Goal: Download file/media

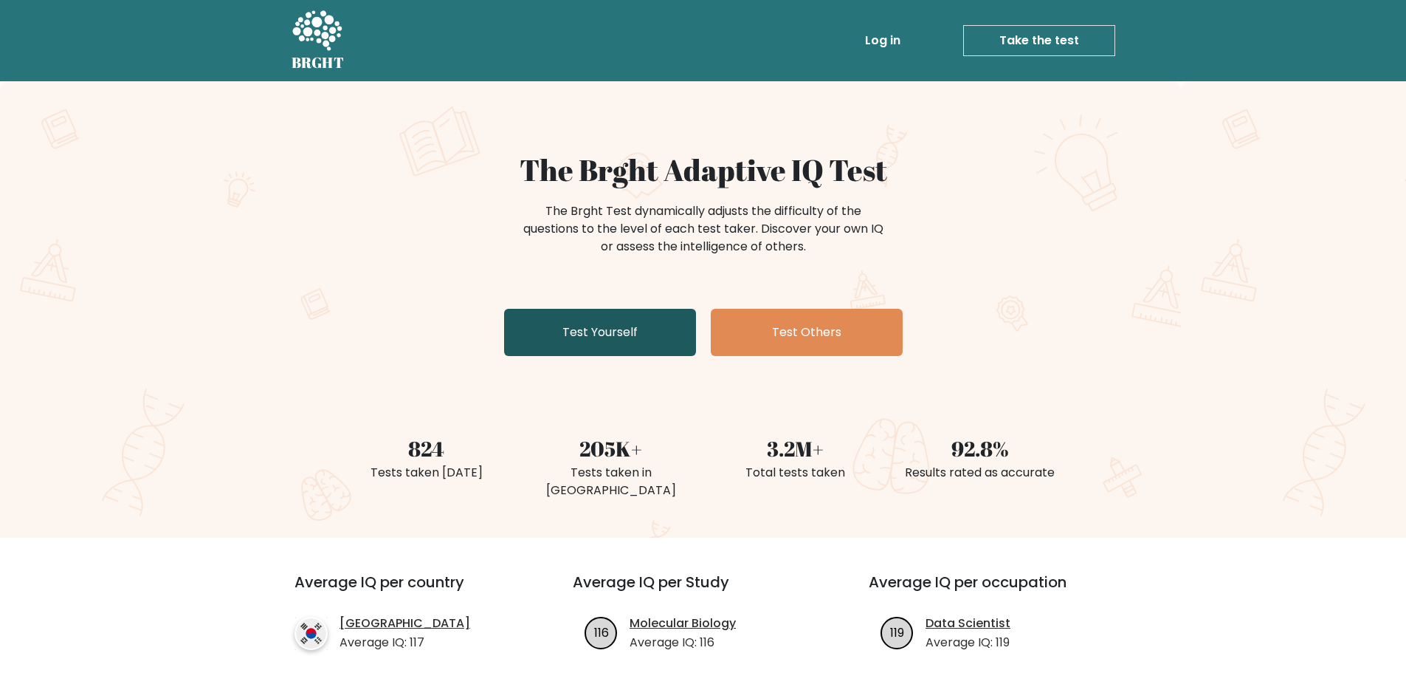
click at [603, 332] on link "Test Yourself" at bounding box center [600, 332] width 192 height 47
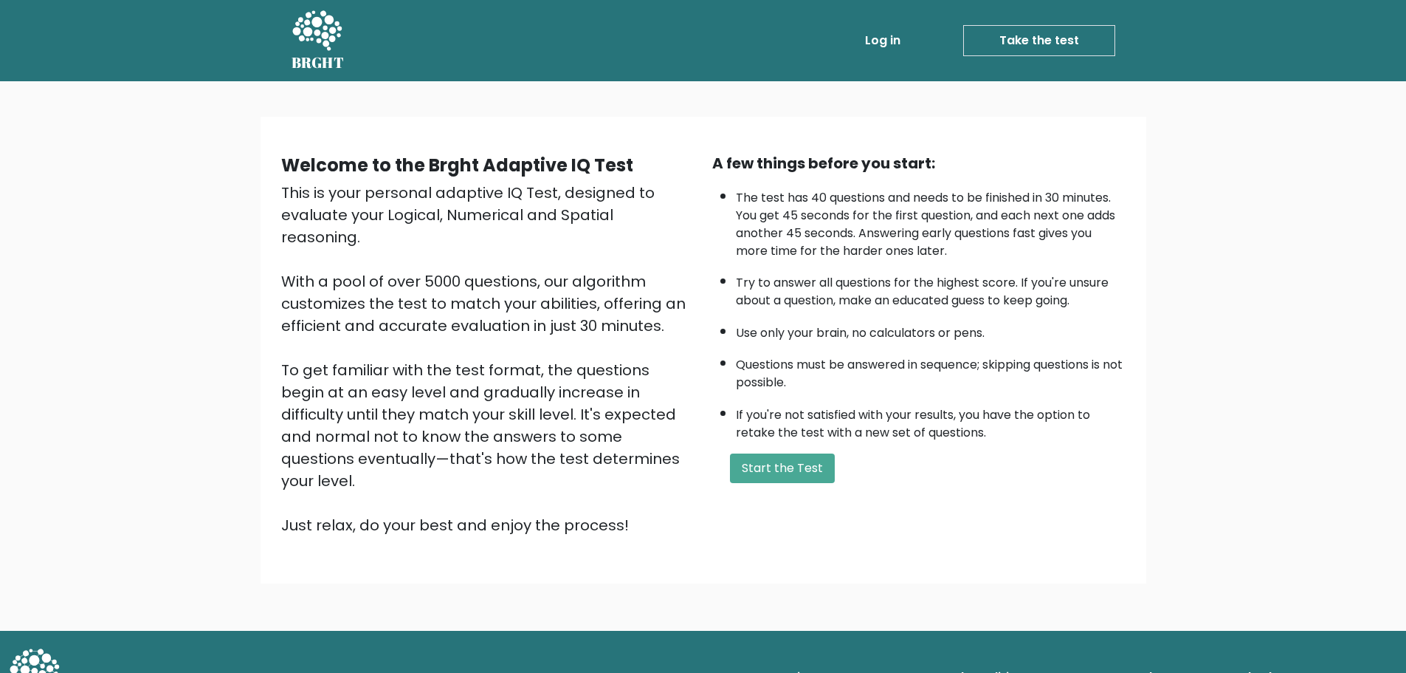
click at [1037, 32] on link "Take the test" at bounding box center [1039, 40] width 152 height 31
click at [761, 467] on button "Start the Test" at bounding box center [782, 468] width 105 height 30
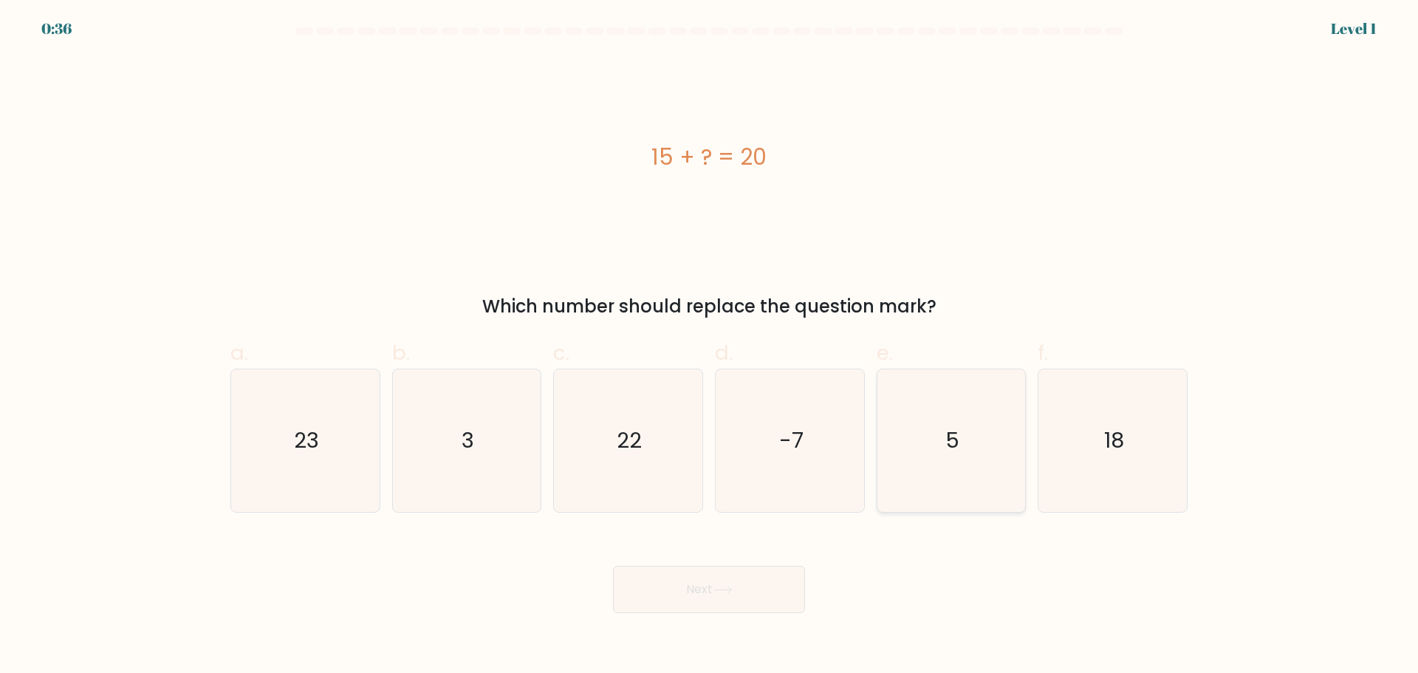
click at [954, 447] on text "5" at bounding box center [952, 440] width 14 height 30
click at [710, 346] on input "e. 5" at bounding box center [709, 342] width 1 height 10
radio input "true"
click at [711, 599] on button "Next" at bounding box center [709, 589] width 192 height 47
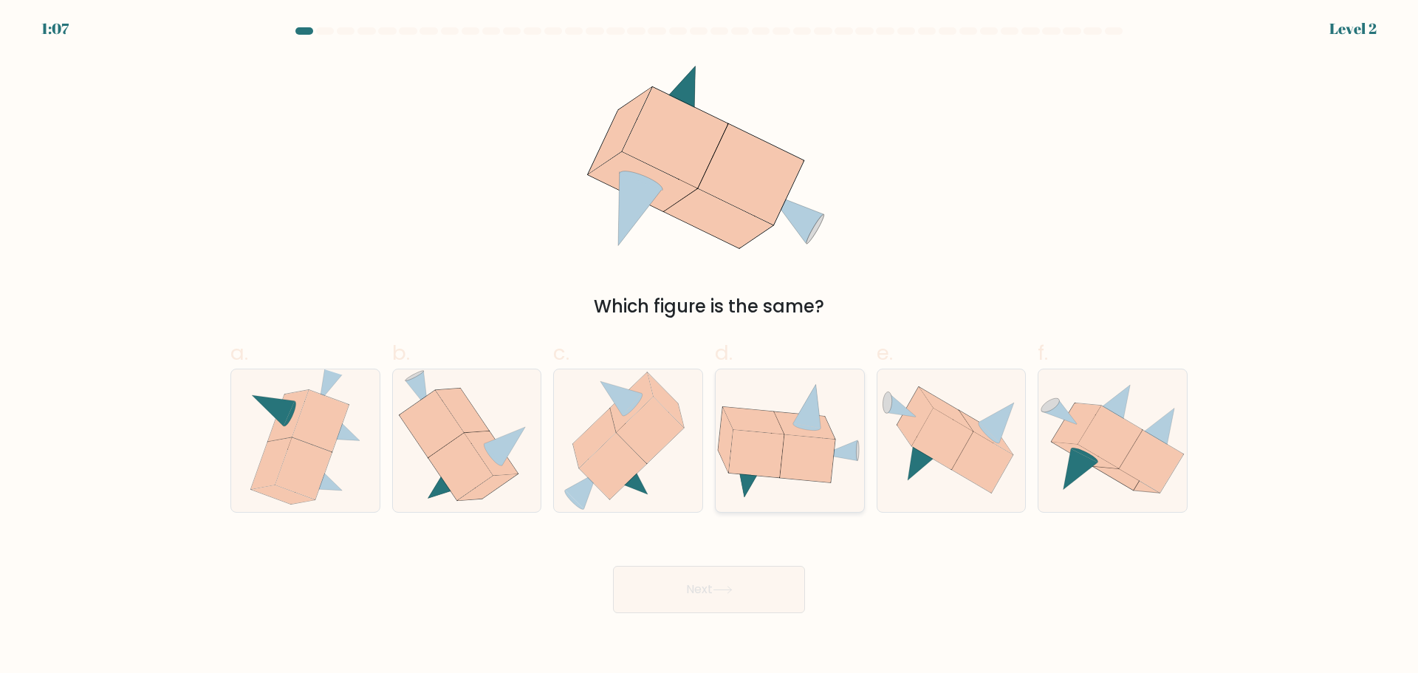
click at [769, 483] on icon at bounding box center [789, 440] width 148 height 117
click at [710, 346] on input "d." at bounding box center [709, 342] width 1 height 10
radio input "true"
click at [747, 585] on button "Next" at bounding box center [709, 589] width 192 height 47
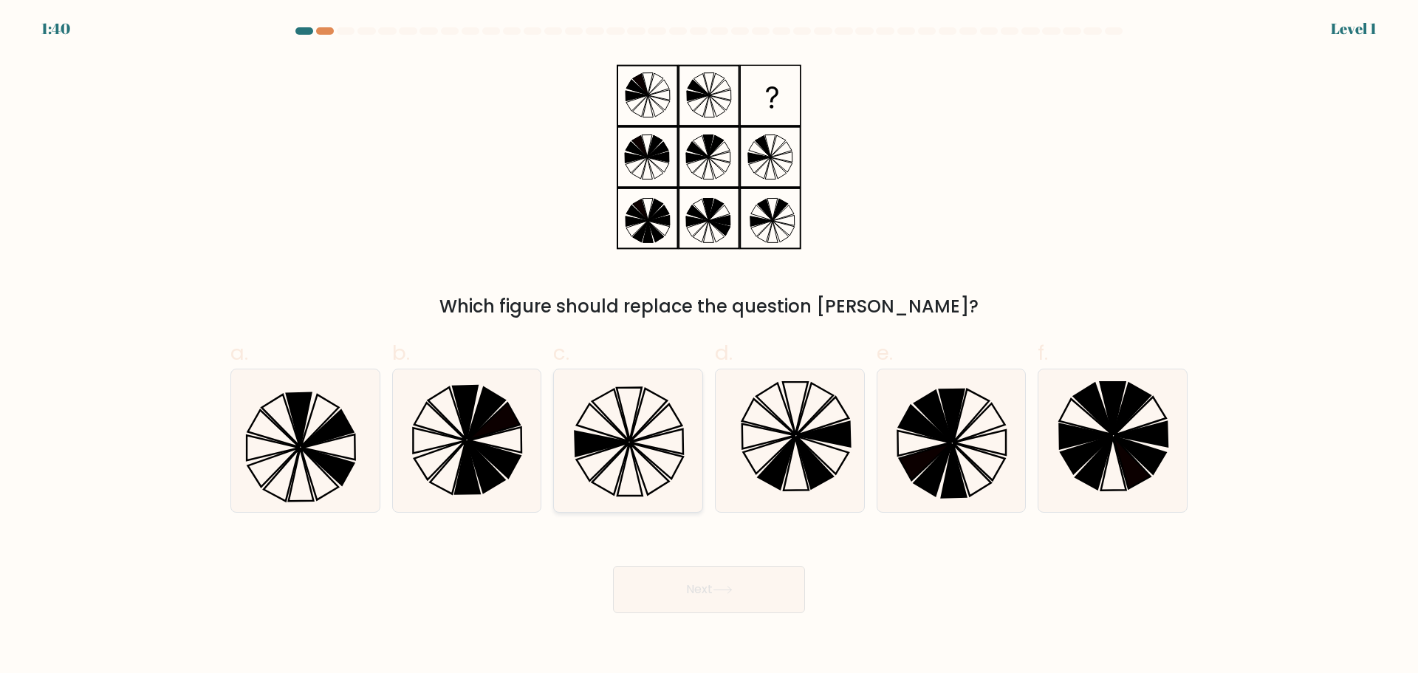
click at [604, 480] on icon at bounding box center [628, 440] width 142 height 142
click at [709, 346] on input "c." at bounding box center [709, 342] width 1 height 10
radio input "true"
click at [693, 596] on button "Next" at bounding box center [709, 589] width 192 height 47
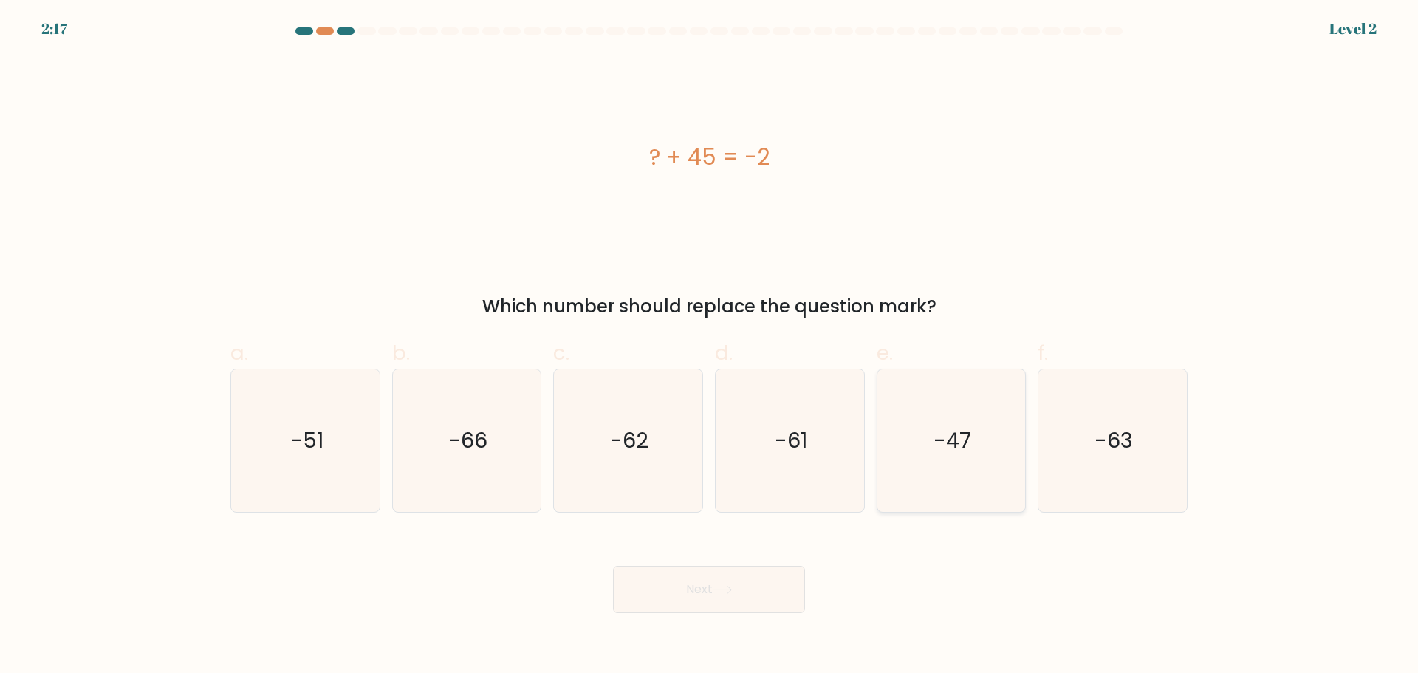
click at [941, 452] on text "-47" at bounding box center [952, 440] width 38 height 30
click at [710, 346] on input "e. -47" at bounding box center [709, 342] width 1 height 10
radio input "true"
click at [732, 593] on icon at bounding box center [722, 589] width 20 height 8
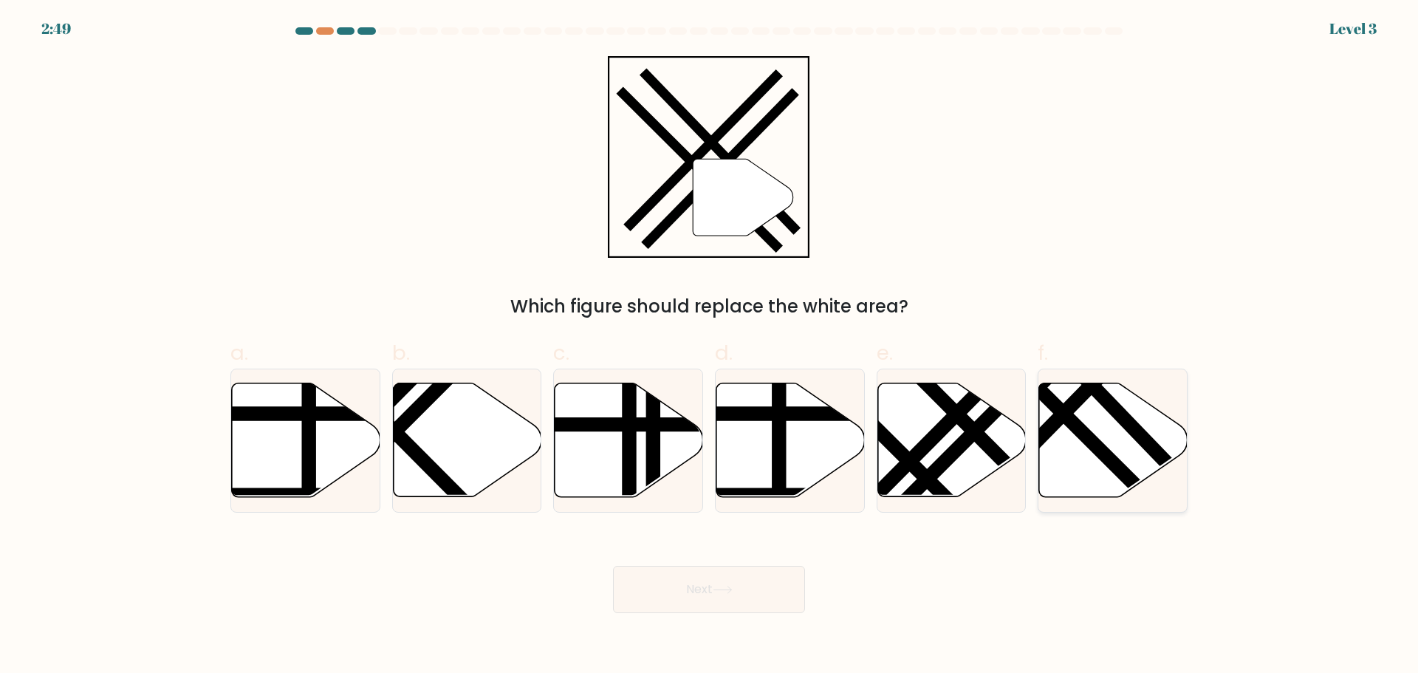
click at [1085, 392] on line at bounding box center [1079, 397] width 224 height 228
click at [710, 346] on input "f." at bounding box center [709, 342] width 1 height 10
radio input "true"
click at [755, 583] on button "Next" at bounding box center [709, 589] width 192 height 47
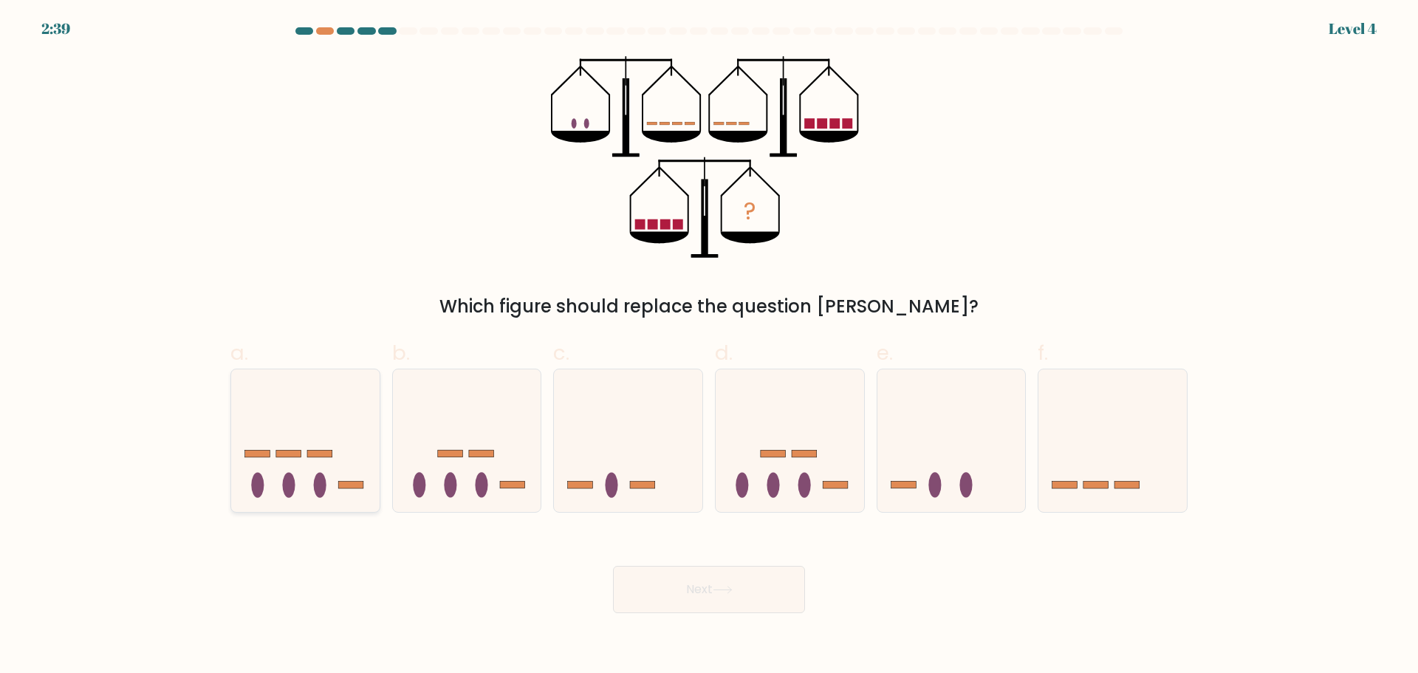
click at [360, 477] on icon at bounding box center [305, 440] width 148 height 123
click at [709, 346] on input "a." at bounding box center [709, 342] width 1 height 10
radio input "true"
click at [667, 583] on button "Next" at bounding box center [709, 589] width 192 height 47
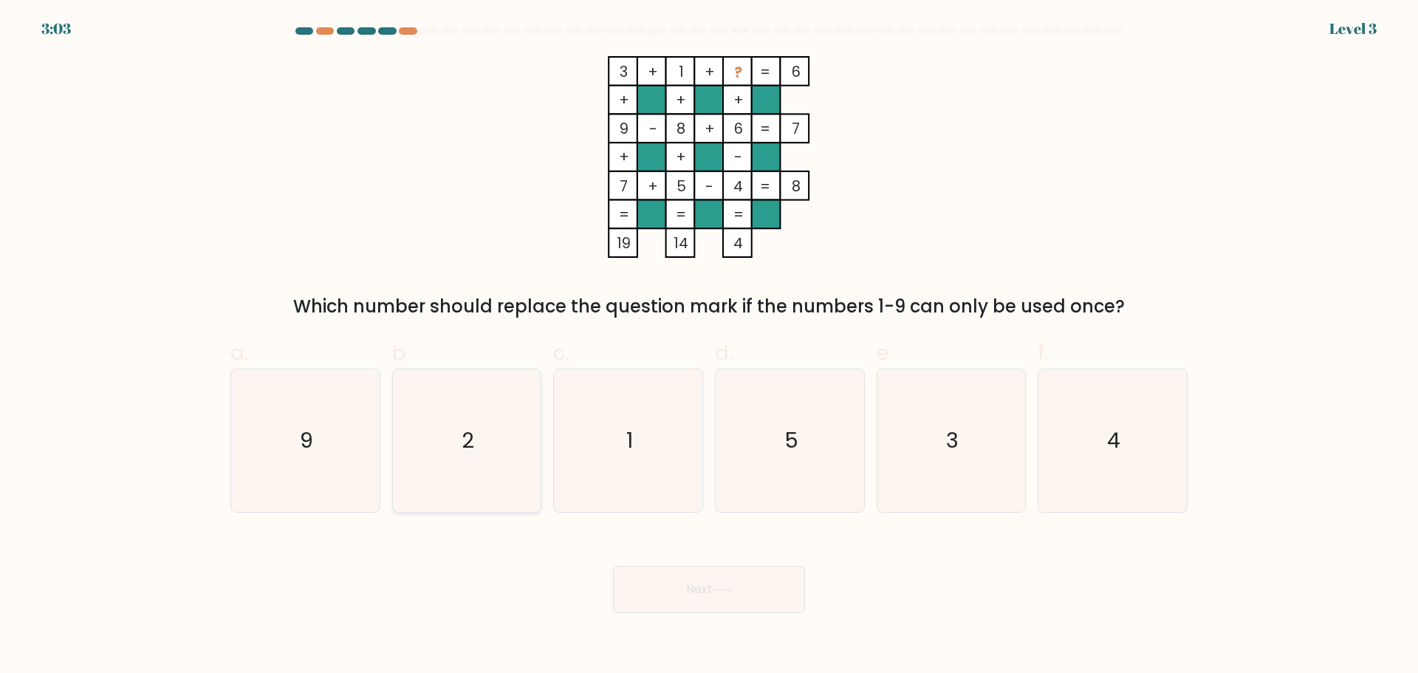
click at [446, 413] on icon "2" at bounding box center [466, 440] width 142 height 142
click at [709, 346] on input "b. 2" at bounding box center [709, 342] width 1 height 10
radio input "true"
click at [658, 585] on button "Next" at bounding box center [709, 589] width 192 height 47
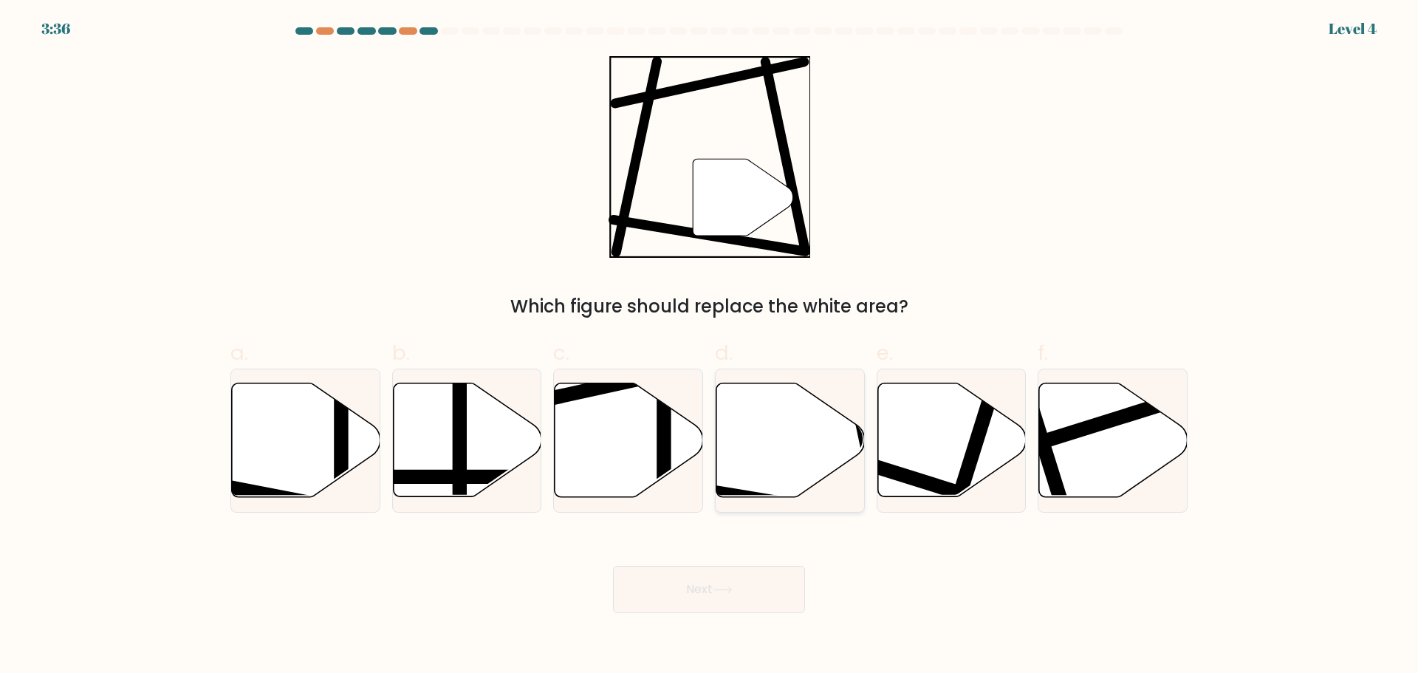
click at [757, 433] on icon at bounding box center [790, 439] width 148 height 114
click at [710, 346] on input "d." at bounding box center [709, 342] width 1 height 10
radio input "true"
click at [754, 587] on button "Next" at bounding box center [709, 589] width 192 height 47
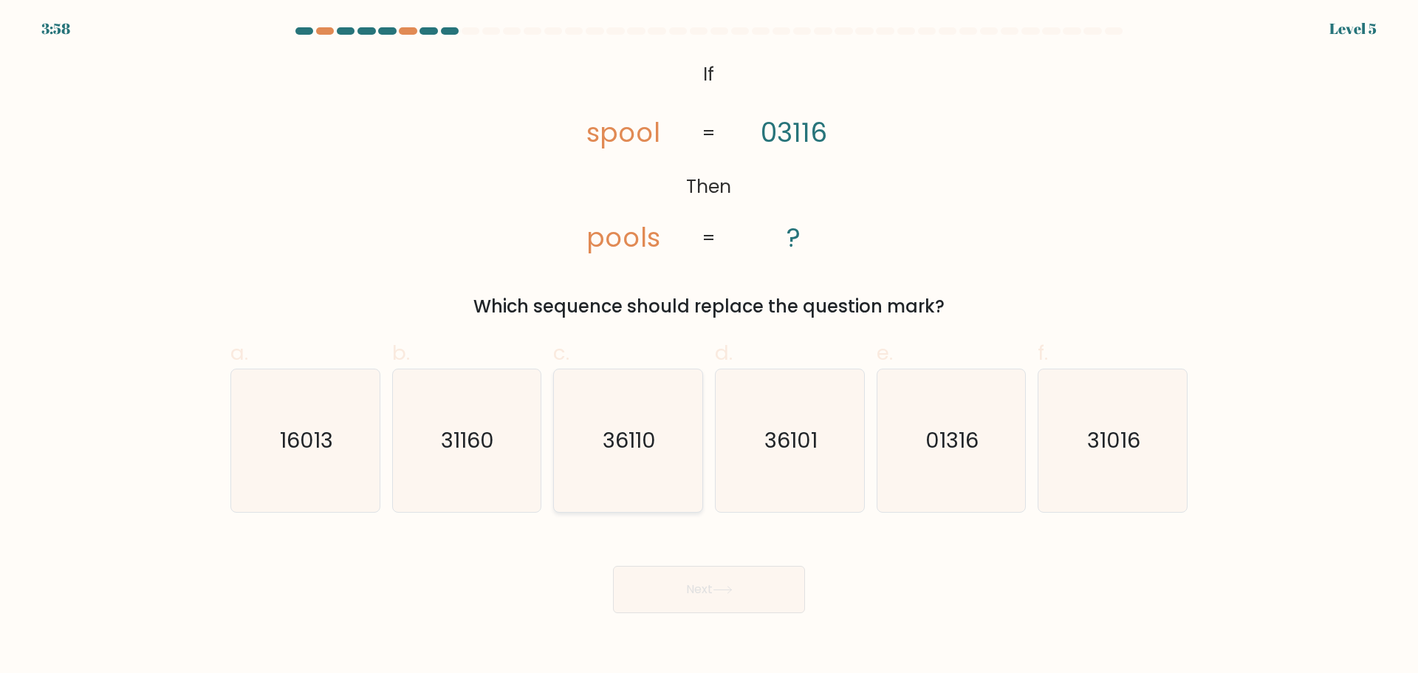
click at [615, 445] on text "36110" at bounding box center [629, 440] width 53 height 30
click at [709, 346] on input "c. 36110" at bounding box center [709, 342] width 1 height 10
radio input "true"
click at [732, 592] on icon at bounding box center [722, 589] width 20 height 8
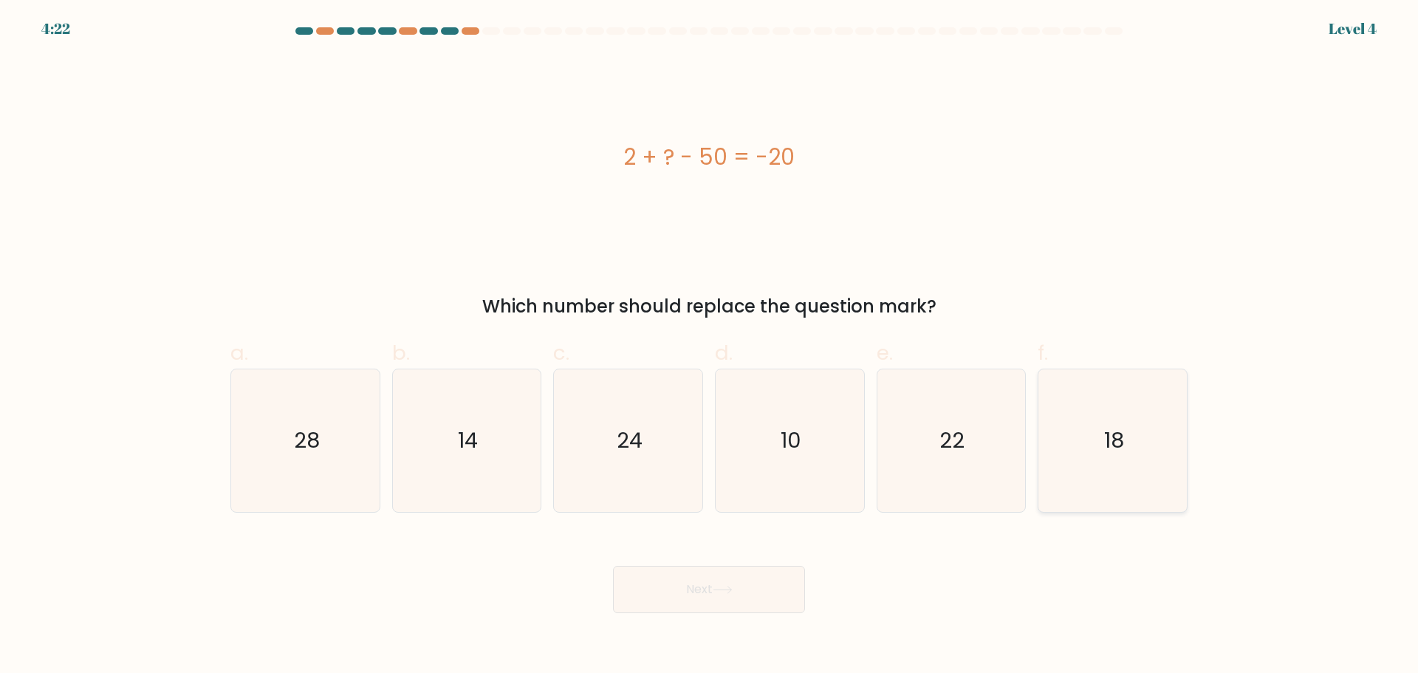
click at [1085, 456] on icon "18" at bounding box center [1112, 440] width 142 height 142
click at [710, 346] on input "f. 18" at bounding box center [709, 342] width 1 height 10
radio input "true"
click at [258, 431] on icon "28" at bounding box center [305, 440] width 142 height 142
click at [709, 346] on input "a. 28" at bounding box center [709, 342] width 1 height 10
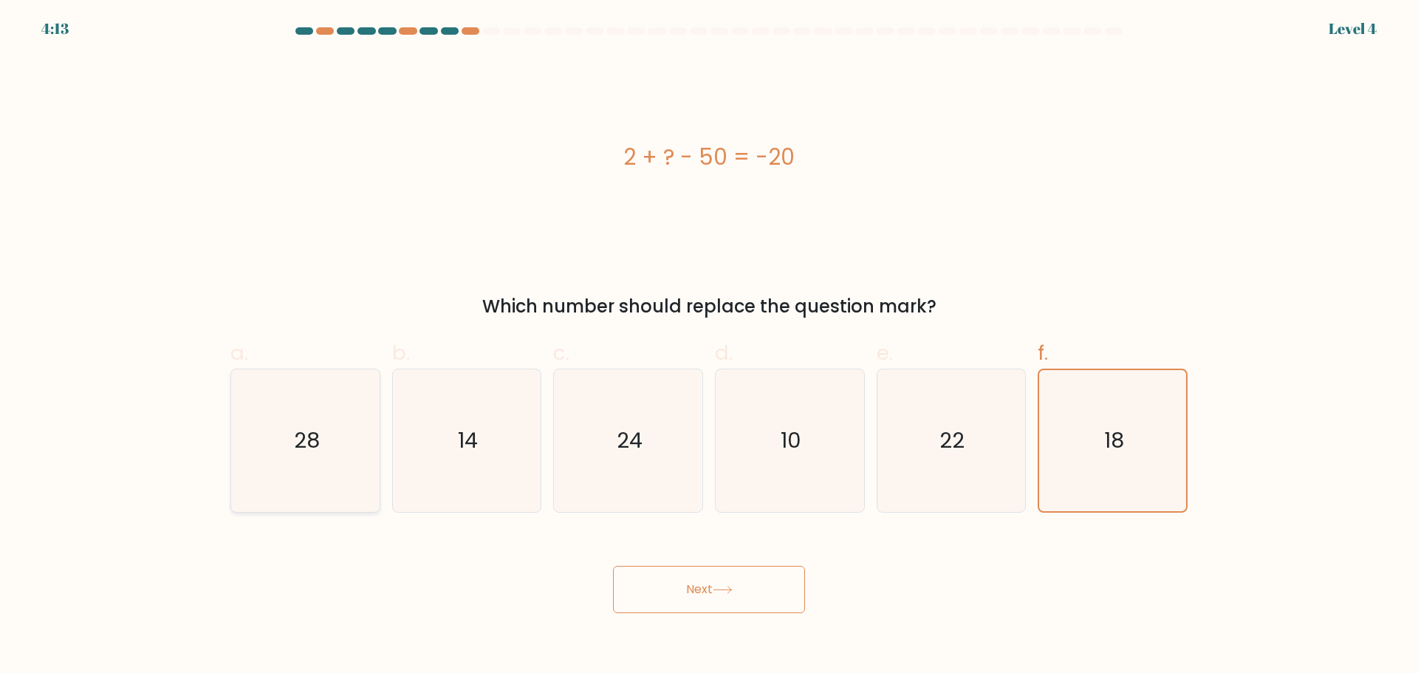
radio input "true"
click at [771, 596] on button "Next" at bounding box center [709, 589] width 192 height 47
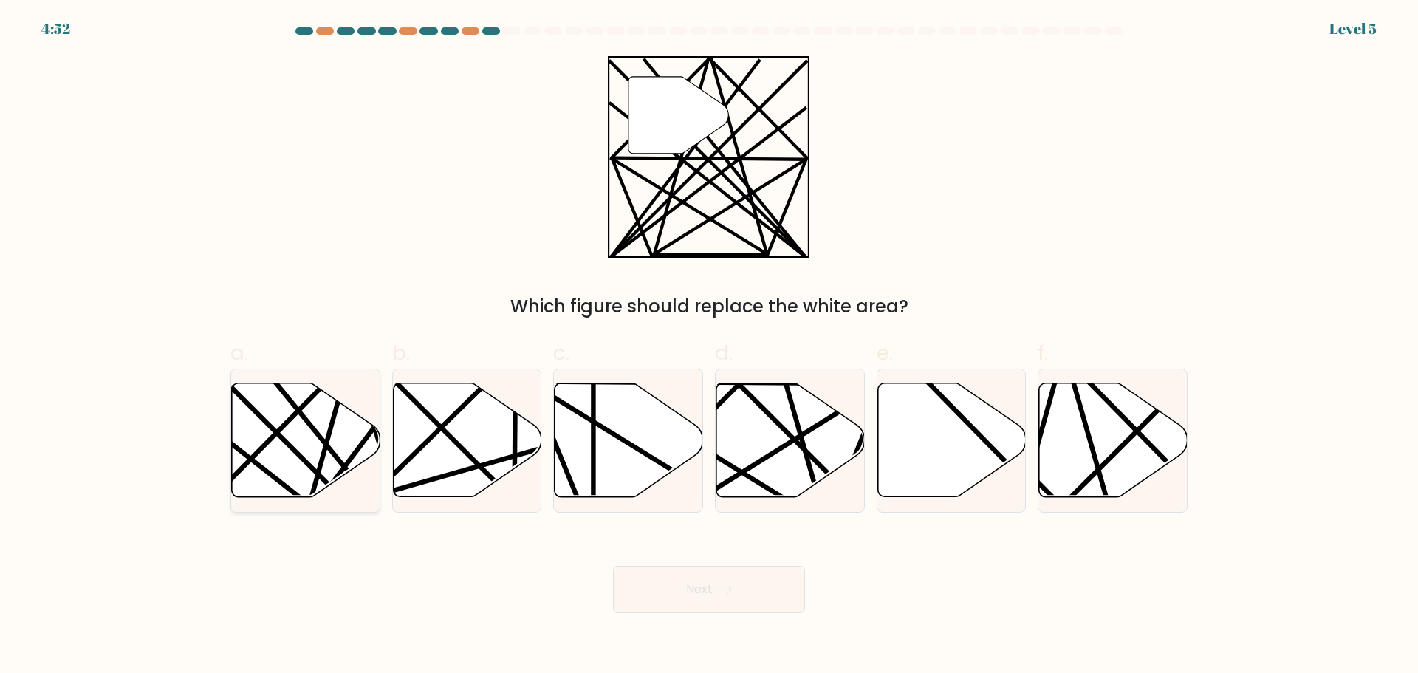
click at [253, 415] on icon at bounding box center [306, 439] width 148 height 114
click at [709, 346] on input "a." at bounding box center [709, 342] width 1 height 10
radio input "true"
click at [741, 569] on button "Next" at bounding box center [709, 589] width 192 height 47
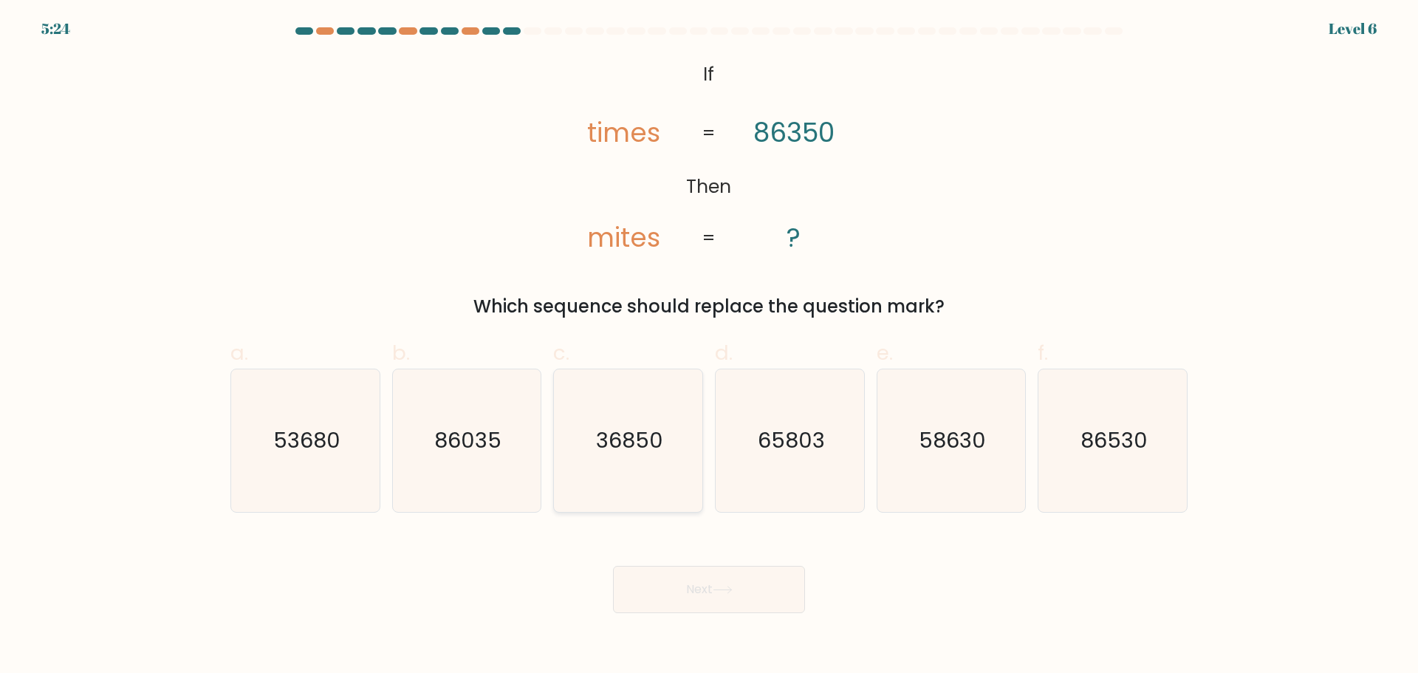
click at [615, 473] on icon "36850" at bounding box center [628, 440] width 142 height 142
click at [709, 346] on input "c. 36850" at bounding box center [709, 342] width 1 height 10
radio input "true"
click at [679, 593] on button "Next" at bounding box center [709, 589] width 192 height 47
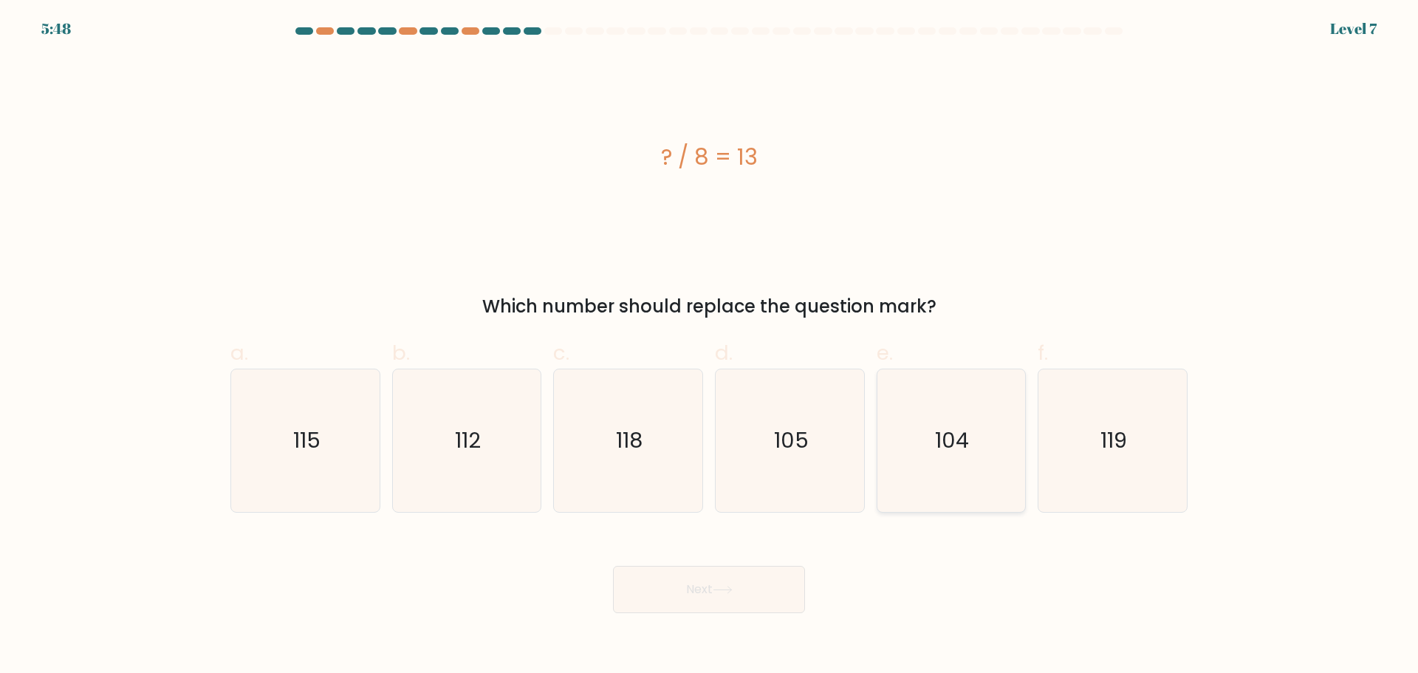
click at [919, 418] on icon "104" at bounding box center [950, 440] width 142 height 142
click at [710, 346] on input "e. 104" at bounding box center [709, 342] width 1 height 10
radio input "true"
click at [708, 595] on button "Next" at bounding box center [709, 589] width 192 height 47
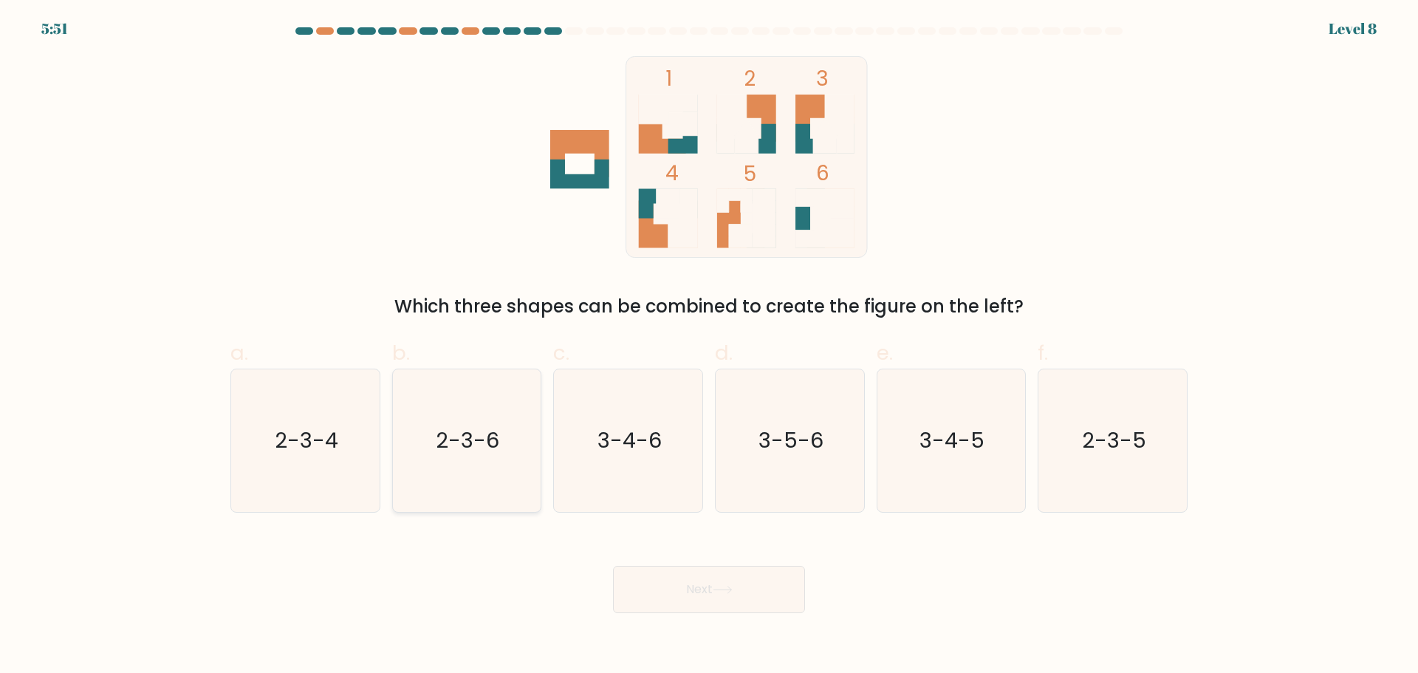
click at [495, 444] on text "2-3-6" at bounding box center [467, 440] width 63 height 30
click at [709, 346] on input "b. 2-3-6" at bounding box center [709, 342] width 1 height 10
radio input "true"
click at [725, 591] on icon at bounding box center [722, 589] width 20 height 8
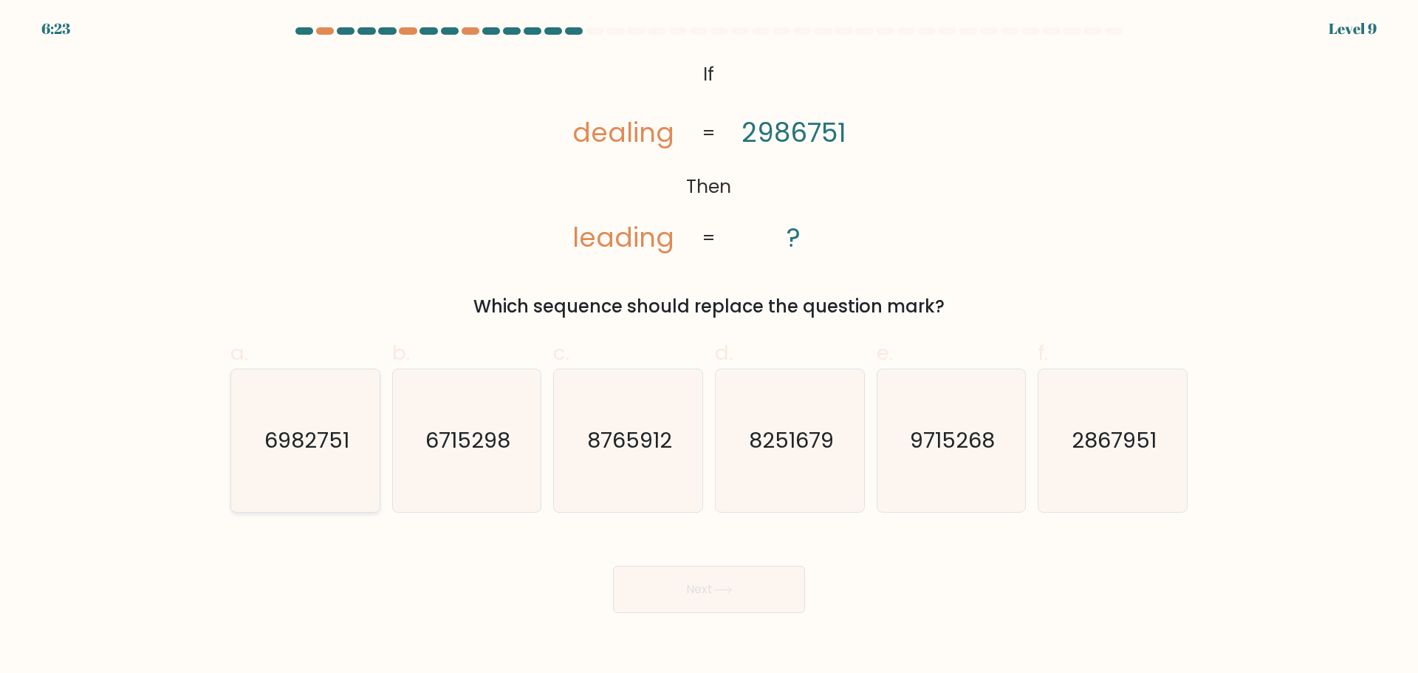
click at [275, 468] on icon "6982751" at bounding box center [305, 440] width 142 height 142
click at [709, 346] on input "a. 6982751" at bounding box center [709, 342] width 1 height 10
radio input "true"
click at [701, 589] on button "Next" at bounding box center [709, 589] width 192 height 47
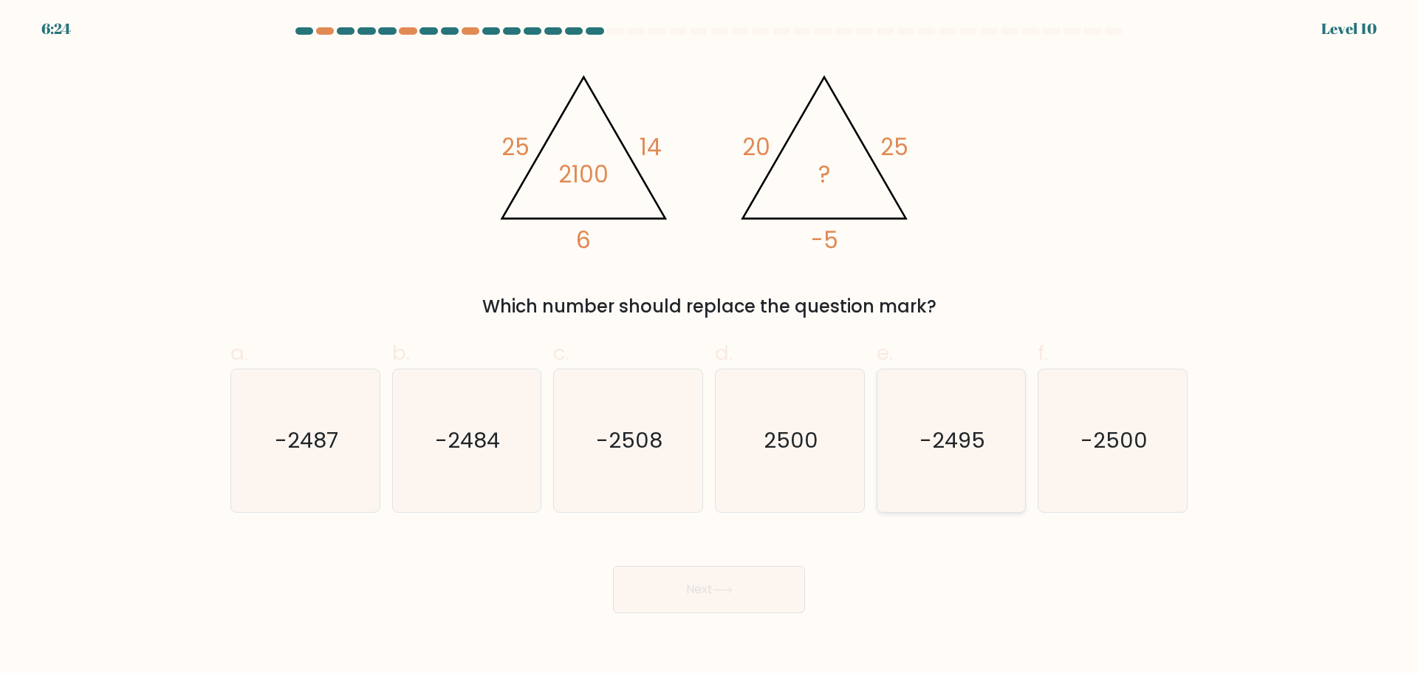
click at [921, 450] on text "-2495" at bounding box center [952, 440] width 66 height 30
click at [710, 346] on input "e. -2495" at bounding box center [709, 342] width 1 height 10
radio input "true"
click at [719, 602] on button "Next" at bounding box center [709, 589] width 192 height 47
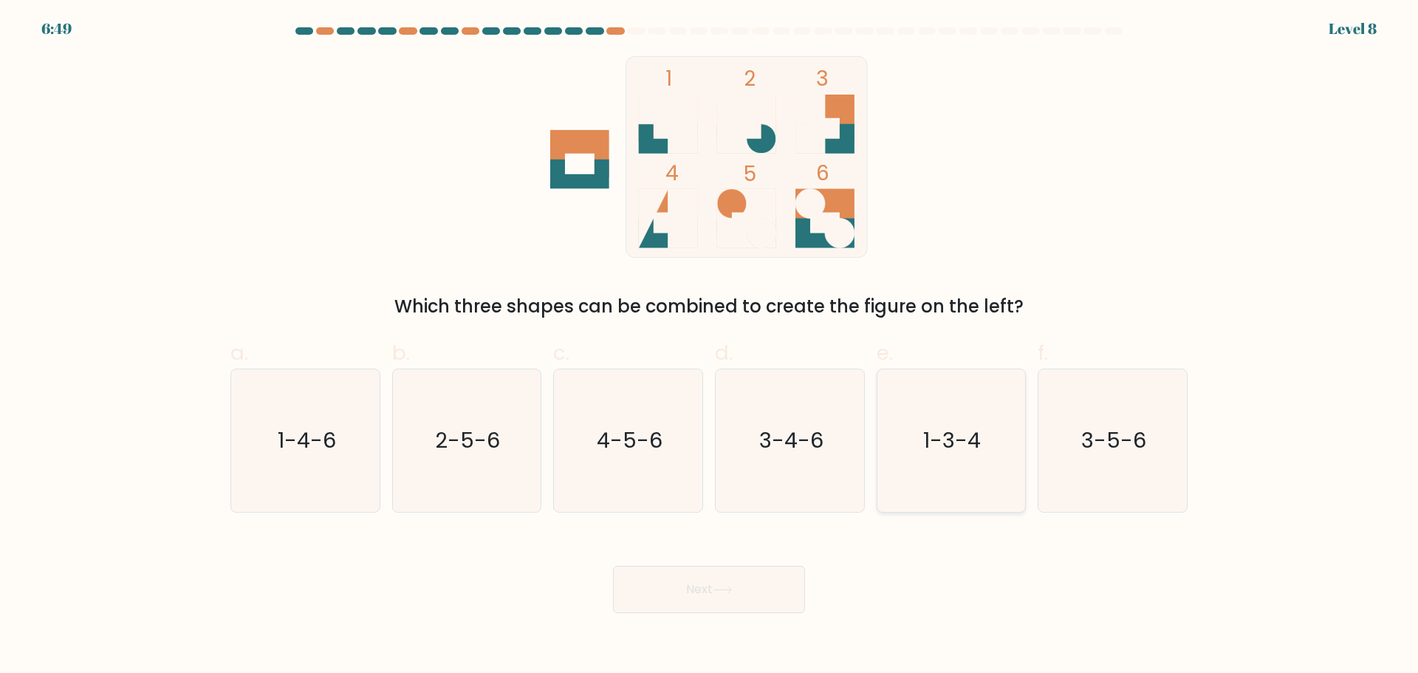
click at [910, 451] on icon "1-3-4" at bounding box center [950, 440] width 142 height 142
click at [710, 346] on input "e. 1-3-4" at bounding box center [709, 342] width 1 height 10
radio input "true"
click at [746, 580] on button "Next" at bounding box center [709, 589] width 192 height 47
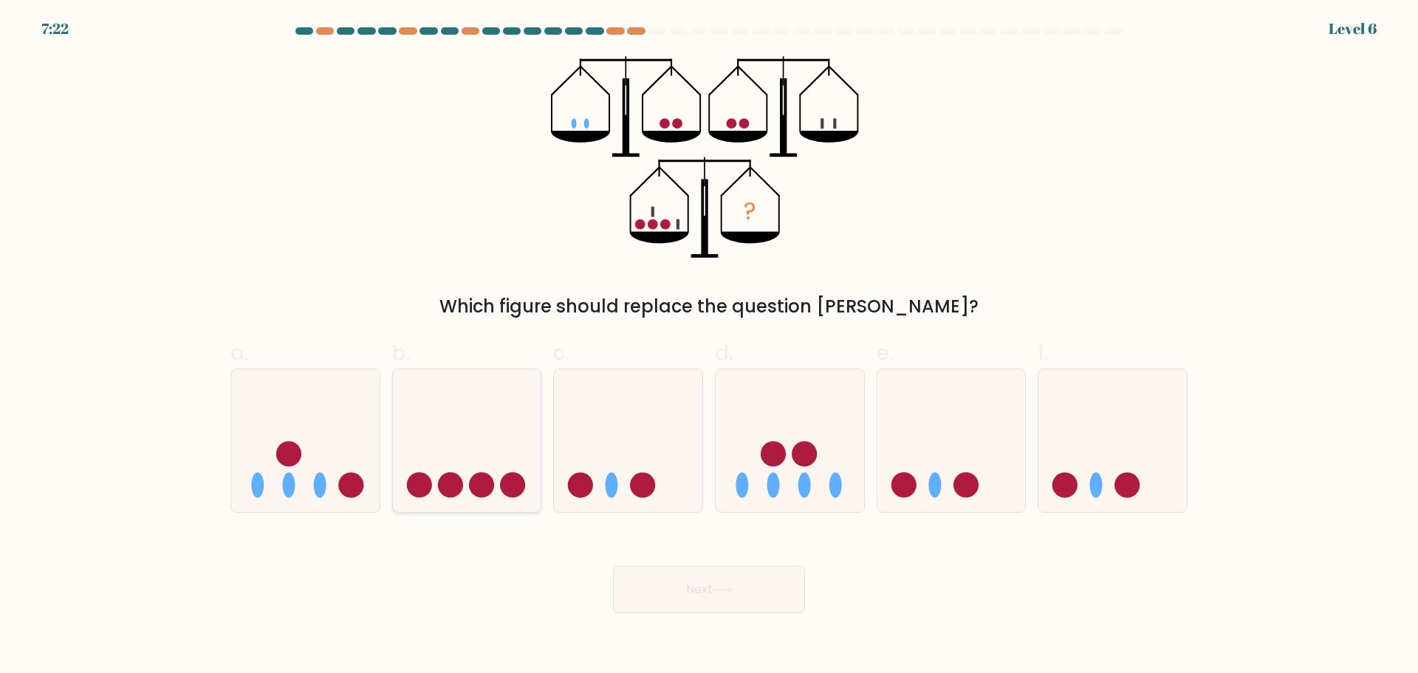
click at [416, 450] on icon at bounding box center [467, 440] width 148 height 123
click at [709, 346] on input "b." at bounding box center [709, 342] width 1 height 10
radio input "true"
click at [252, 484] on ellipse at bounding box center [257, 485] width 13 height 25
click at [709, 346] on input "a." at bounding box center [709, 342] width 1 height 10
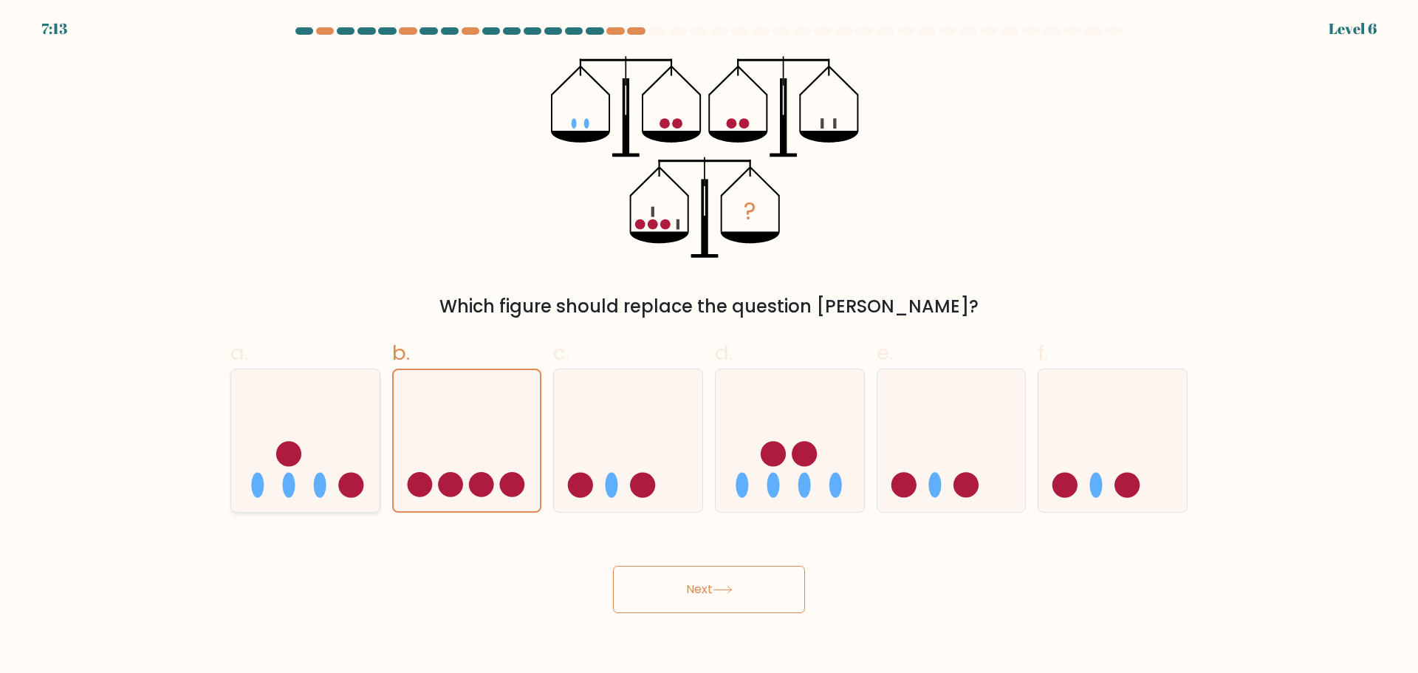
radio input "true"
click at [744, 580] on button "Next" at bounding box center [709, 589] width 192 height 47
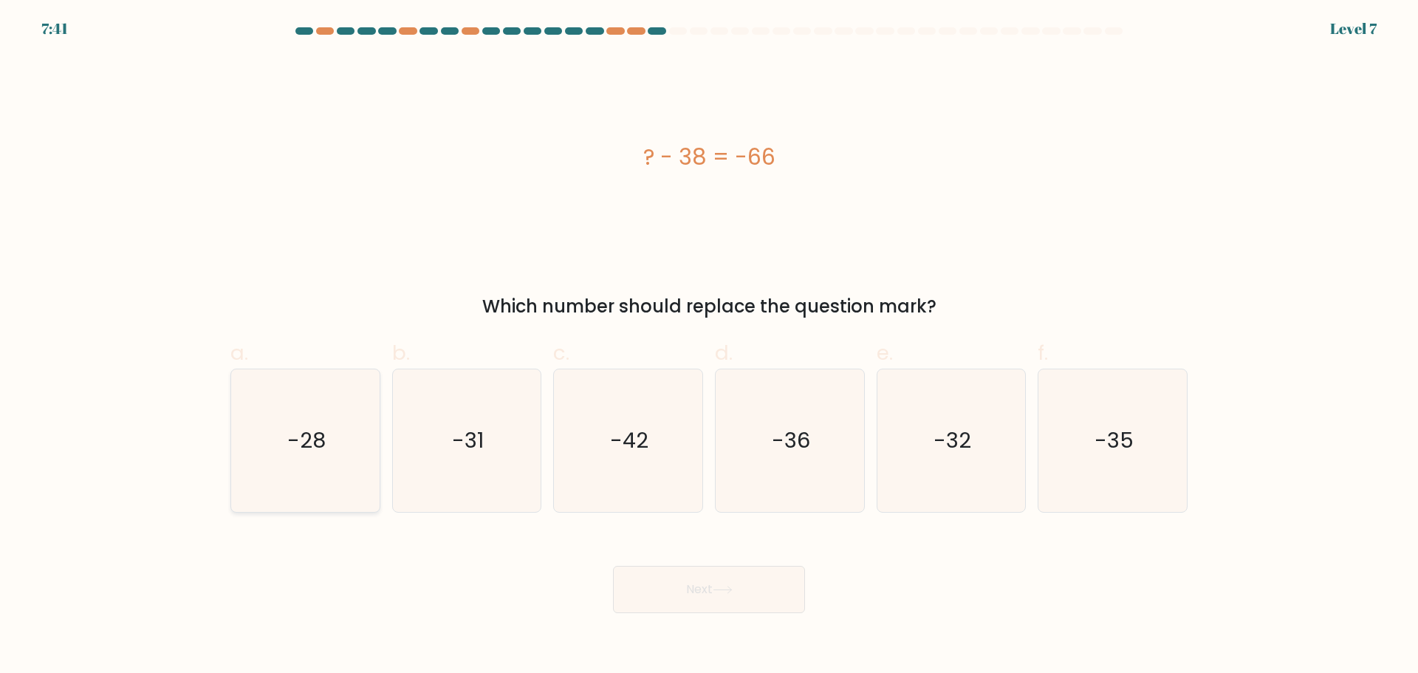
click at [269, 415] on icon "-28" at bounding box center [305, 440] width 142 height 142
click at [709, 346] on input "a. -28" at bounding box center [709, 342] width 1 height 10
radio input "true"
click at [746, 590] on button "Next" at bounding box center [709, 589] width 192 height 47
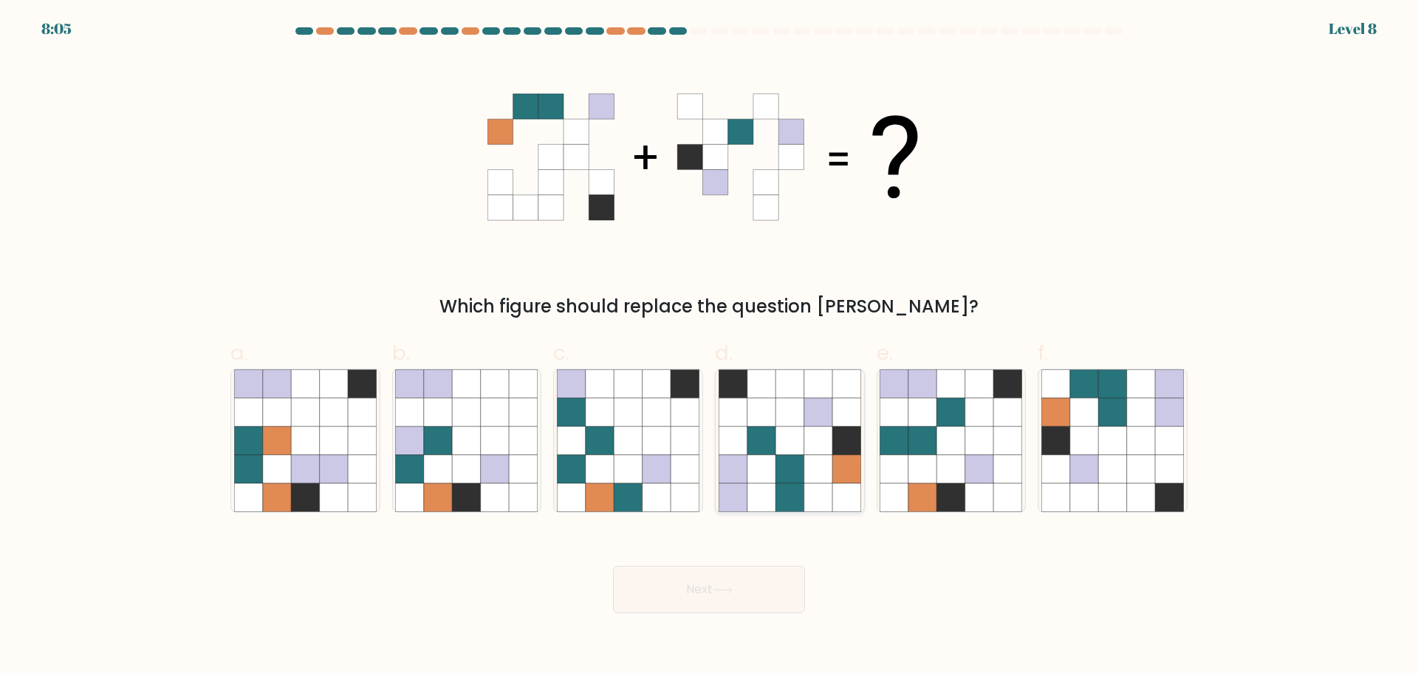
click at [847, 450] on icon at bounding box center [846, 440] width 28 height 28
click at [710, 346] on input "d." at bounding box center [709, 342] width 1 height 10
radio input "true"
click at [762, 596] on button "Next" at bounding box center [709, 589] width 192 height 47
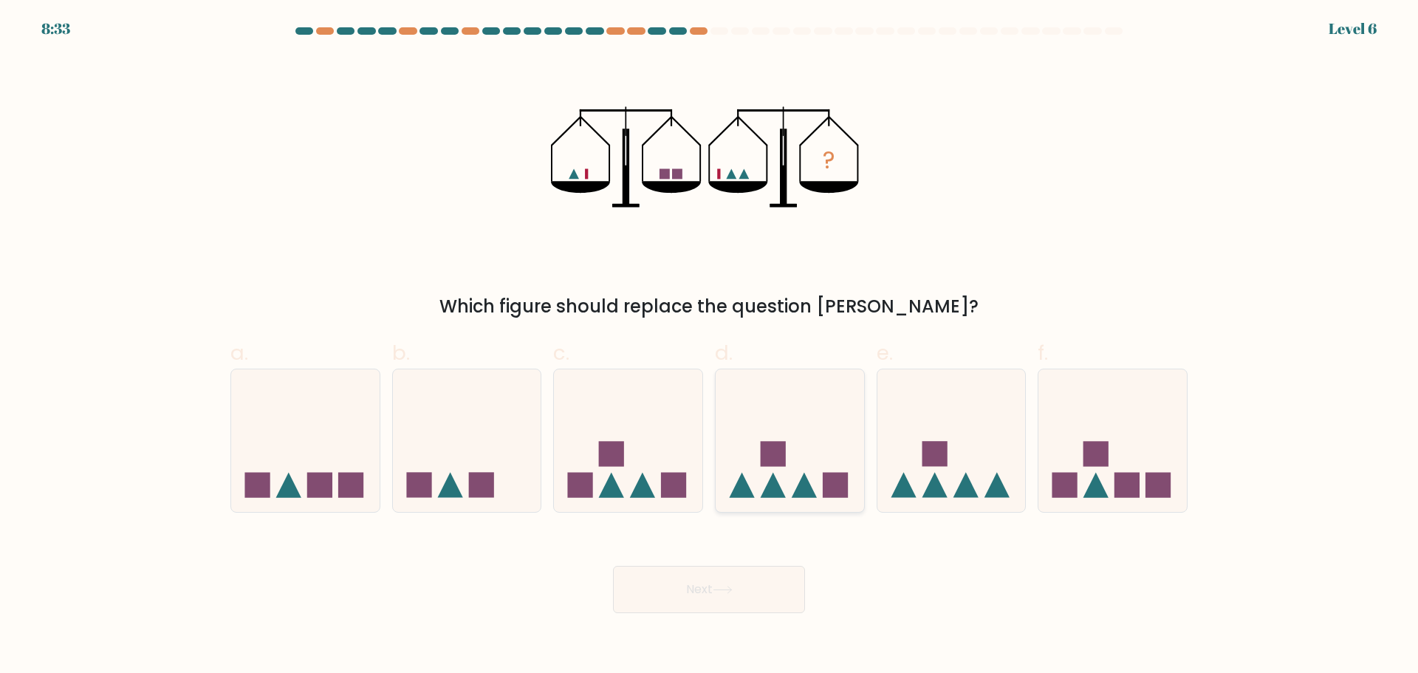
click at [814, 441] on icon at bounding box center [789, 440] width 148 height 123
click at [710, 346] on input "d." at bounding box center [709, 342] width 1 height 10
radio input "true"
click at [771, 591] on button "Next" at bounding box center [709, 589] width 192 height 47
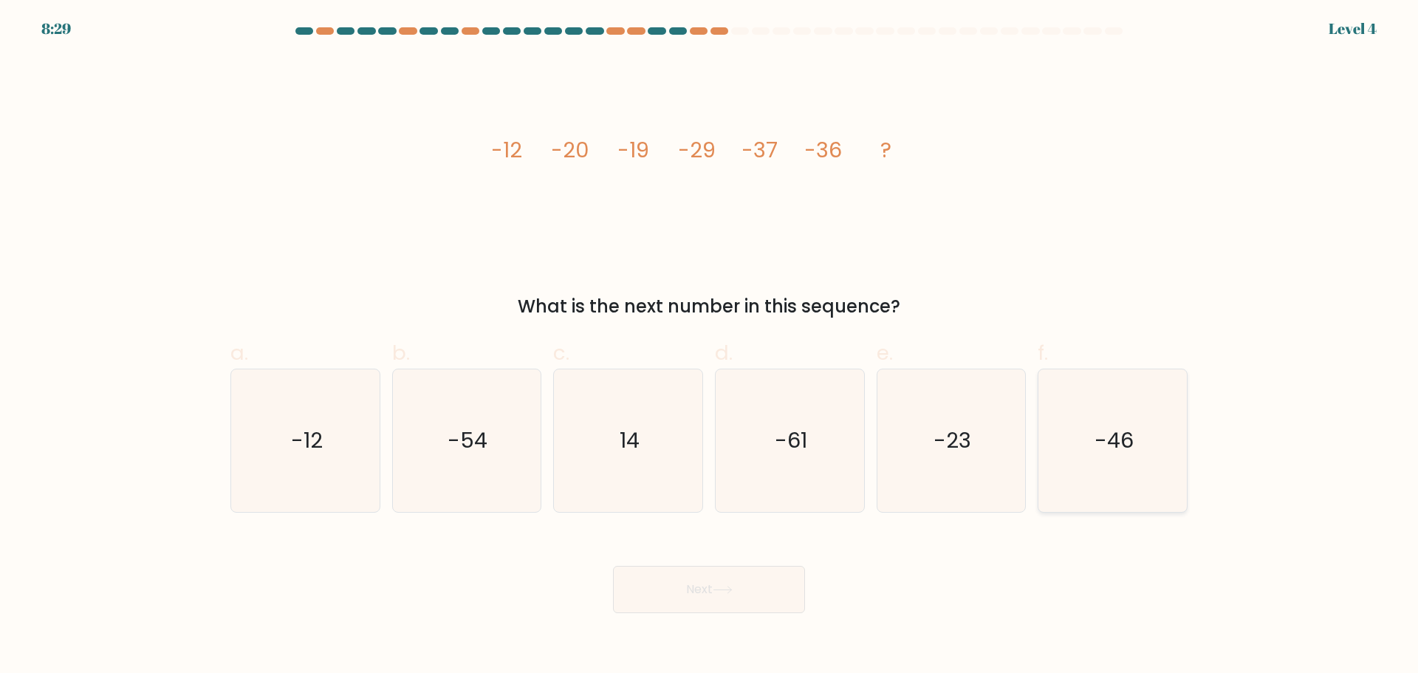
click at [1130, 481] on icon "-46" at bounding box center [1112, 440] width 142 height 142
click at [710, 346] on input "f. -46" at bounding box center [709, 342] width 1 height 10
radio input "true"
click at [686, 598] on button "Next" at bounding box center [709, 589] width 192 height 47
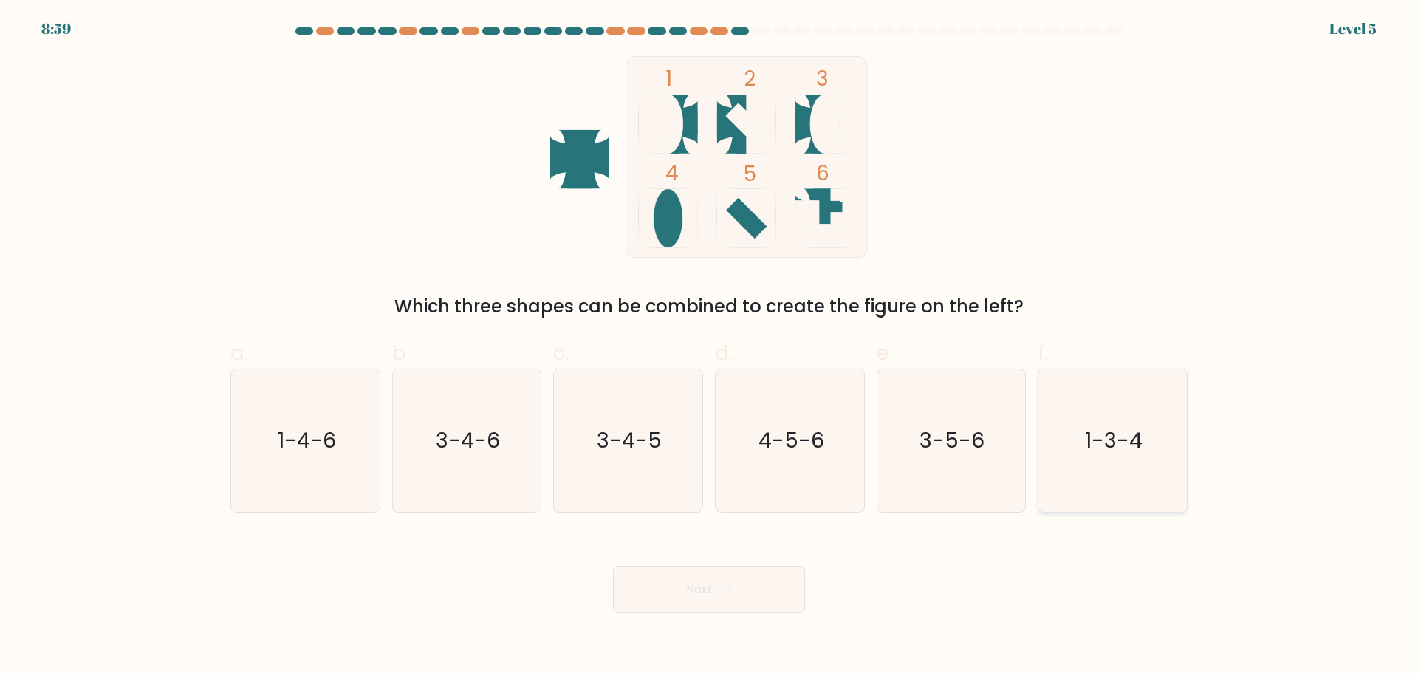
click at [1144, 458] on icon "1-3-4" at bounding box center [1112, 440] width 142 height 142
click at [710, 346] on input "f. 1-3-4" at bounding box center [709, 342] width 1 height 10
radio input "true"
click at [781, 588] on button "Next" at bounding box center [709, 589] width 192 height 47
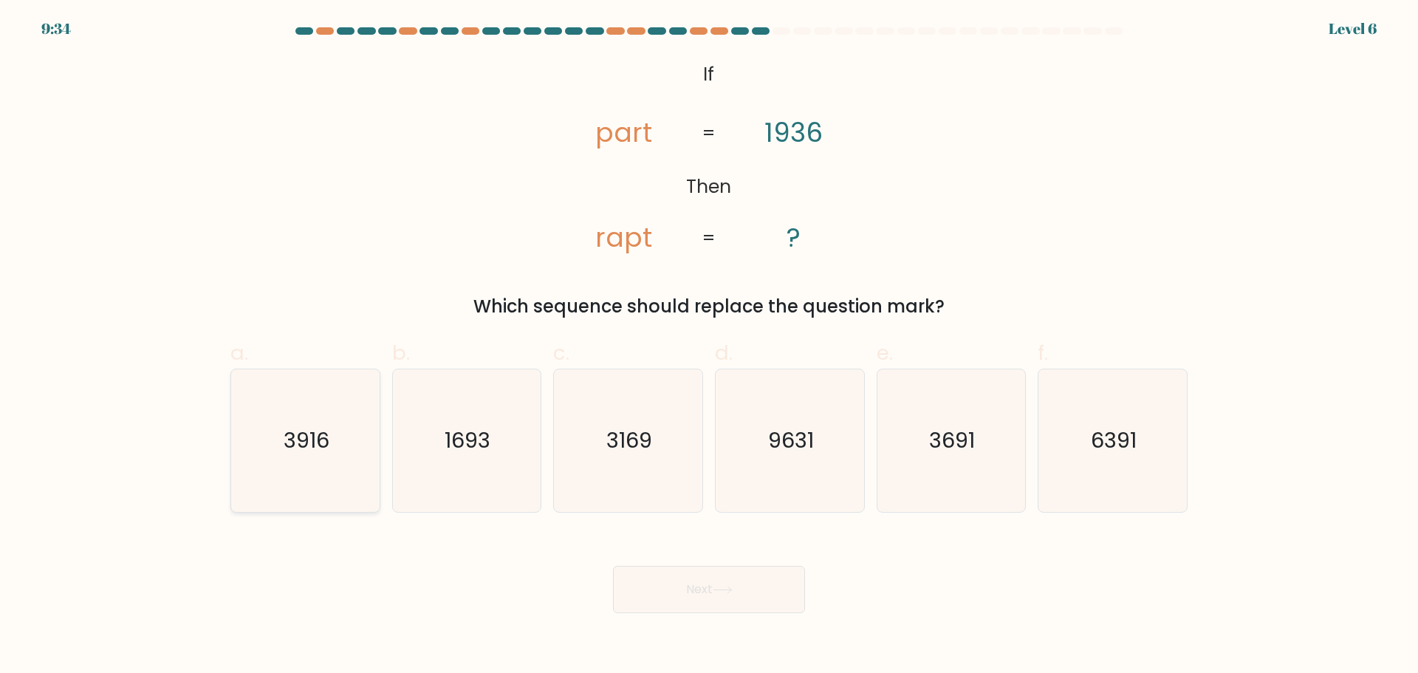
click at [295, 433] on text "3916" at bounding box center [307, 440] width 46 height 30
click at [709, 346] on input "a. 3916" at bounding box center [709, 342] width 1 height 10
radio input "true"
click at [738, 587] on button "Next" at bounding box center [709, 589] width 192 height 47
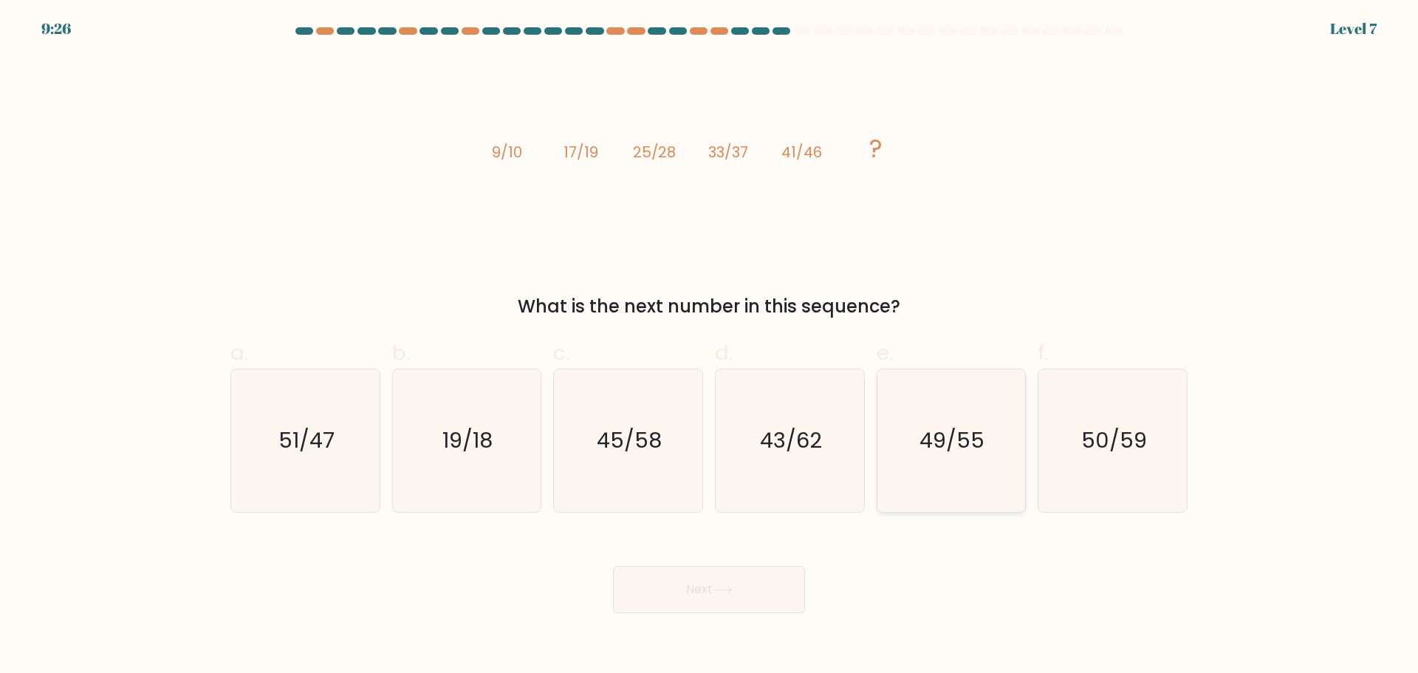
click at [976, 497] on icon "49/55" at bounding box center [950, 440] width 142 height 142
click at [710, 346] on input "e. 49/55" at bounding box center [709, 342] width 1 height 10
radio input "true"
click at [741, 588] on button "Next" at bounding box center [709, 589] width 192 height 47
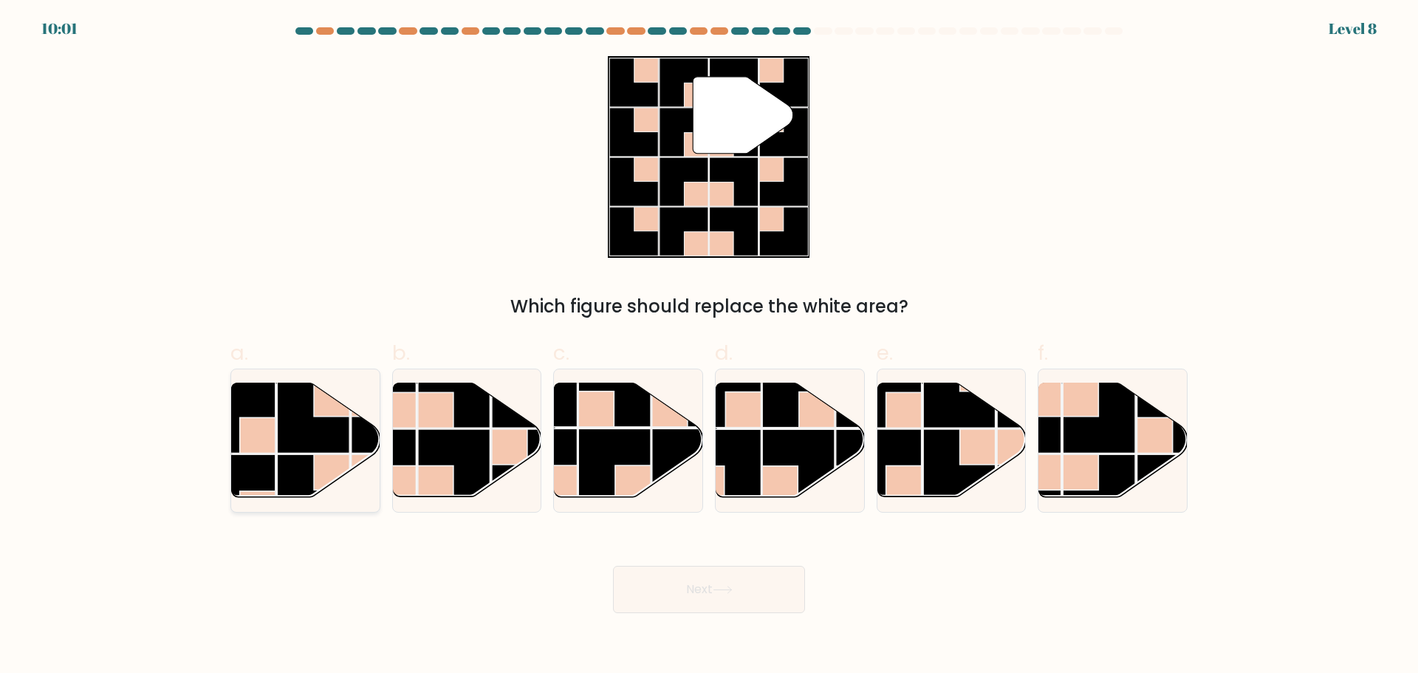
click at [292, 458] on rect at bounding box center [313, 490] width 72 height 72
click at [709, 346] on input "a." at bounding box center [709, 342] width 1 height 10
radio input "true"
click at [695, 600] on button "Next" at bounding box center [709, 589] width 192 height 47
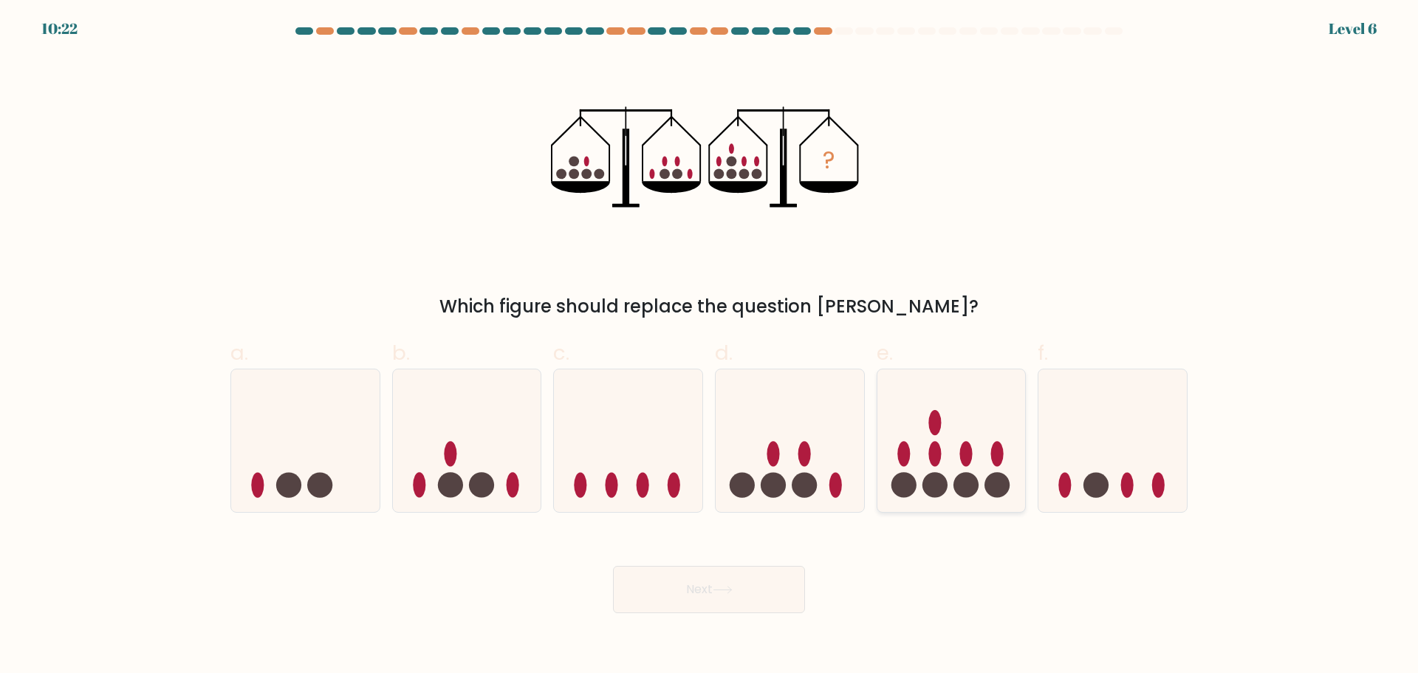
click at [958, 461] on icon at bounding box center [951, 440] width 148 height 123
click at [710, 346] on input "e." at bounding box center [709, 342] width 1 height 10
radio input "true"
click at [728, 580] on button "Next" at bounding box center [709, 589] width 192 height 47
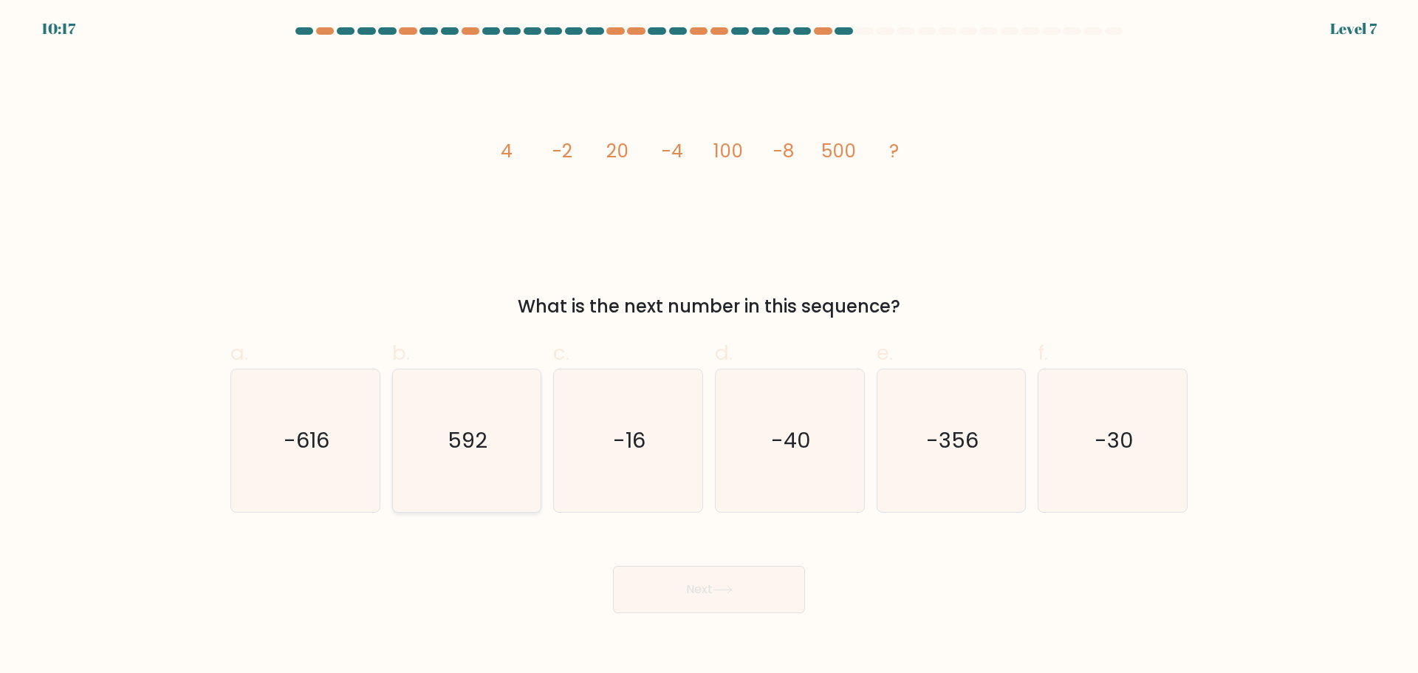
click at [461, 471] on icon "592" at bounding box center [466, 440] width 142 height 142
click at [709, 346] on input "b. 592" at bounding box center [709, 342] width 1 height 10
radio input "true"
click at [588, 466] on icon "-16" at bounding box center [628, 440] width 142 height 142
click at [709, 346] on input "c. -16" at bounding box center [709, 342] width 1 height 10
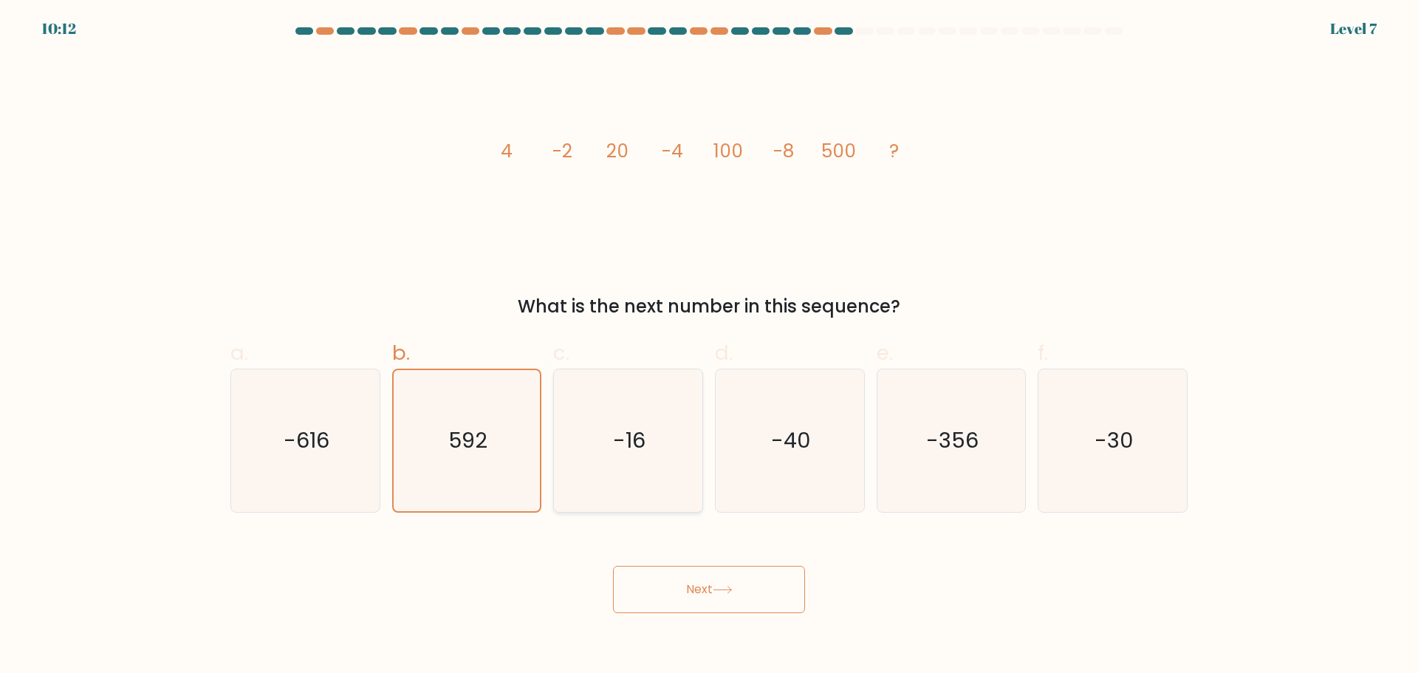
radio input "true"
click at [731, 607] on button "Next" at bounding box center [709, 589] width 192 height 47
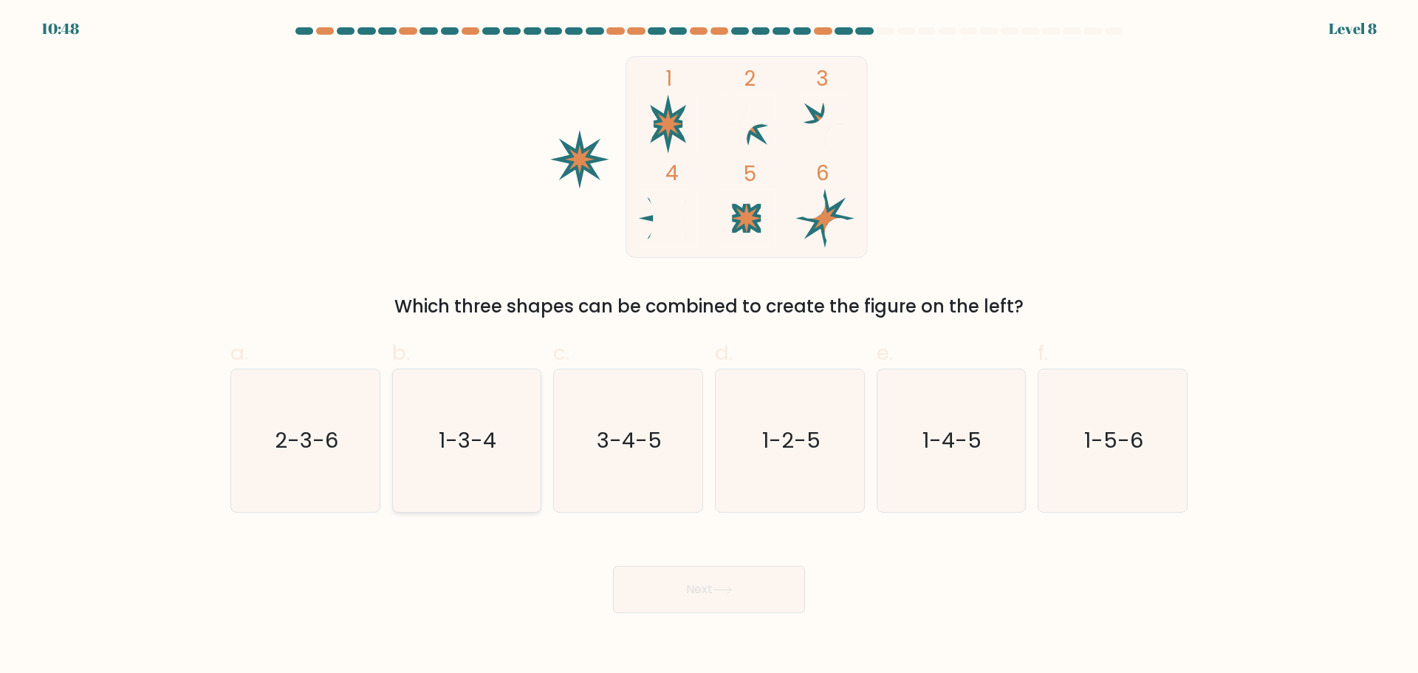
click at [438, 475] on icon "1-3-4" at bounding box center [466, 440] width 142 height 142
click at [709, 346] on input "b. 1-3-4" at bounding box center [709, 342] width 1 height 10
radio input "true"
click at [319, 468] on icon "2-3-6" at bounding box center [305, 440] width 142 height 142
click at [709, 346] on input "a. 2-3-6" at bounding box center [709, 342] width 1 height 10
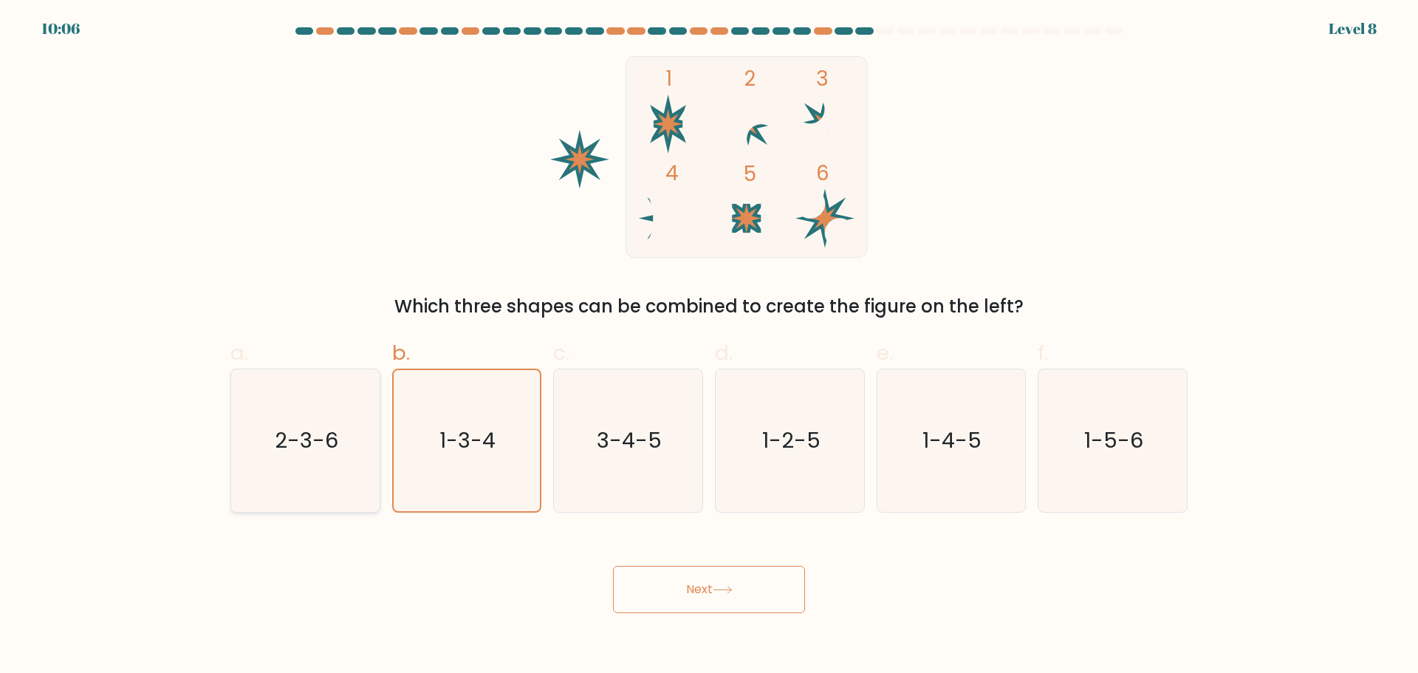
radio input "true"
click at [712, 600] on button "Next" at bounding box center [709, 589] width 192 height 47
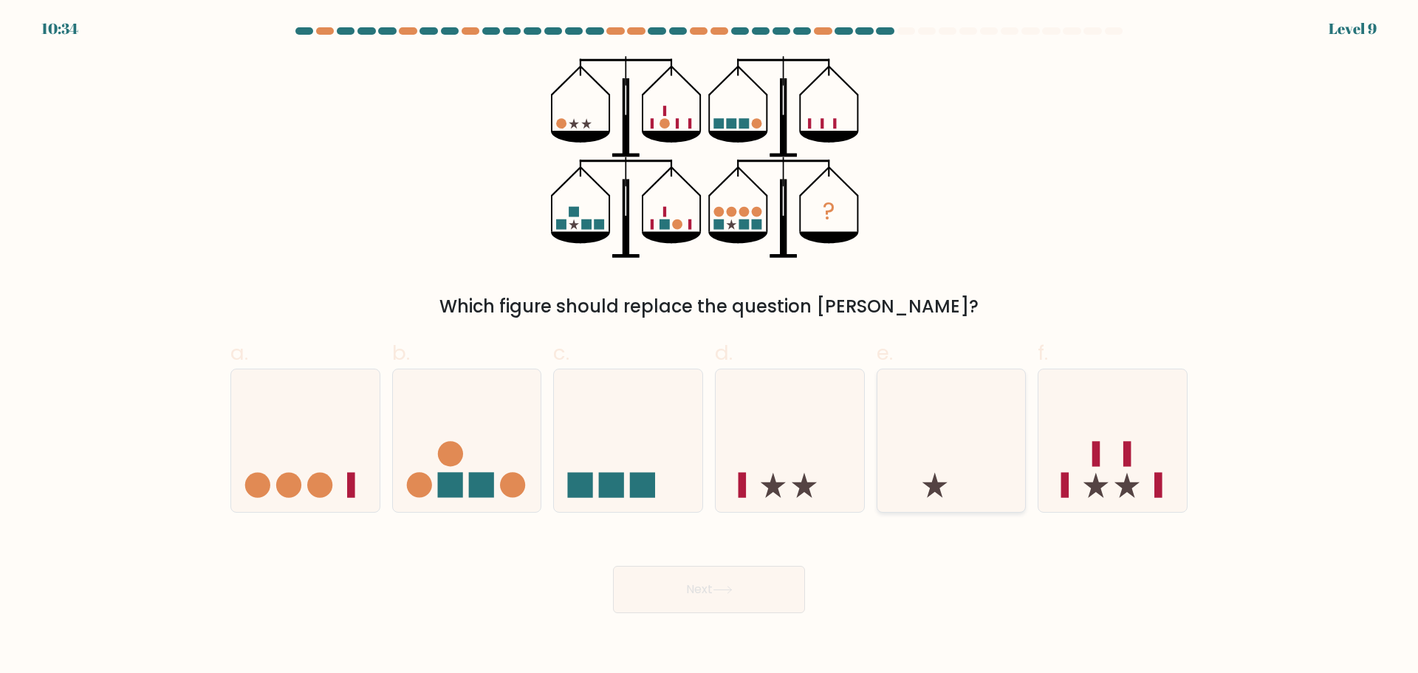
click at [1013, 429] on icon at bounding box center [951, 440] width 148 height 123
click at [710, 346] on input "e." at bounding box center [709, 342] width 1 height 10
radio input "true"
click at [1013, 429] on icon at bounding box center [951, 440] width 147 height 122
click at [710, 346] on input "e." at bounding box center [709, 342] width 1 height 10
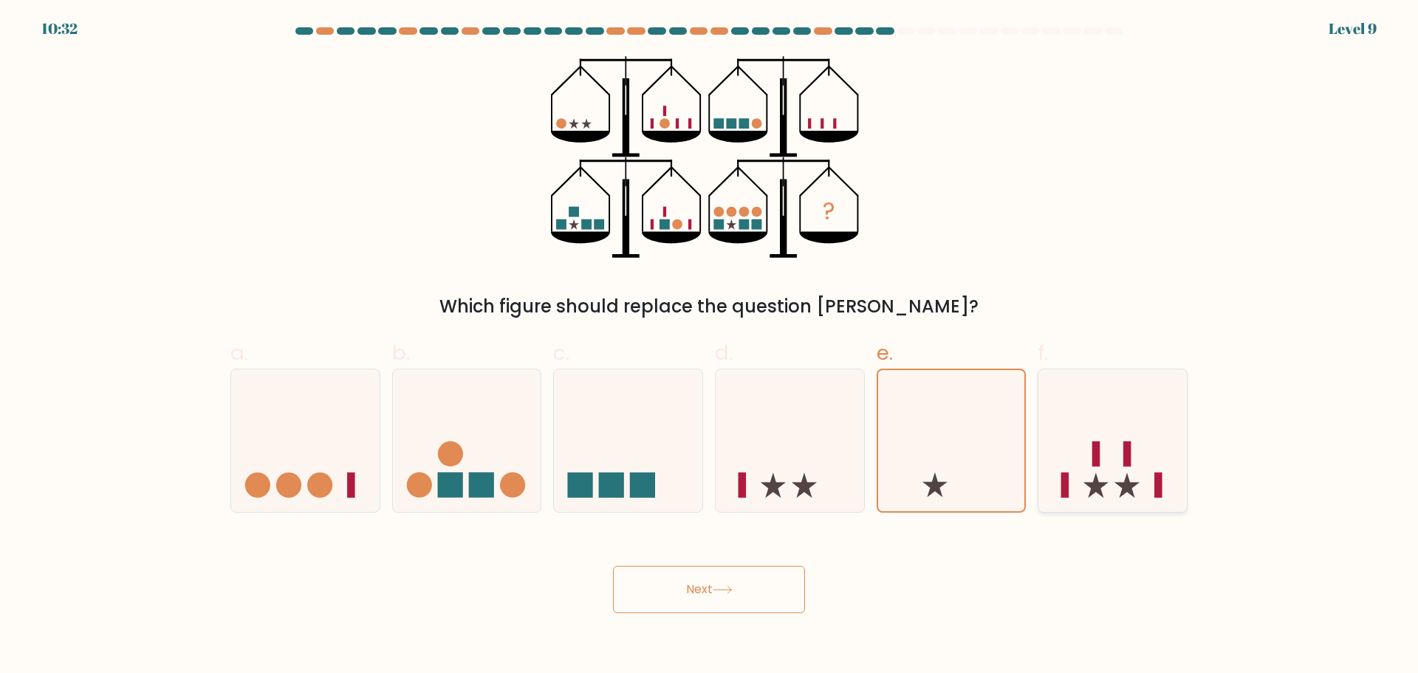
click at [1121, 493] on icon at bounding box center [1126, 485] width 25 height 25
click at [710, 346] on input "f." at bounding box center [709, 342] width 1 height 10
radio input "true"
click at [719, 583] on button "Next" at bounding box center [709, 589] width 192 height 47
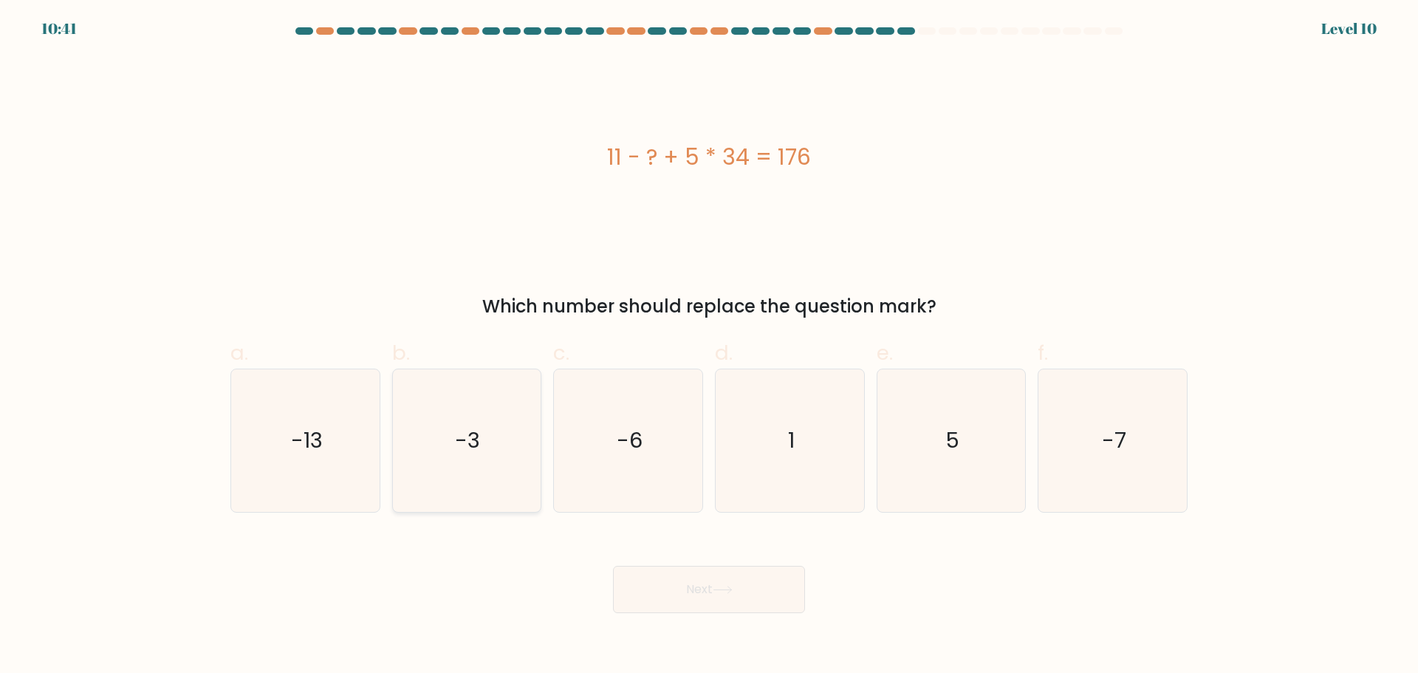
click at [461, 487] on icon "-3" at bounding box center [466, 440] width 142 height 142
click at [709, 346] on input "b. -3" at bounding box center [709, 342] width 1 height 10
radio input "true"
click at [708, 604] on button "Next" at bounding box center [709, 589] width 192 height 47
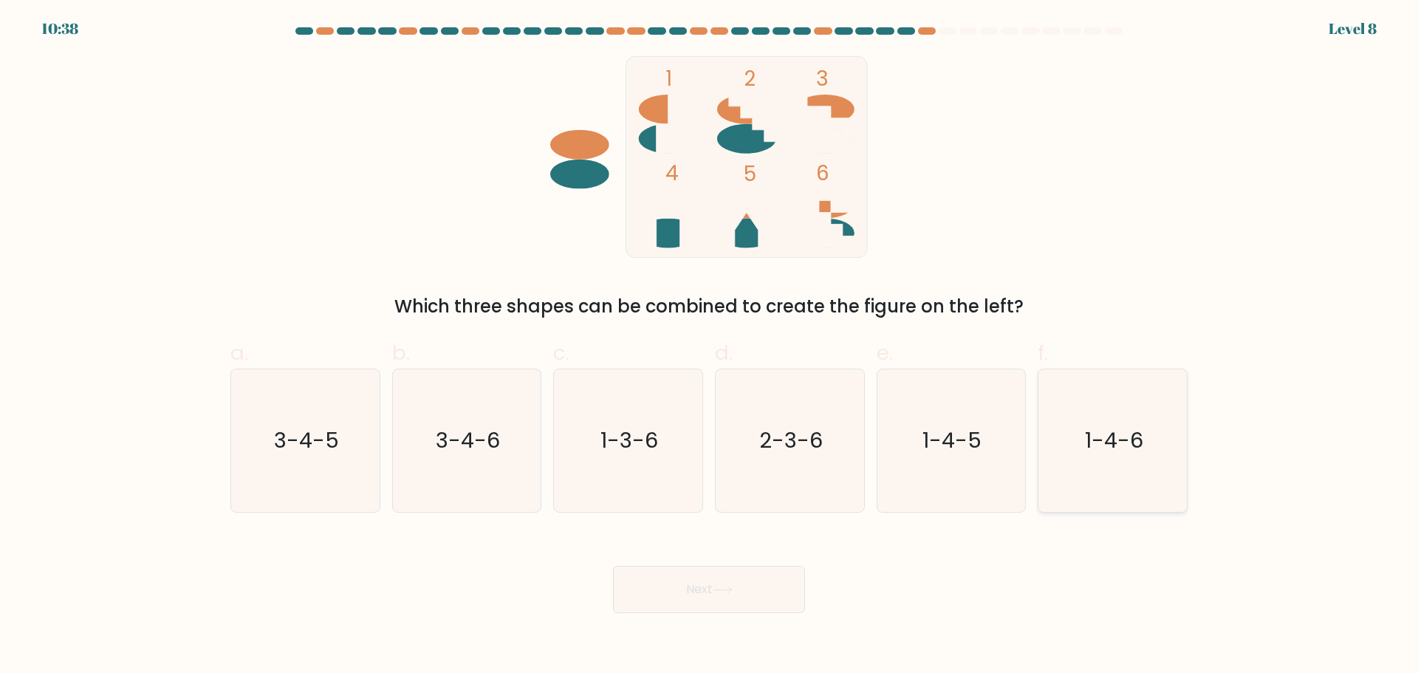
click at [1108, 459] on icon "1-4-6" at bounding box center [1112, 440] width 142 height 142
click at [710, 346] on input "f. 1-4-6" at bounding box center [709, 342] width 1 height 10
radio input "true"
click at [676, 597] on button "Next" at bounding box center [709, 589] width 192 height 47
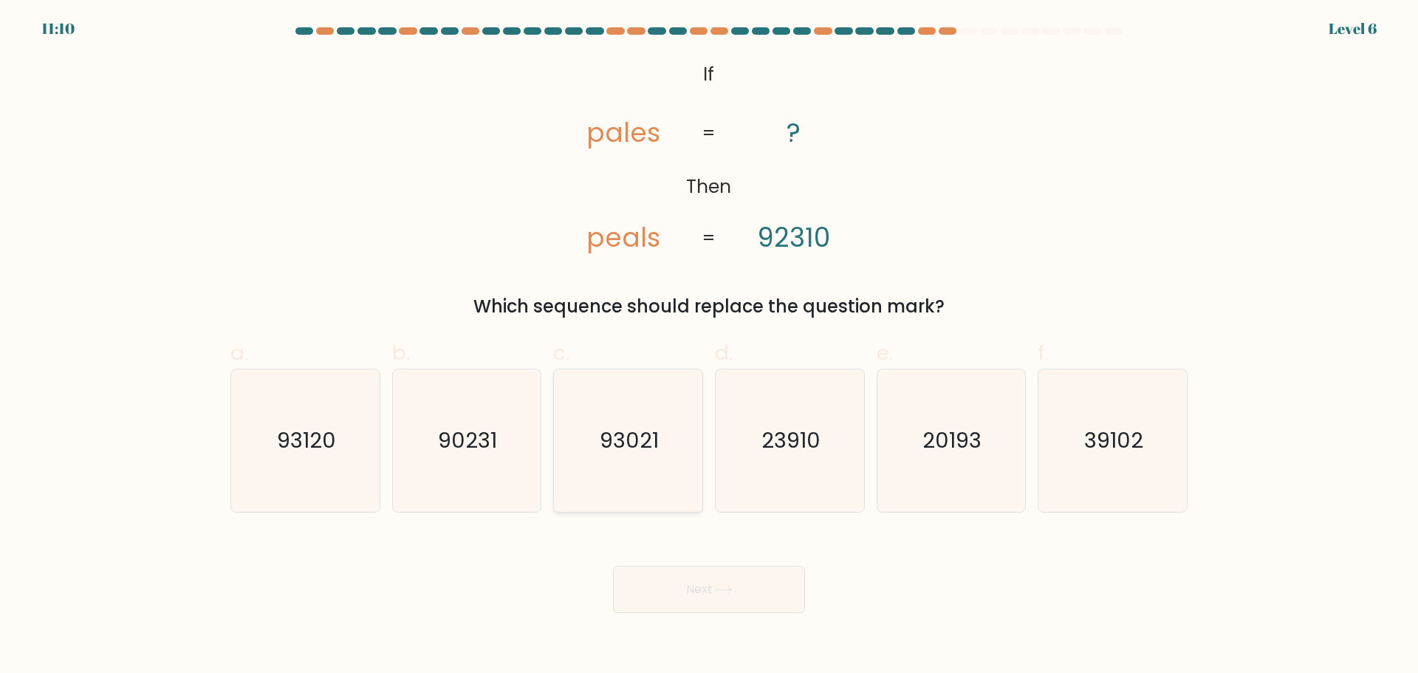
click at [622, 433] on text "93021" at bounding box center [629, 440] width 59 height 30
click at [709, 346] on input "c. 93021" at bounding box center [709, 342] width 1 height 10
radio input "true"
click at [260, 432] on icon "93120" at bounding box center [305, 440] width 142 height 142
click at [709, 346] on input "a. 93120" at bounding box center [709, 342] width 1 height 10
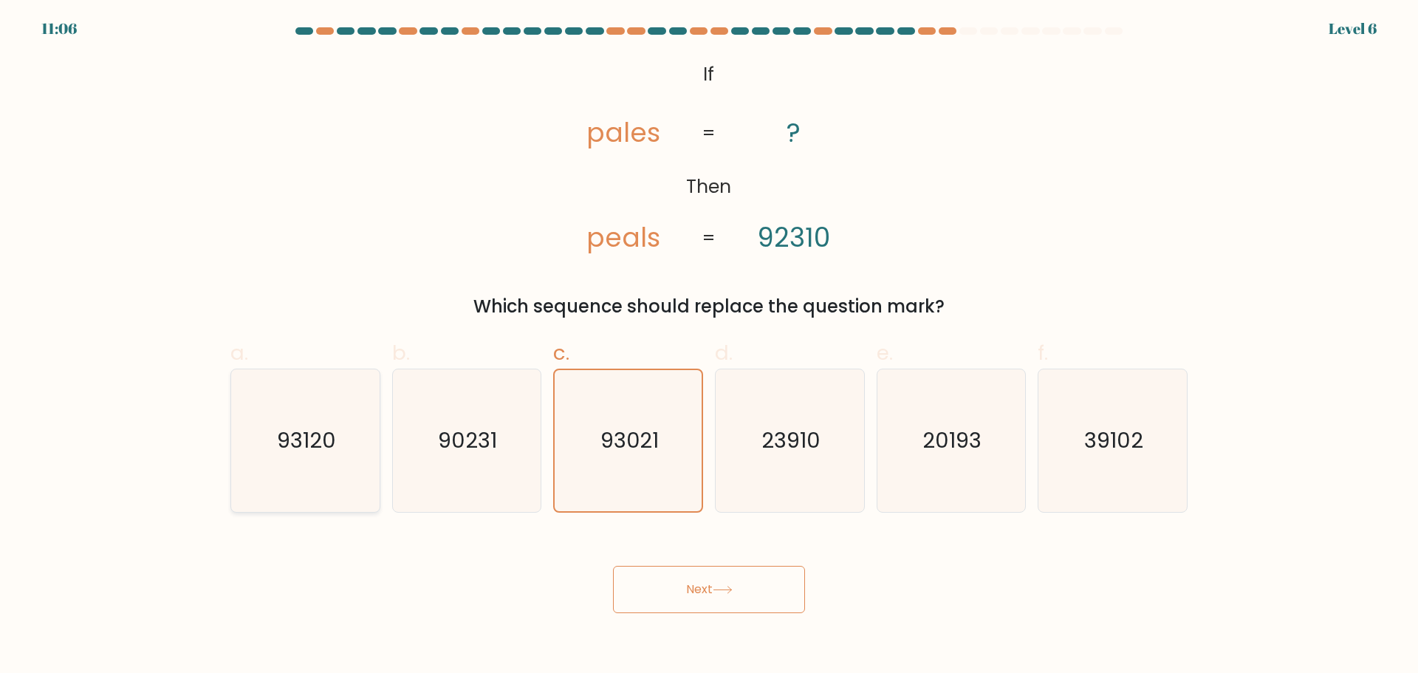
radio input "true"
click at [776, 591] on button "Next" at bounding box center [709, 589] width 192 height 47
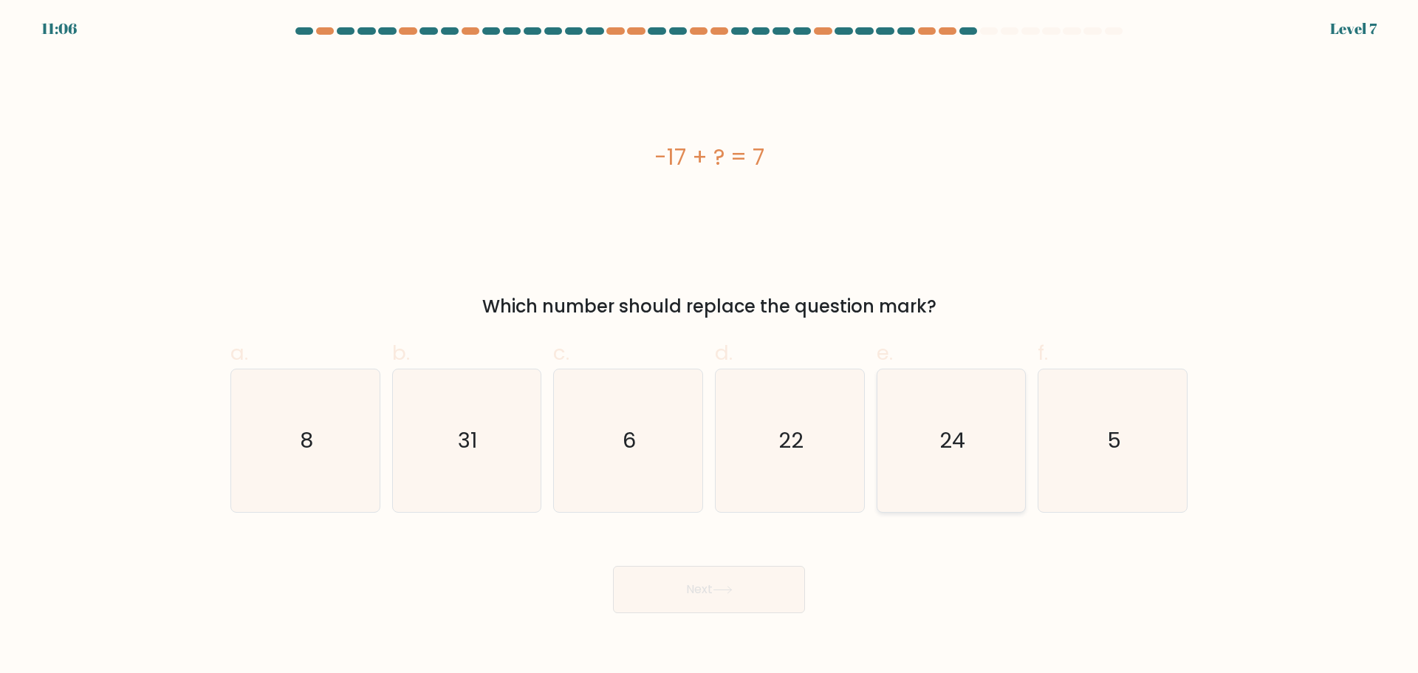
click at [975, 421] on icon "24" at bounding box center [950, 440] width 142 height 142
click at [710, 346] on input "e. 24" at bounding box center [709, 342] width 1 height 10
radio input "true"
click at [742, 602] on button "Next" at bounding box center [709, 589] width 192 height 47
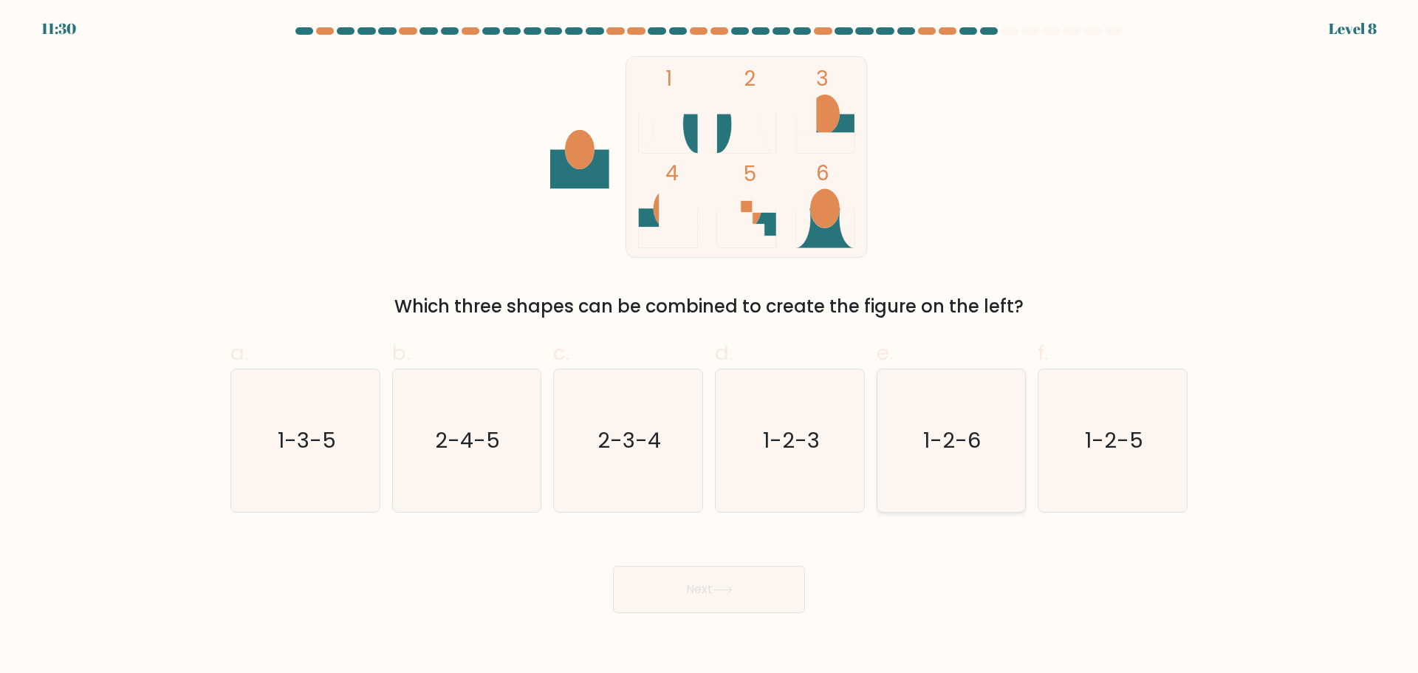
click at [929, 458] on icon "1-2-6" at bounding box center [950, 440] width 142 height 142
click at [710, 346] on input "e. 1-2-6" at bounding box center [709, 342] width 1 height 10
radio input "true"
click at [743, 597] on button "Next" at bounding box center [709, 589] width 192 height 47
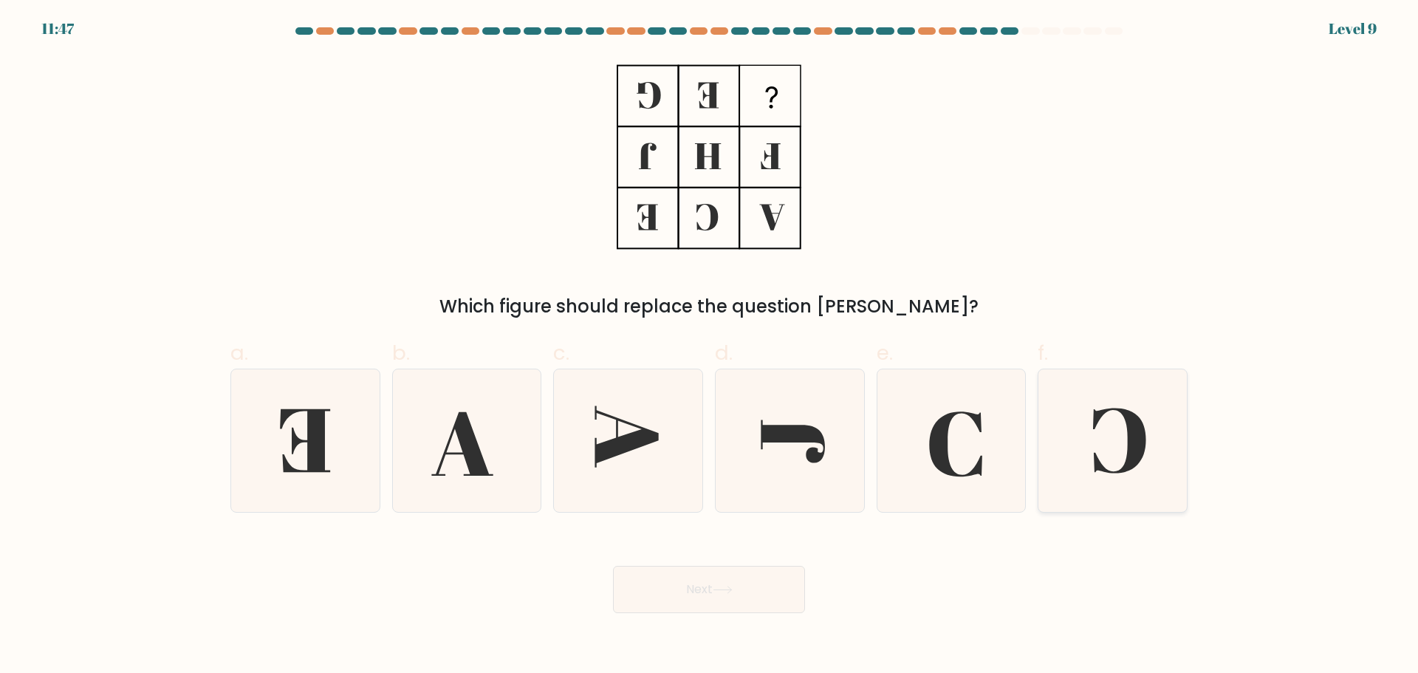
click at [1133, 420] on icon at bounding box center [1119, 440] width 53 height 65
click at [710, 346] on input "f." at bounding box center [709, 342] width 1 height 10
radio input "true"
click at [753, 591] on button "Next" at bounding box center [709, 589] width 192 height 47
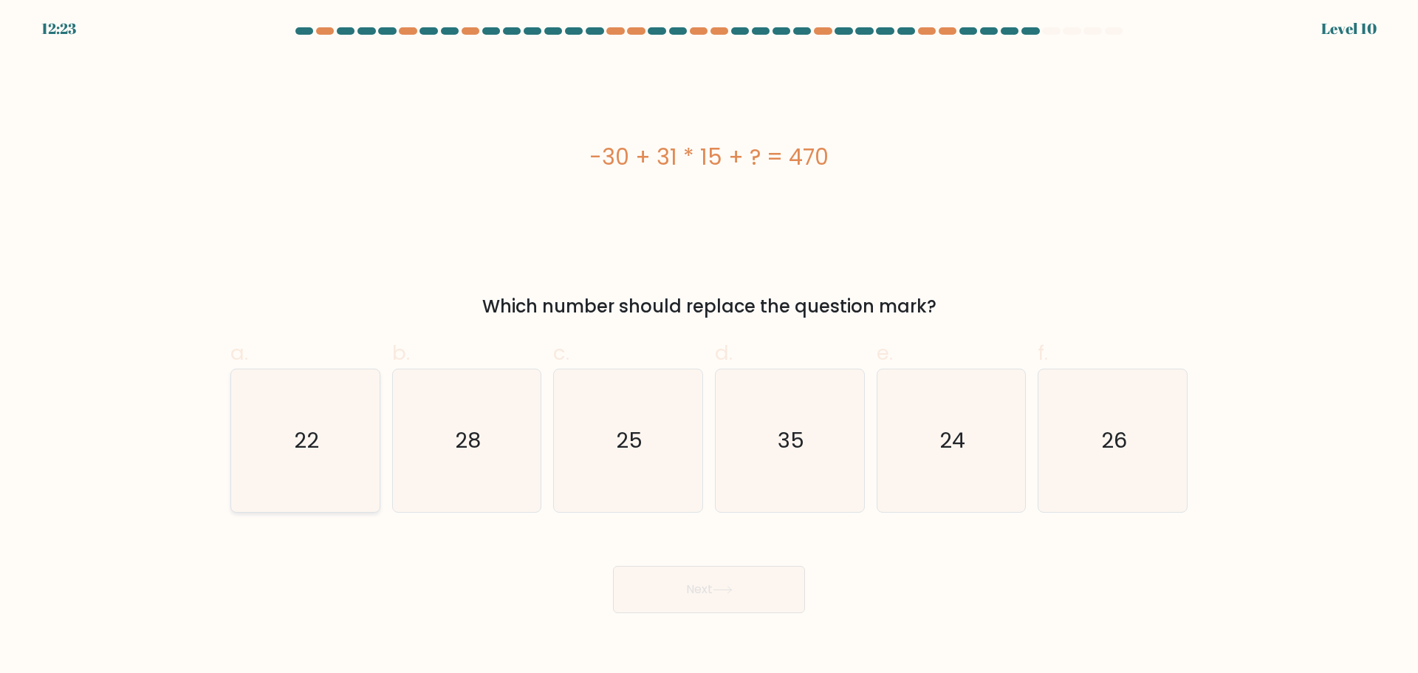
click at [317, 466] on icon "22" at bounding box center [305, 440] width 142 height 142
click at [709, 346] on input "a. 22" at bounding box center [709, 342] width 1 height 10
radio input "true"
click at [694, 597] on button "Next" at bounding box center [709, 589] width 192 height 47
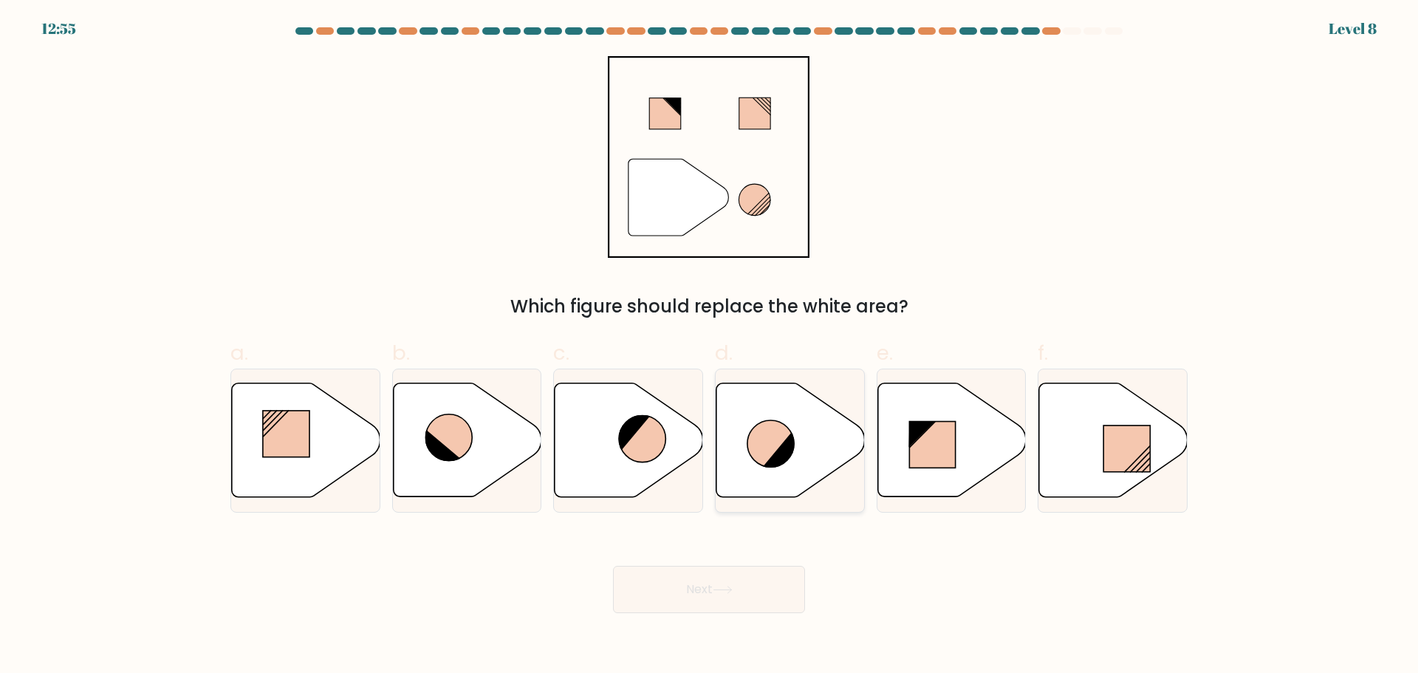
click at [789, 468] on icon at bounding box center [790, 439] width 148 height 114
click at [710, 346] on input "d." at bounding box center [709, 342] width 1 height 10
radio input "true"
click at [711, 605] on button "Next" at bounding box center [709, 589] width 192 height 47
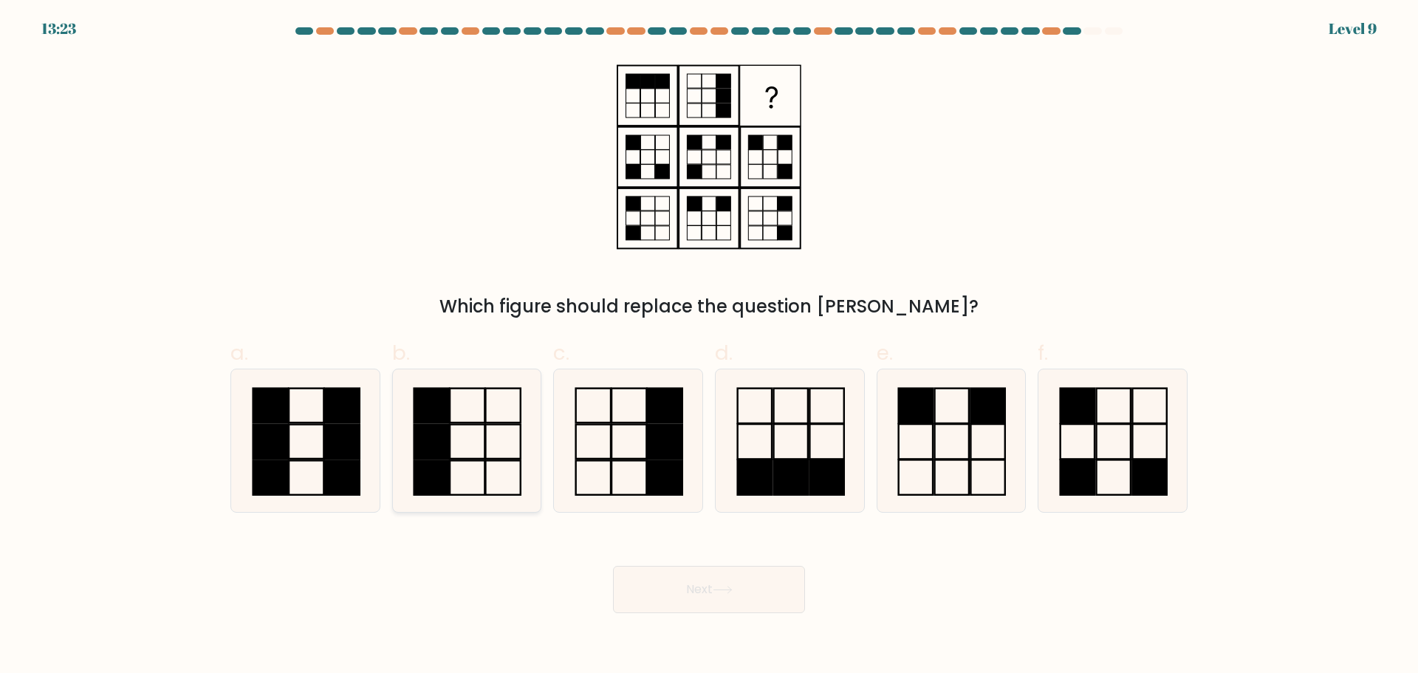
click at [478, 453] on icon at bounding box center [466, 440] width 142 height 142
click at [709, 346] on input "b." at bounding box center [709, 342] width 1 height 10
radio input "true"
click at [750, 603] on button "Next" at bounding box center [709, 589] width 192 height 47
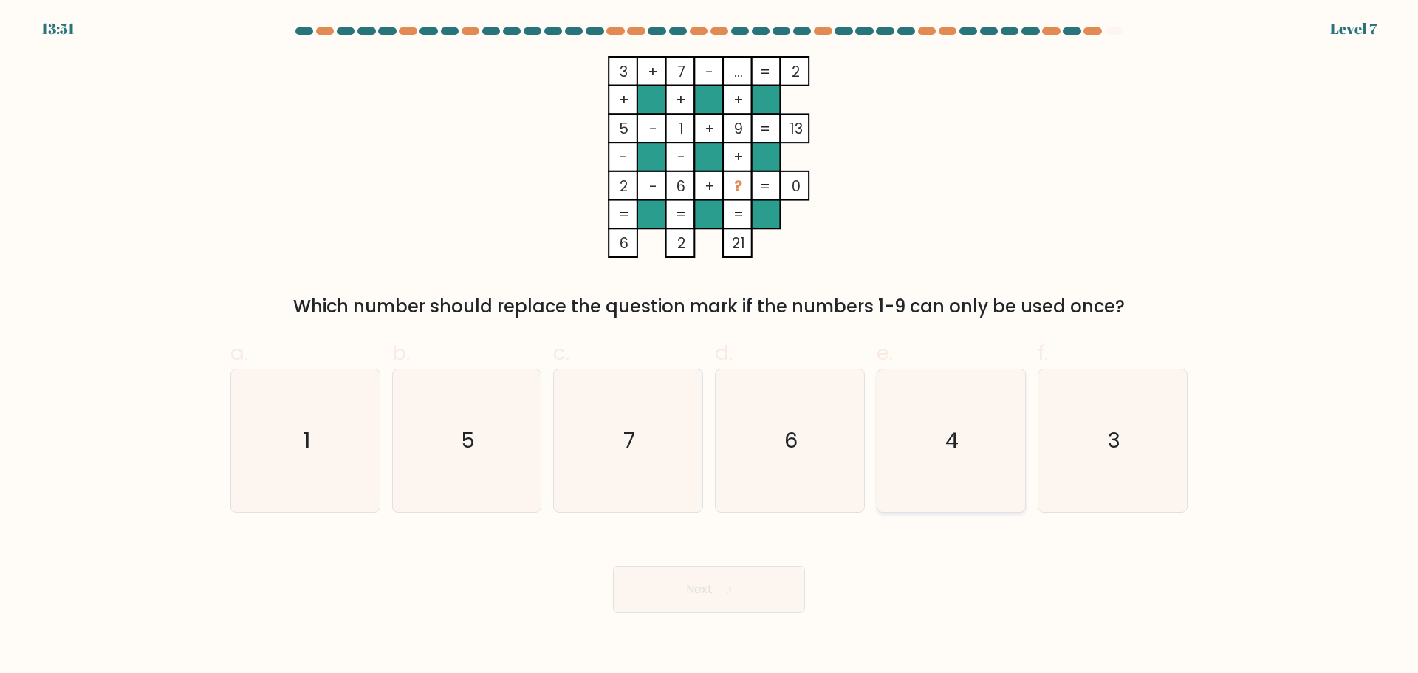
click at [914, 463] on icon "4" at bounding box center [950, 440] width 142 height 142
click at [710, 346] on input "e. 4" at bounding box center [709, 342] width 1 height 10
radio input "true"
click at [740, 592] on button "Next" at bounding box center [709, 589] width 192 height 47
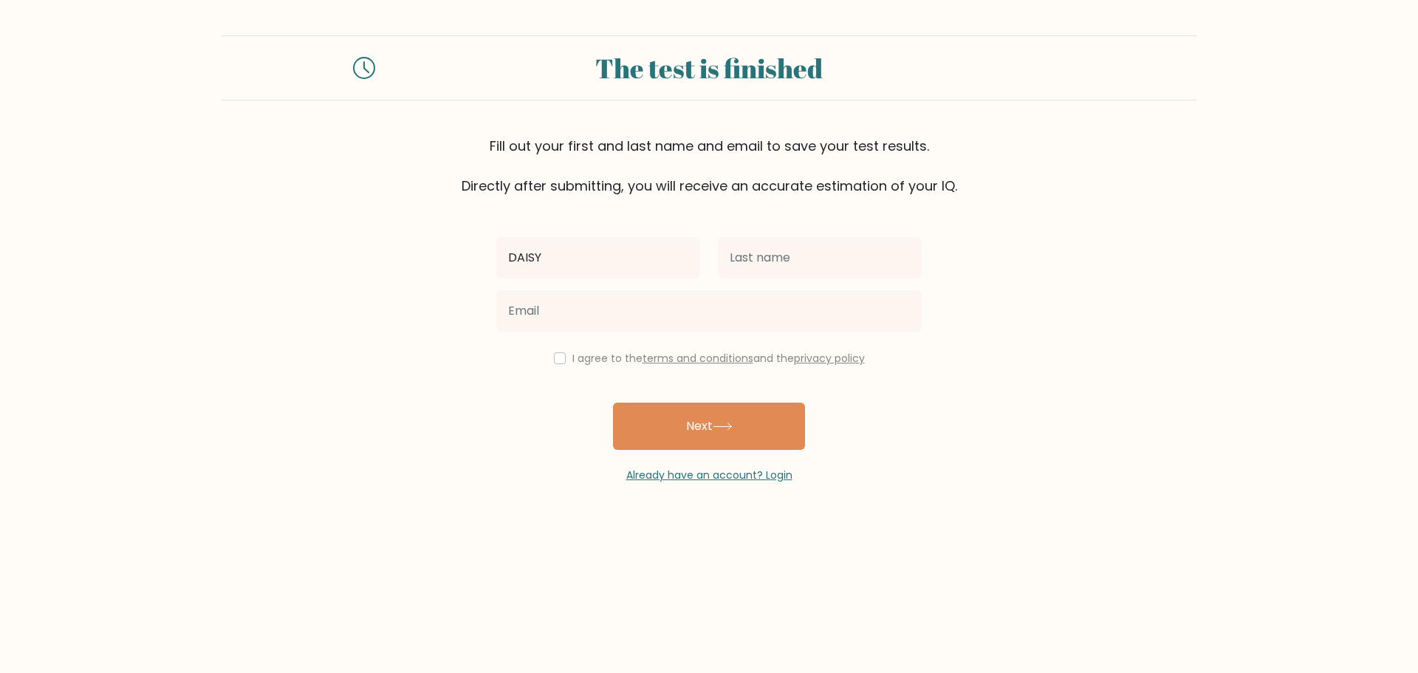
type input "DAISY"
type input "MANADONG"
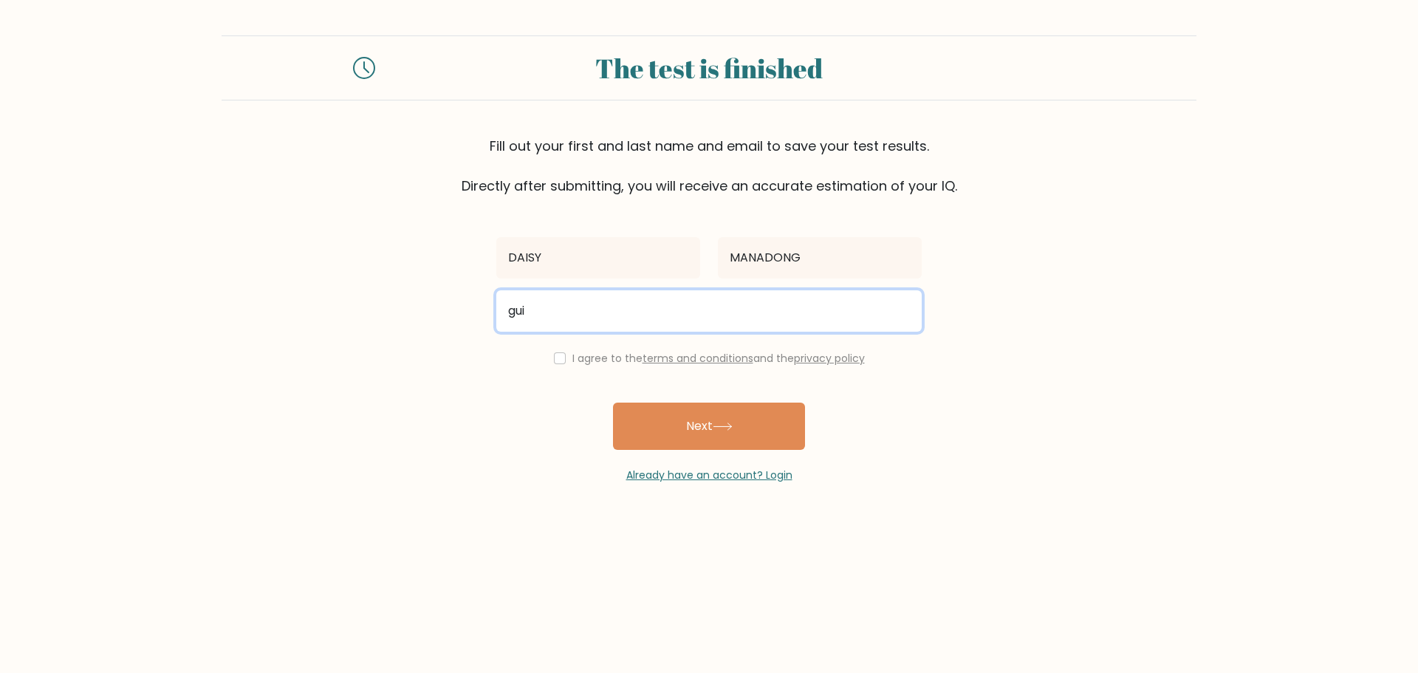
type input "guitarwoman_21@yahoo.com"
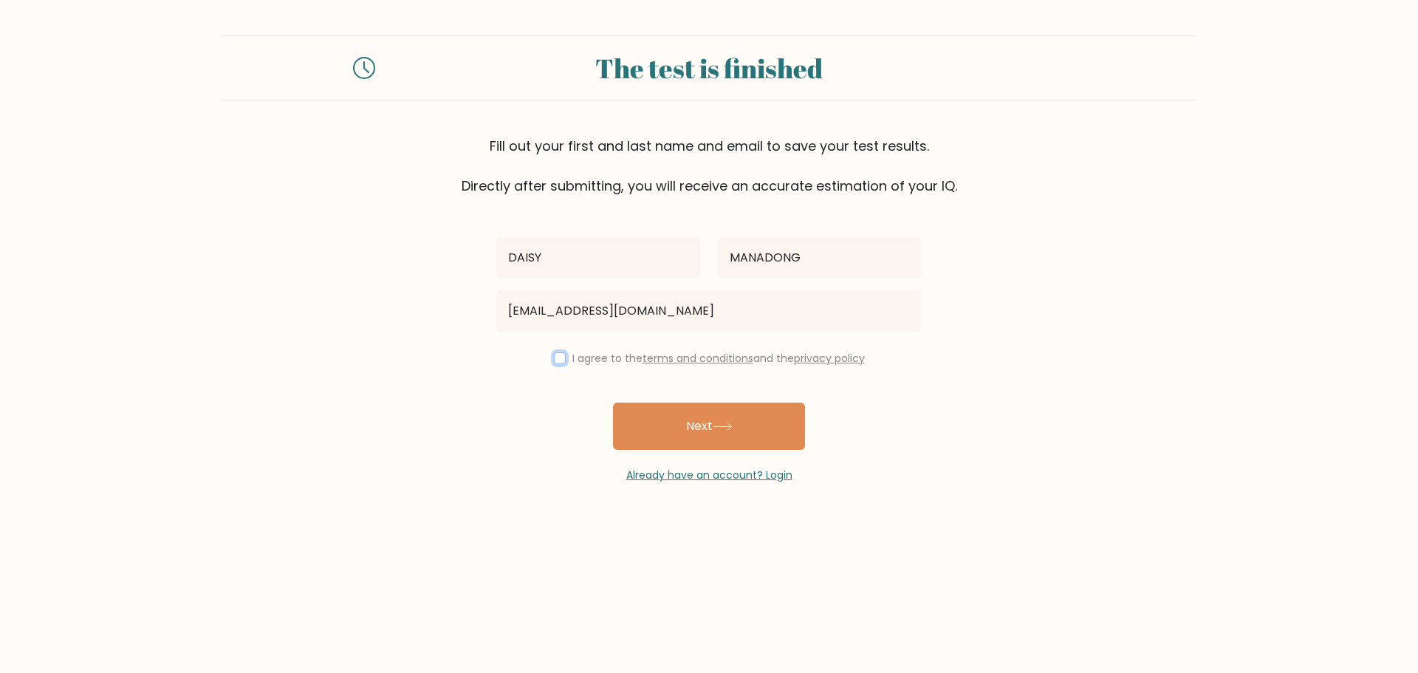
click at [554, 356] on input "checkbox" at bounding box center [560, 358] width 12 height 12
checkbox input "true"
click at [661, 417] on button "Next" at bounding box center [709, 425] width 192 height 47
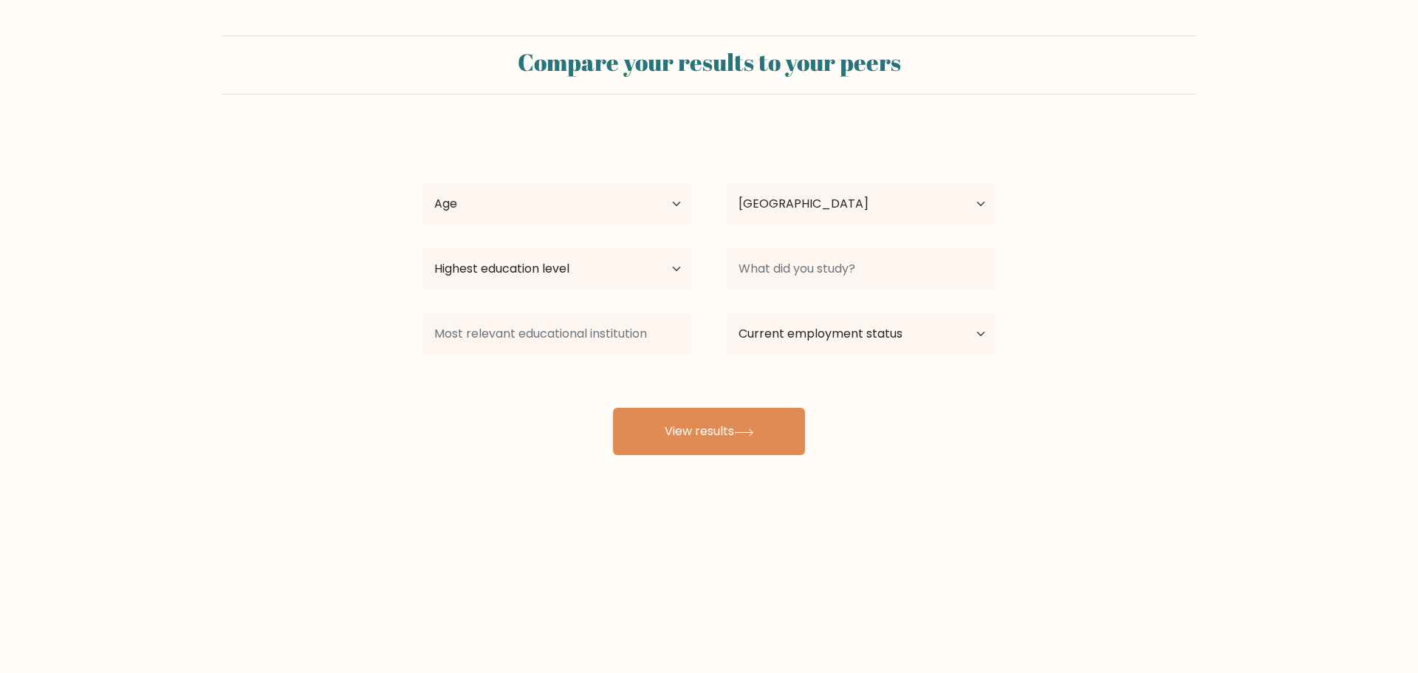
select select "PH"
click at [588, 223] on select "Age Under [DEMOGRAPHIC_DATA] [DEMOGRAPHIC_DATA] [DEMOGRAPHIC_DATA] [DEMOGRAPHIC…" at bounding box center [556, 203] width 269 height 41
select select "35_44"
click at [422, 183] on select "Age Under [DEMOGRAPHIC_DATA] [DEMOGRAPHIC_DATA] [DEMOGRAPHIC_DATA] [DEMOGRAPHIC…" at bounding box center [556, 203] width 269 height 41
click at [549, 264] on select "Highest education level No schooling Primary Lower Secondary Upper Secondary Oc…" at bounding box center [556, 268] width 269 height 41
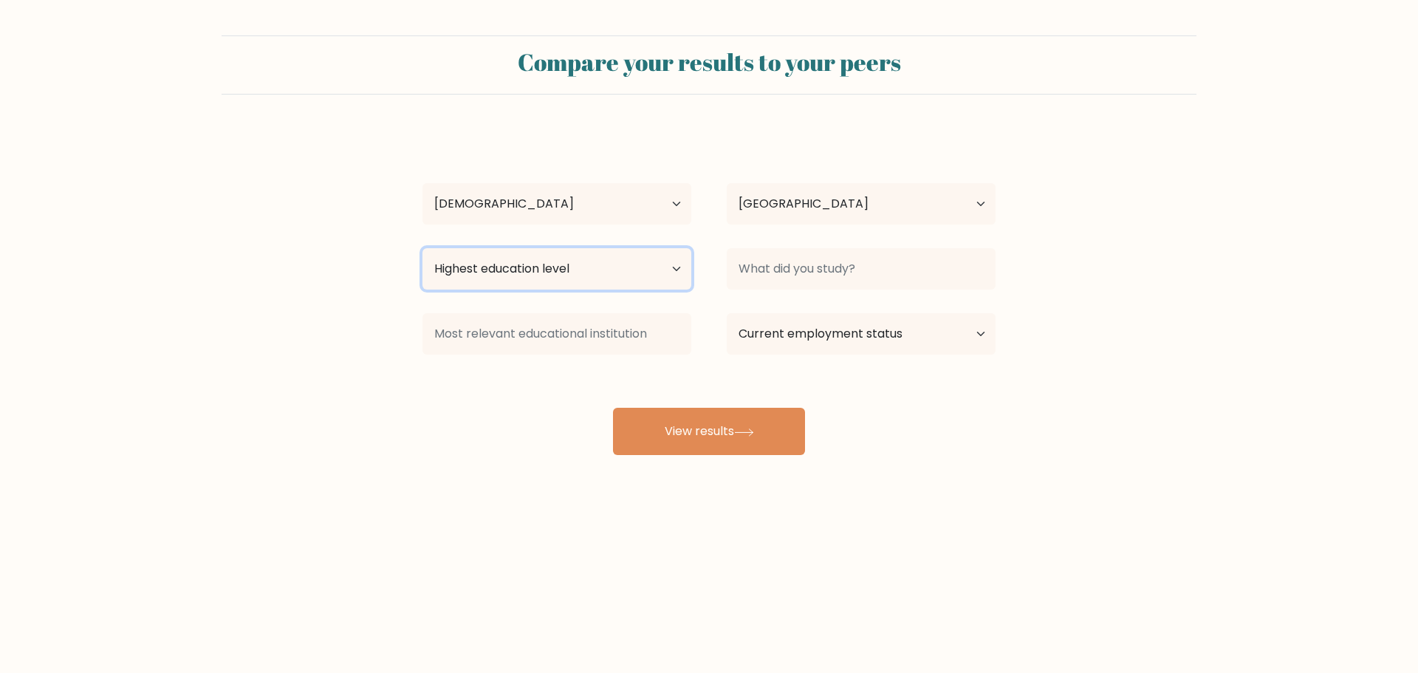
select select "bachelors_degree"
click at [422, 248] on select "Highest education level No schooling Primary Lower Secondary Upper Secondary Oc…" at bounding box center [556, 268] width 269 height 41
click at [787, 331] on select "Current employment status Employed Student Retired Other / prefer not to answer" at bounding box center [861, 333] width 269 height 41
select select "employed"
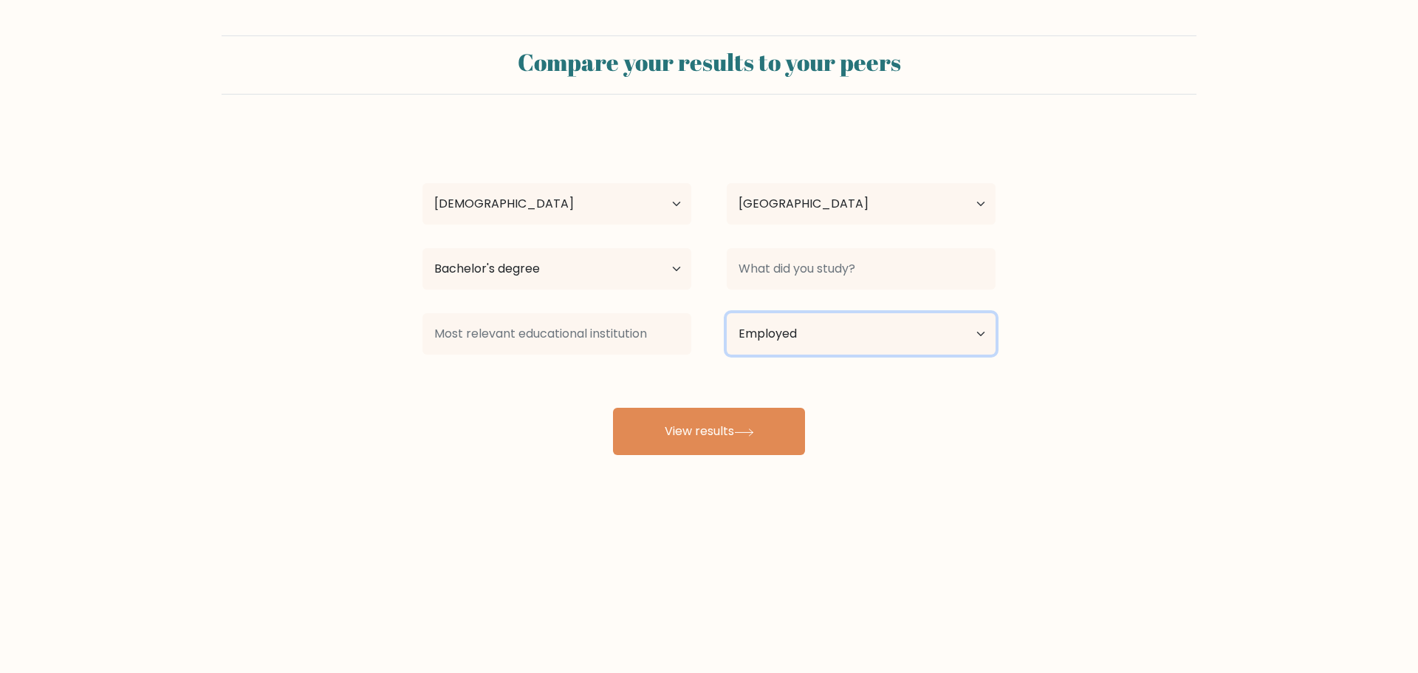
click at [727, 313] on select "Current employment status Employed Student Retired Other / prefer not to answer" at bounding box center [861, 333] width 269 height 41
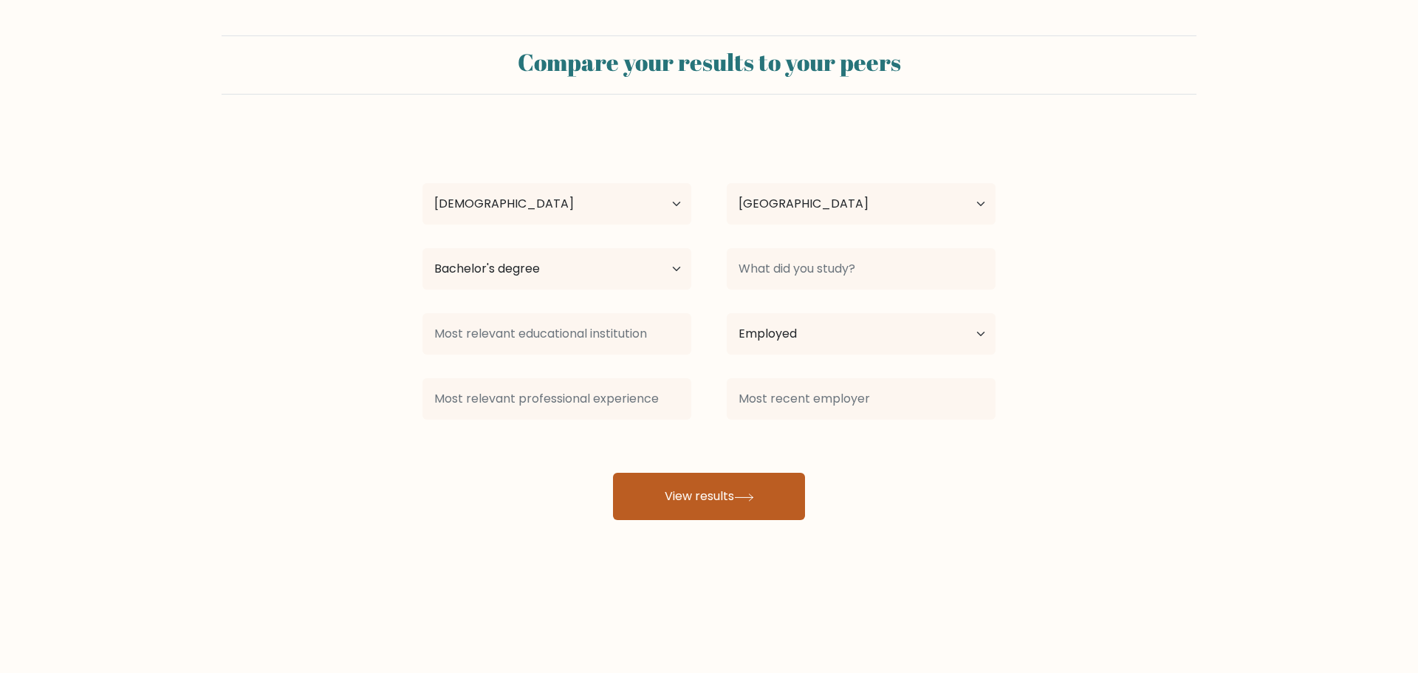
click at [729, 498] on button "View results" at bounding box center [709, 496] width 192 height 47
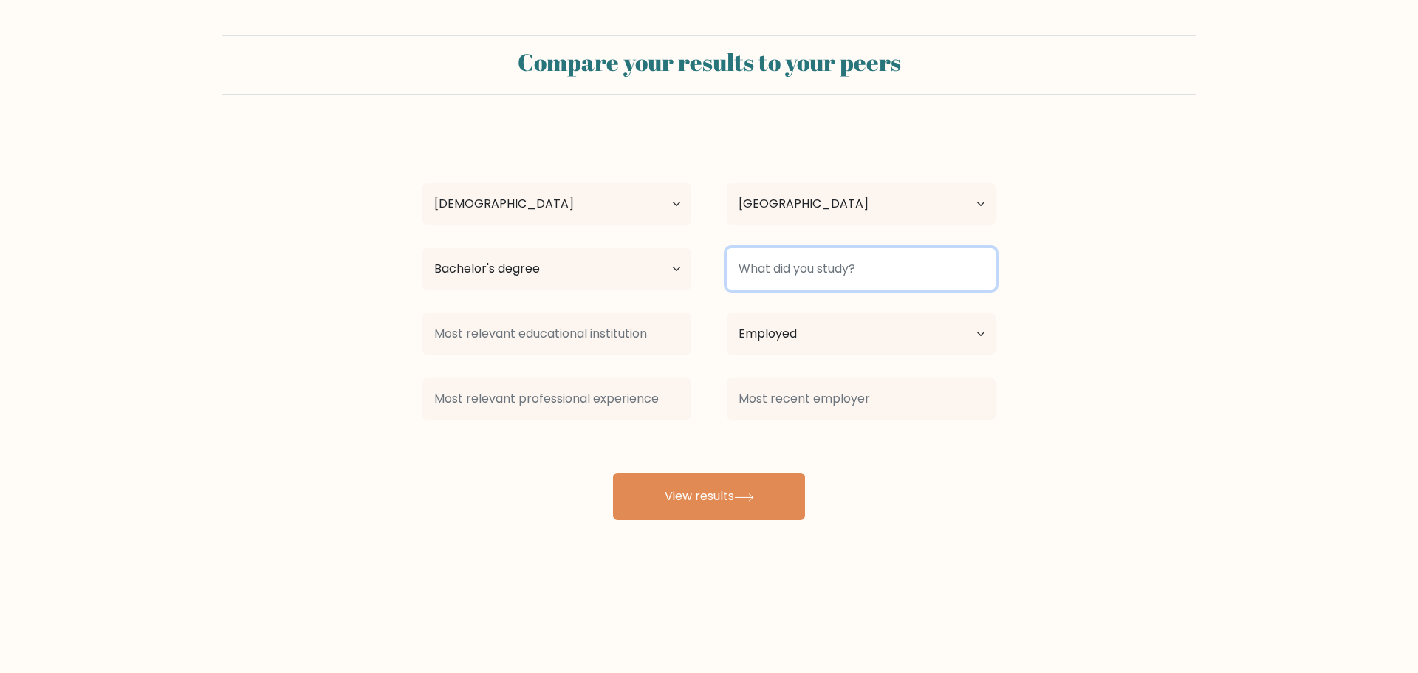
click at [764, 275] on input at bounding box center [861, 268] width 269 height 41
click at [748, 315] on div "DAISY MANADONG Age Under 18 years old 18-24 years old 25-34 years old 35-44 yea…" at bounding box center [708, 325] width 591 height 390
click at [880, 278] on input "Degree in Account" at bounding box center [861, 268] width 269 height 41
click at [873, 317] on div "DAISY MANADONG Age Under 18 years old 18-24 years old 25-34 years old 35-44 yea…" at bounding box center [708, 325] width 591 height 390
click at [888, 269] on input "Degree in Accountanc" at bounding box center [861, 268] width 269 height 41
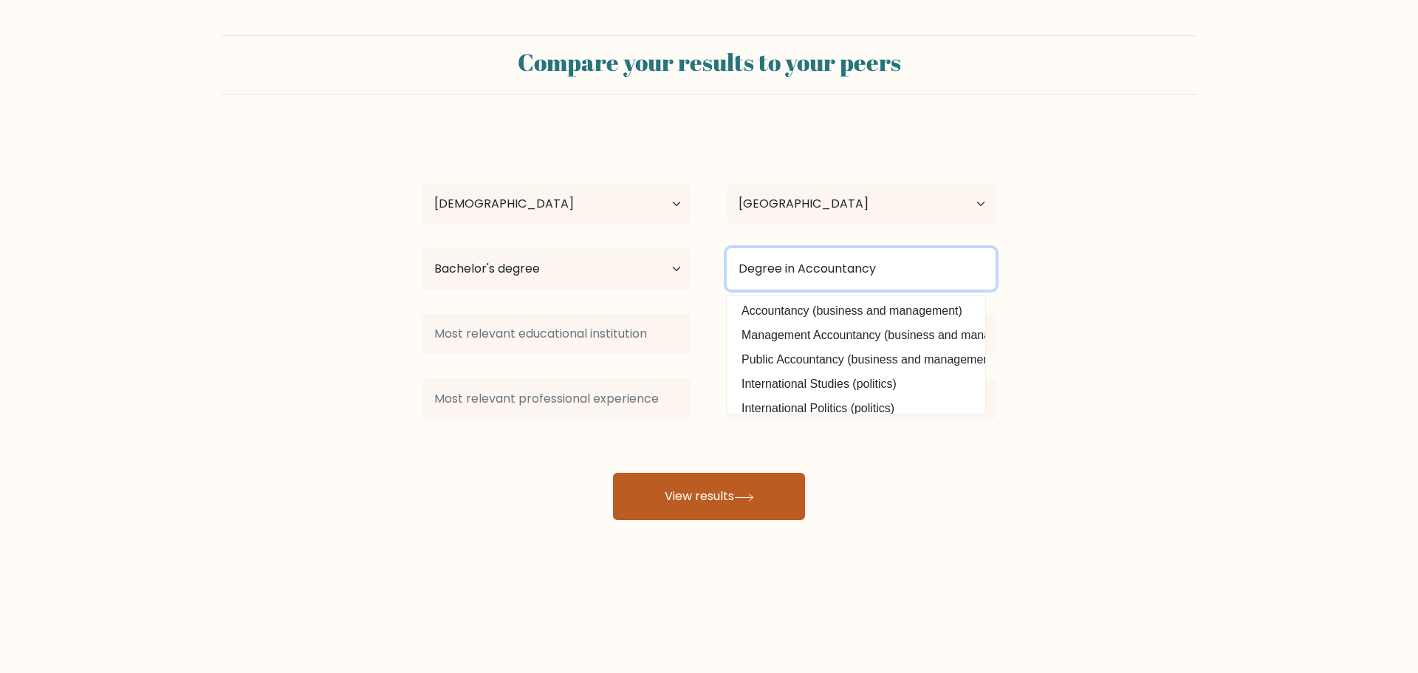
type input "Degree in Accountancy"
click at [705, 508] on button "View results" at bounding box center [709, 496] width 192 height 47
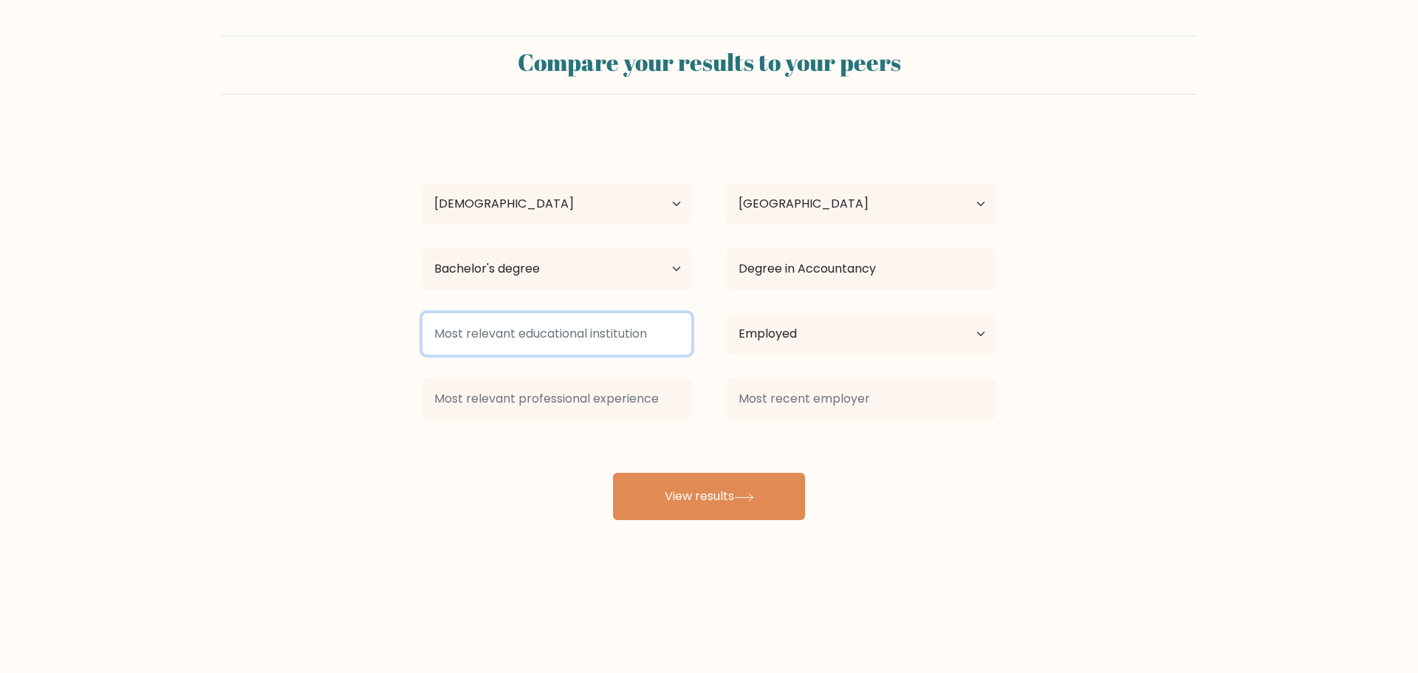
click at [594, 342] on input at bounding box center [556, 333] width 269 height 41
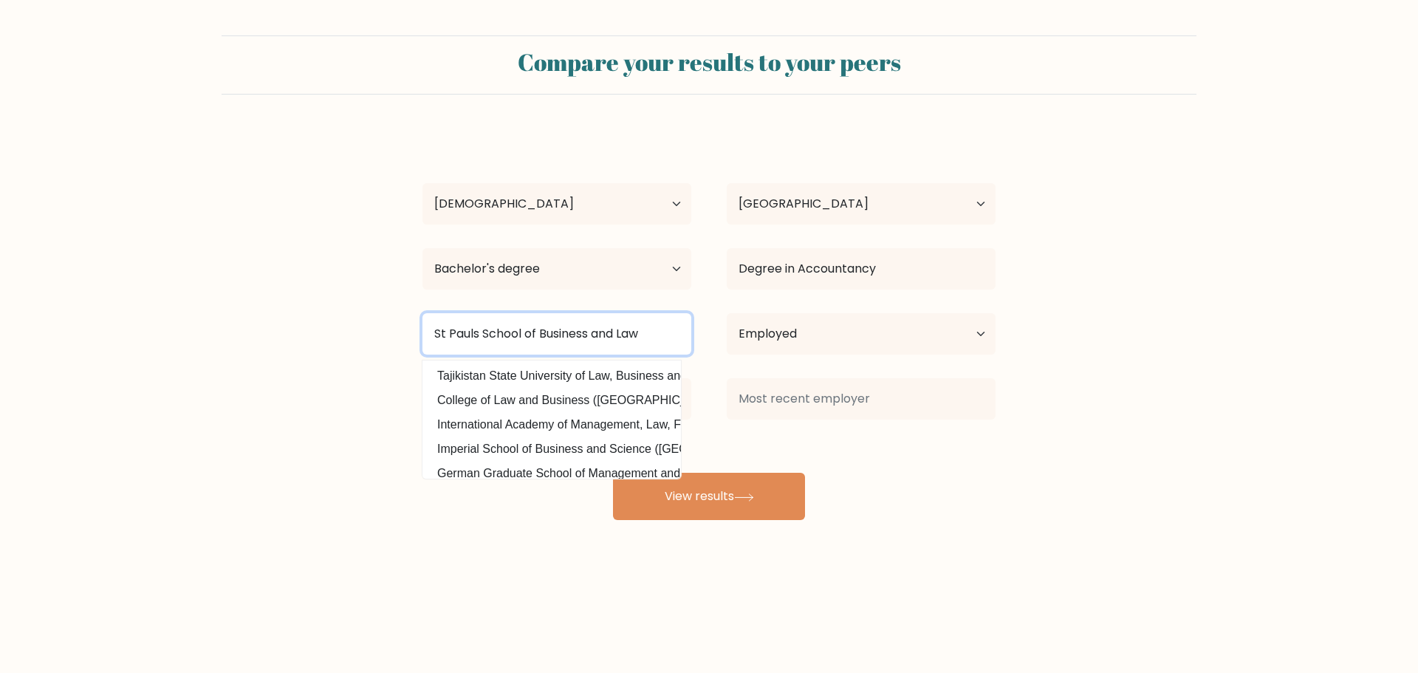
type input "St Pauls School of Business and Law"
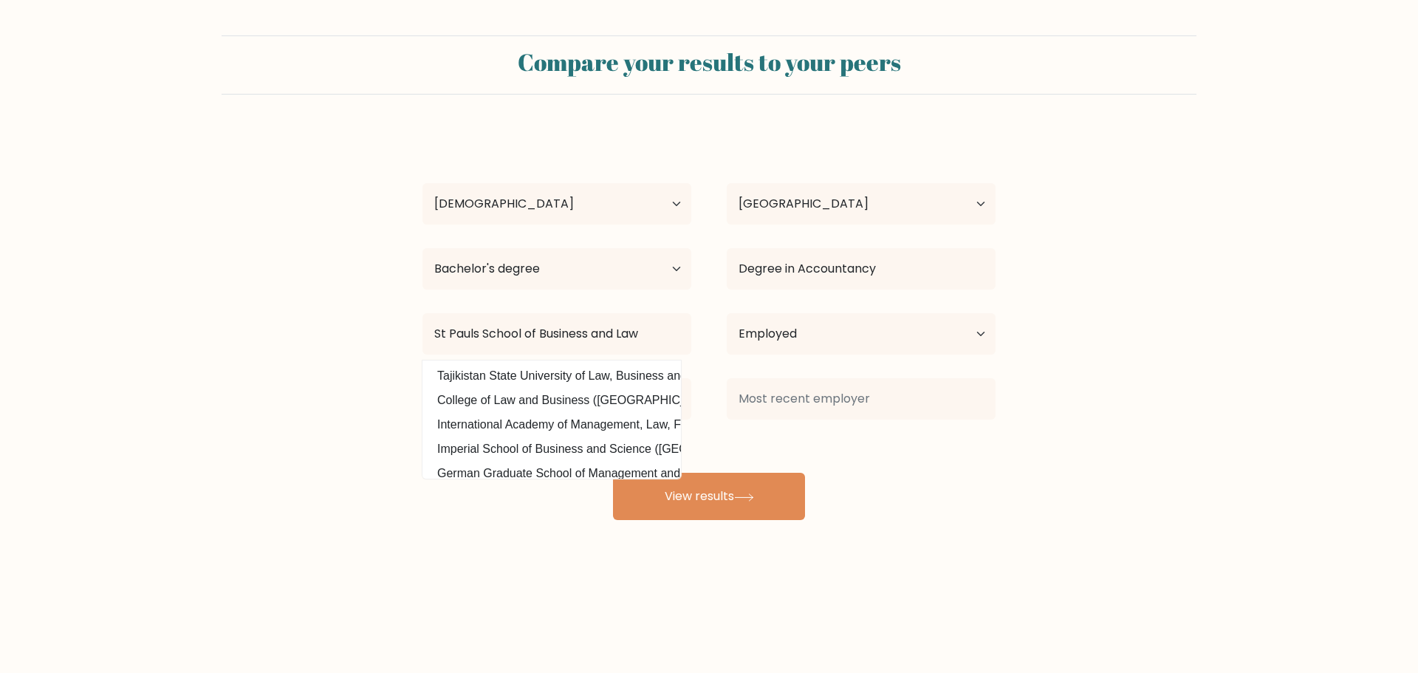
click at [904, 473] on div "DAISY MANADONG Age Under 18 years old 18-24 years old 25-34 years old 35-44 yea…" at bounding box center [708, 325] width 591 height 390
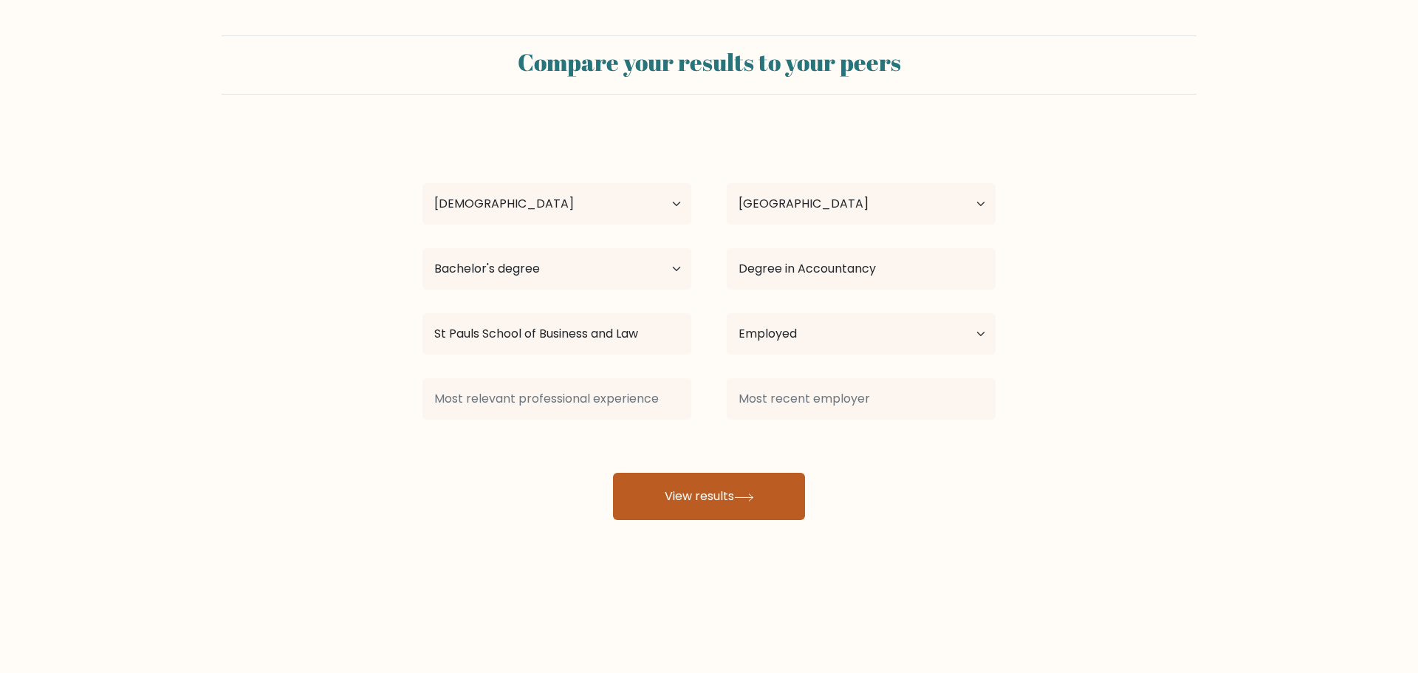
click at [725, 503] on button "View results" at bounding box center [709, 496] width 192 height 47
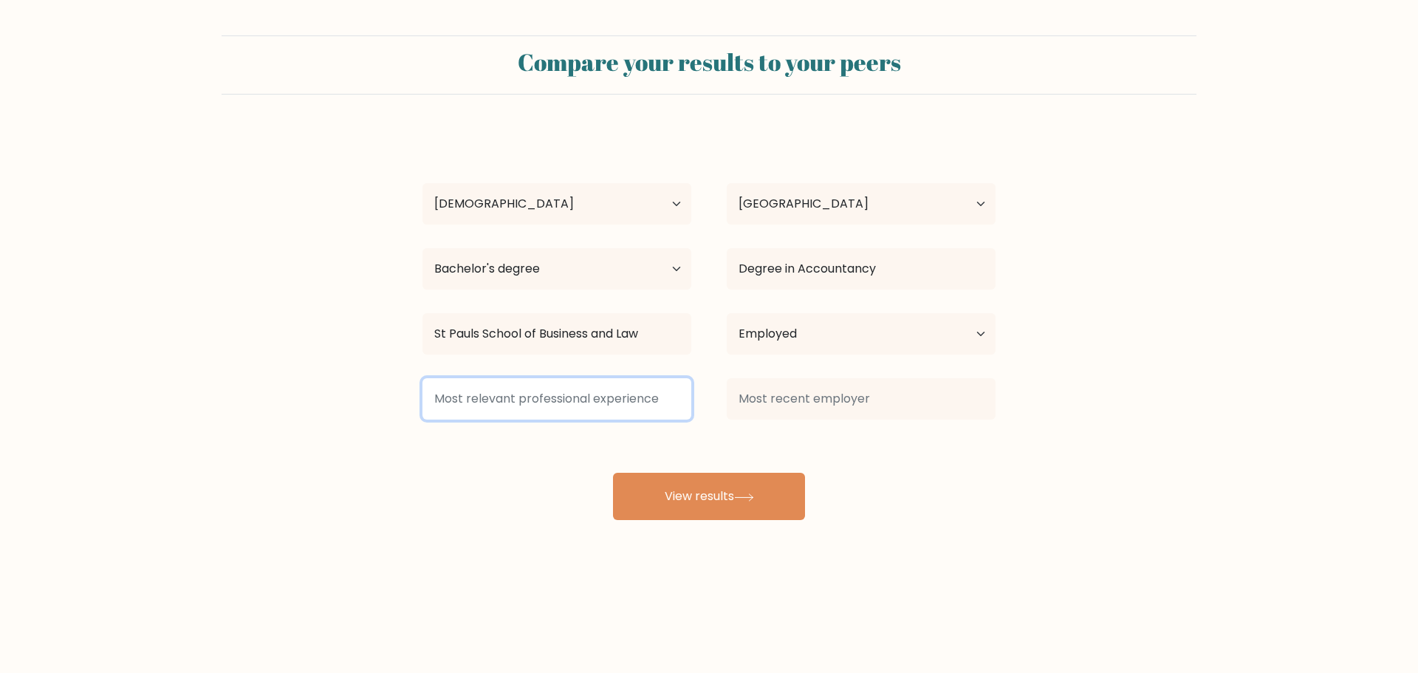
click at [662, 415] on input at bounding box center [556, 398] width 269 height 41
type input "A"
type input "Bookkee"
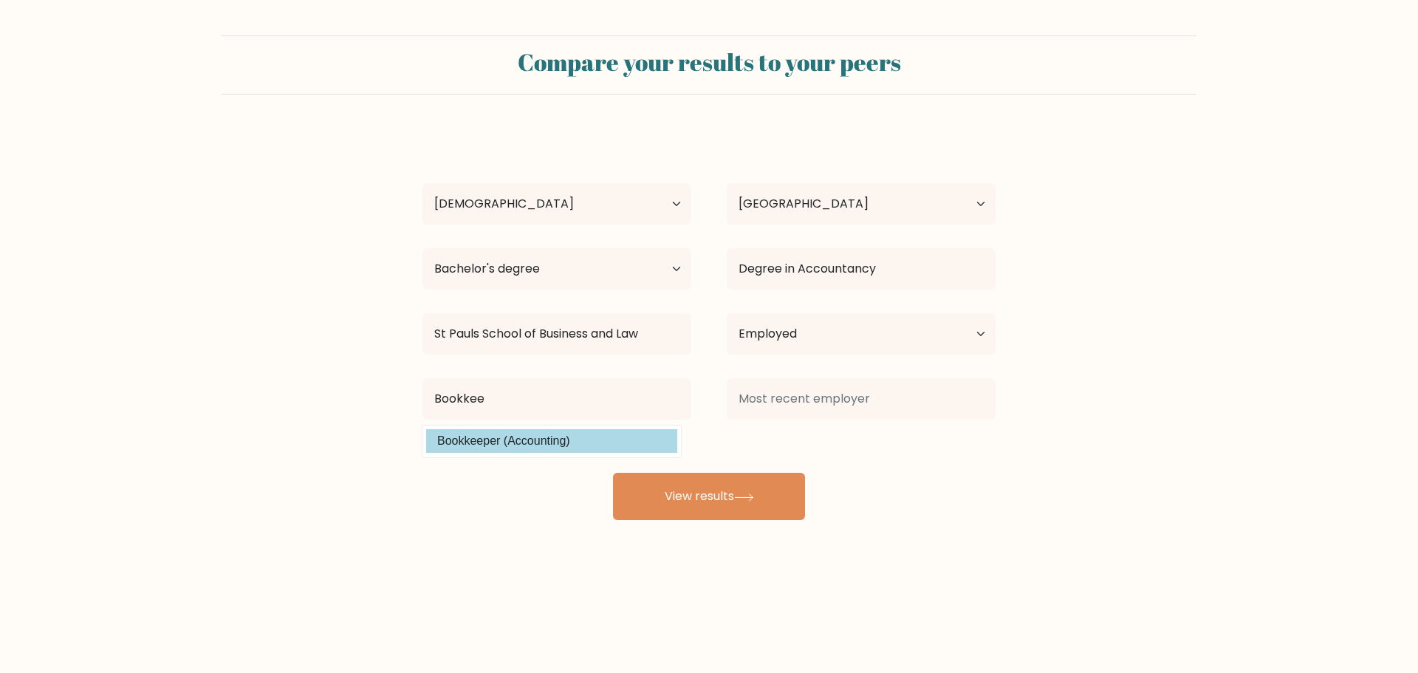
click at [566, 442] on div "DAISY MANADONG Age Under 18 years old 18-24 years old 25-34 years old 35-44 yea…" at bounding box center [708, 325] width 591 height 390
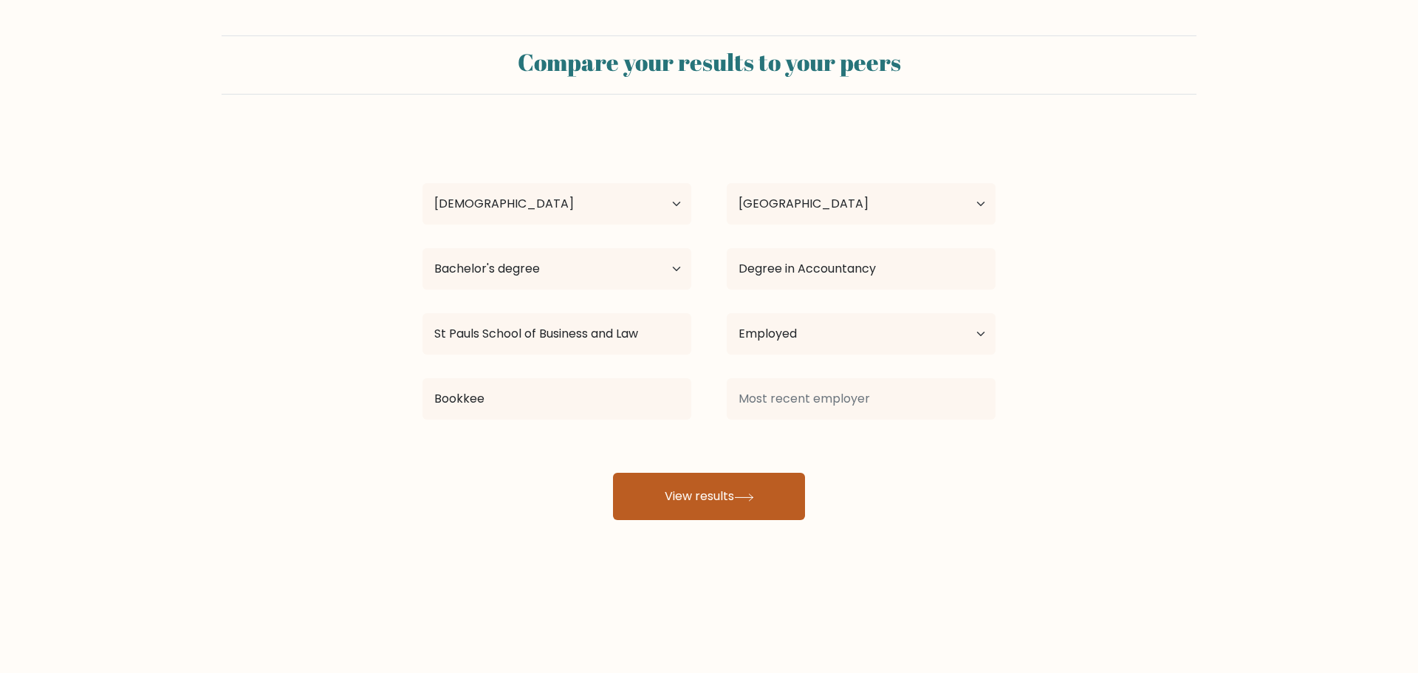
click at [684, 492] on button "View results" at bounding box center [709, 496] width 192 height 47
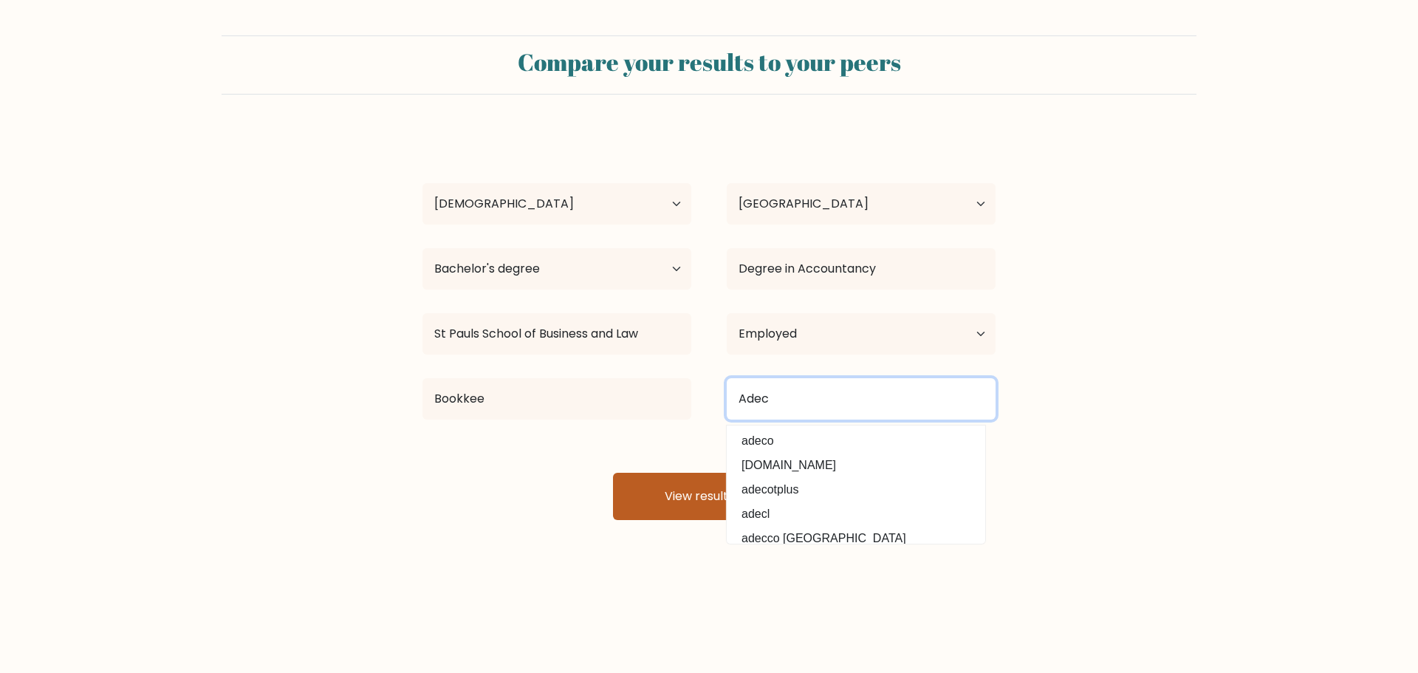
type input "Adec"
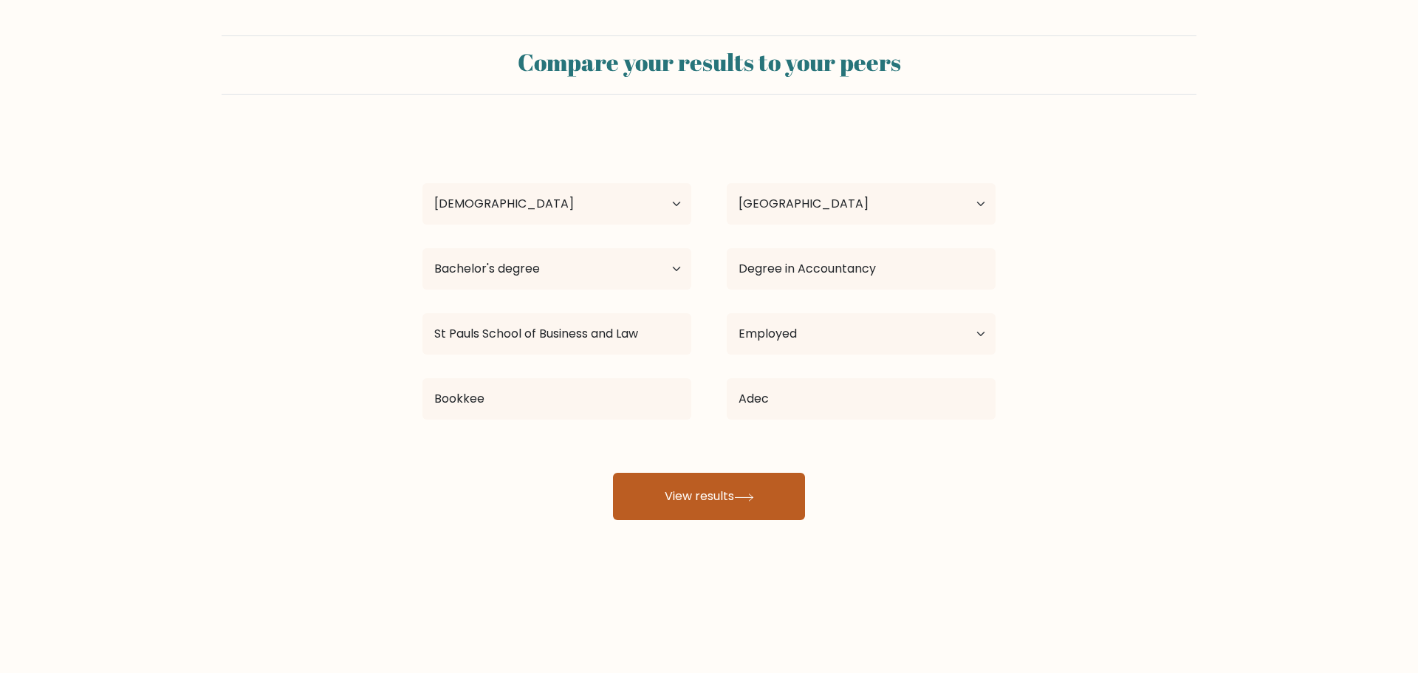
click at [684, 492] on button "View results" at bounding box center [709, 496] width 192 height 47
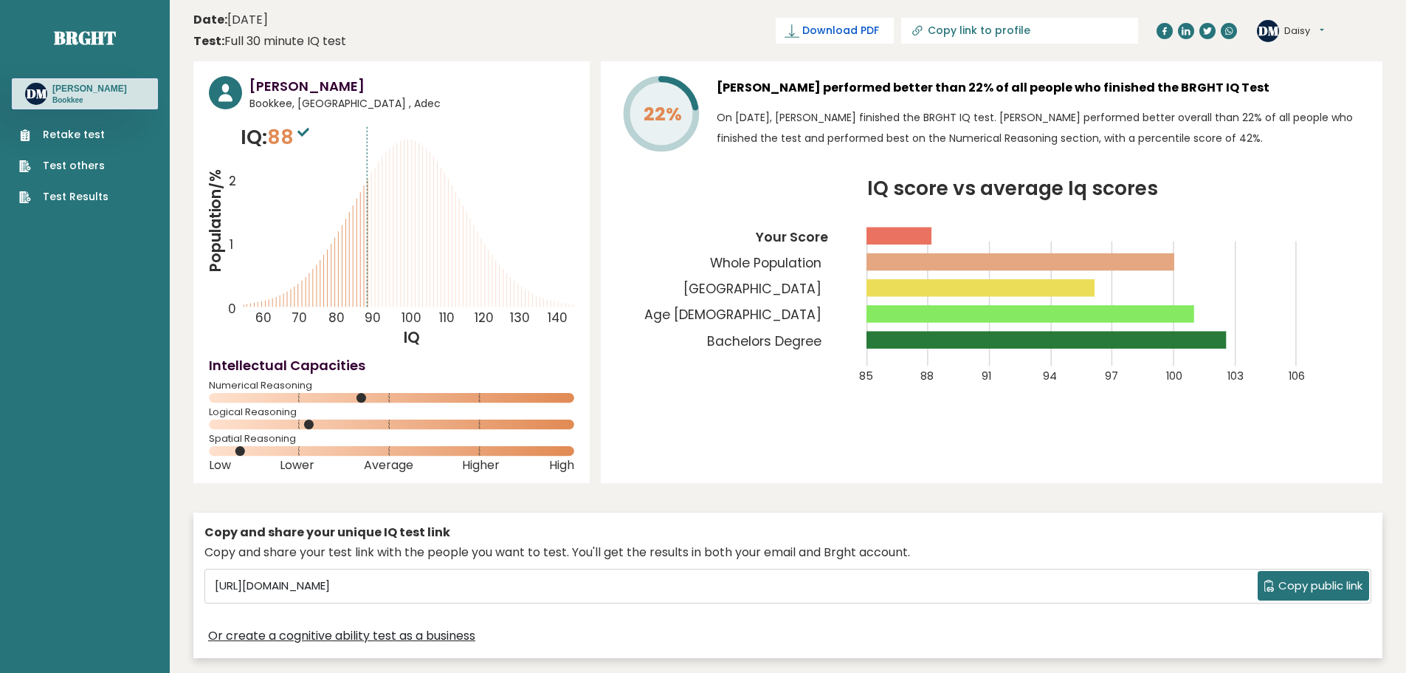
click at [879, 43] on link "Download PDF" at bounding box center [835, 31] width 118 height 26
click at [842, 36] on span "✓ Your PDF is downloaded..." at bounding box center [811, 31] width 168 height 26
click at [837, 41] on span "✓ Your PDF is downloaded..." at bounding box center [811, 31] width 168 height 26
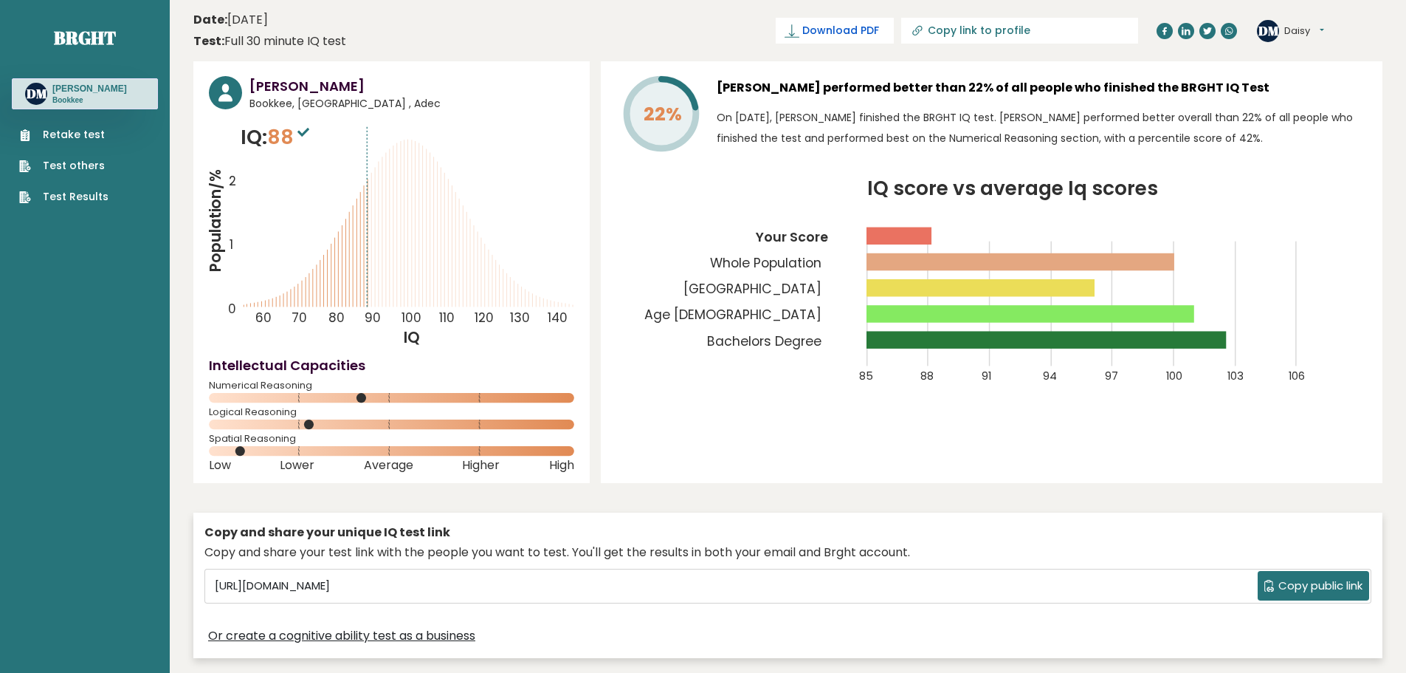
click at [879, 28] on span "Download PDF" at bounding box center [841, 31] width 77 height 16
click at [938, 468] on div "22% [PERSON_NAME] performed better than 22% of all people who finished the BRGH…" at bounding box center [992, 272] width 782 height 422
